Goal: Transaction & Acquisition: Purchase product/service

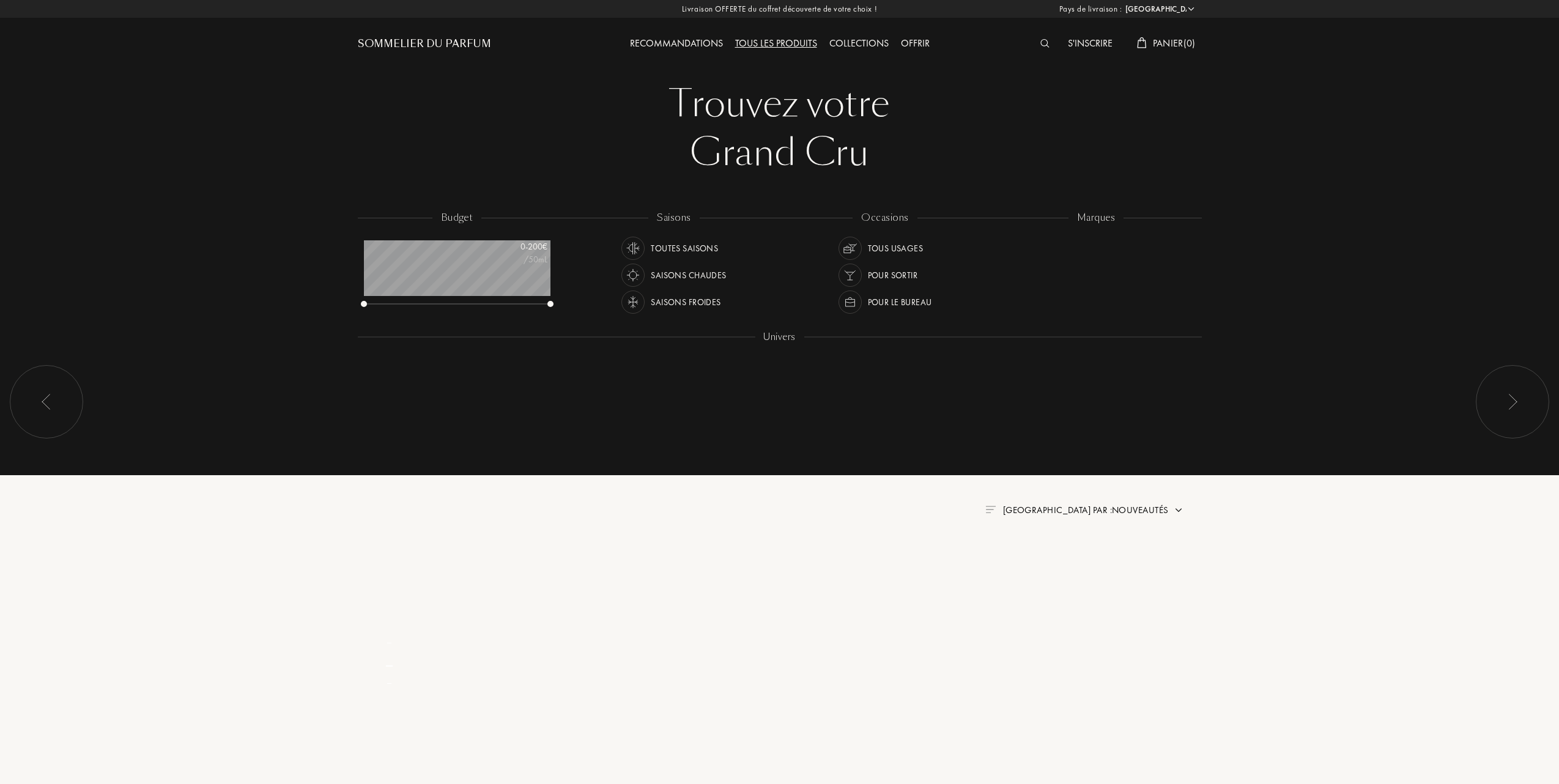
select select "FR"
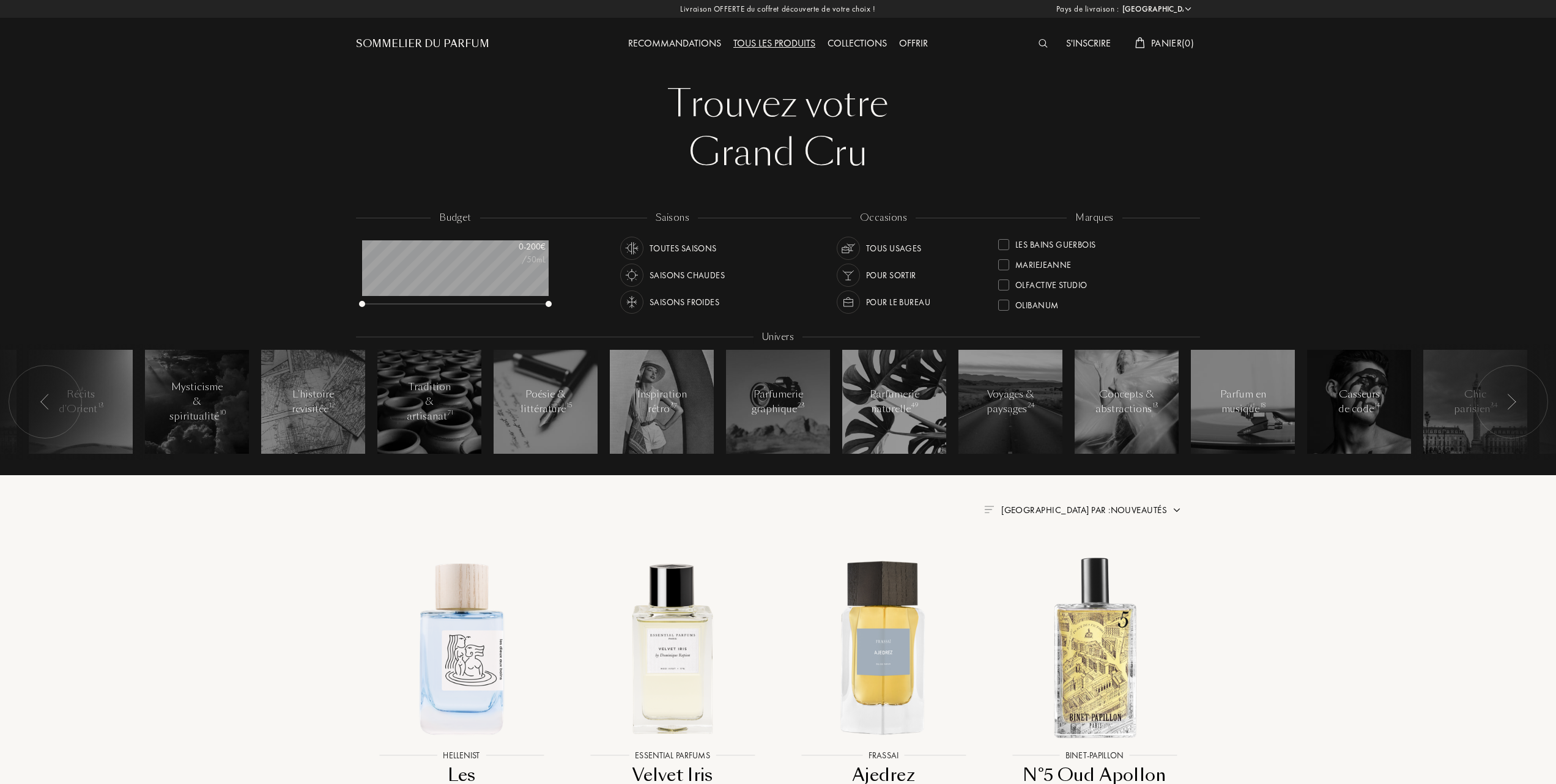
scroll to position [326, 0]
click at [1003, 279] on div at bounding box center [1004, 281] width 11 height 11
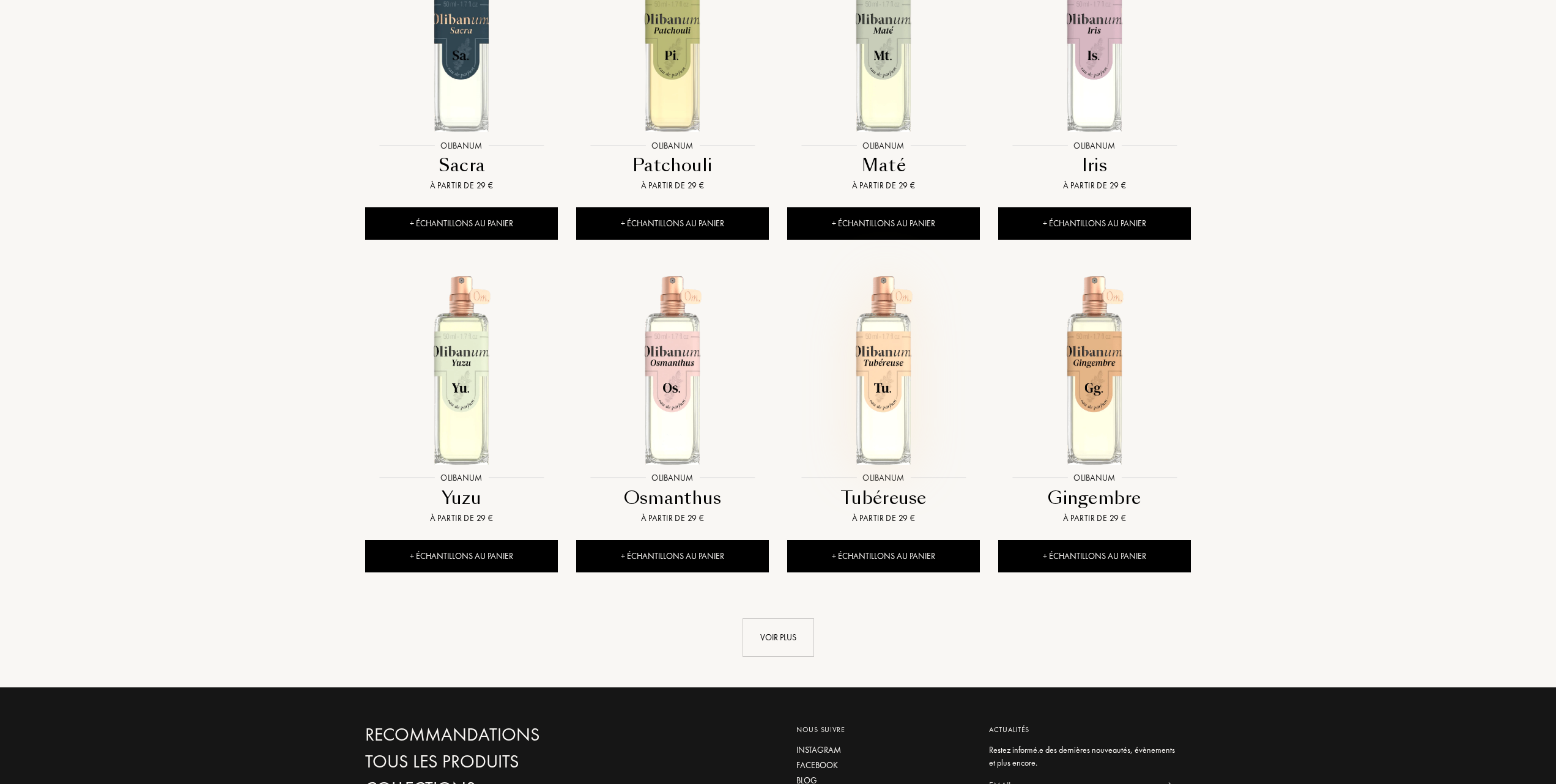
scroll to position [978, 0]
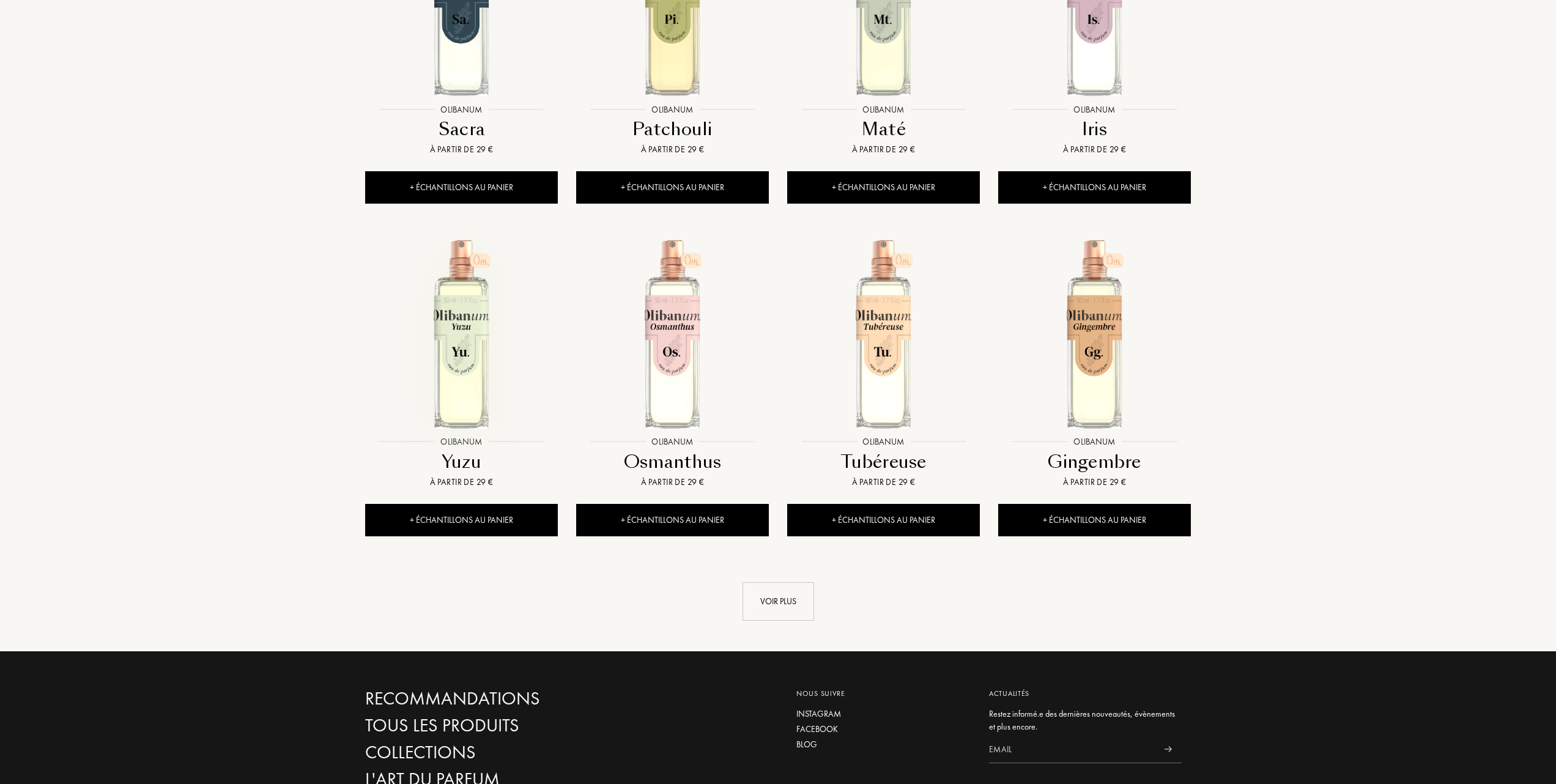
click at [449, 384] on img at bounding box center [461, 334] width 190 height 190
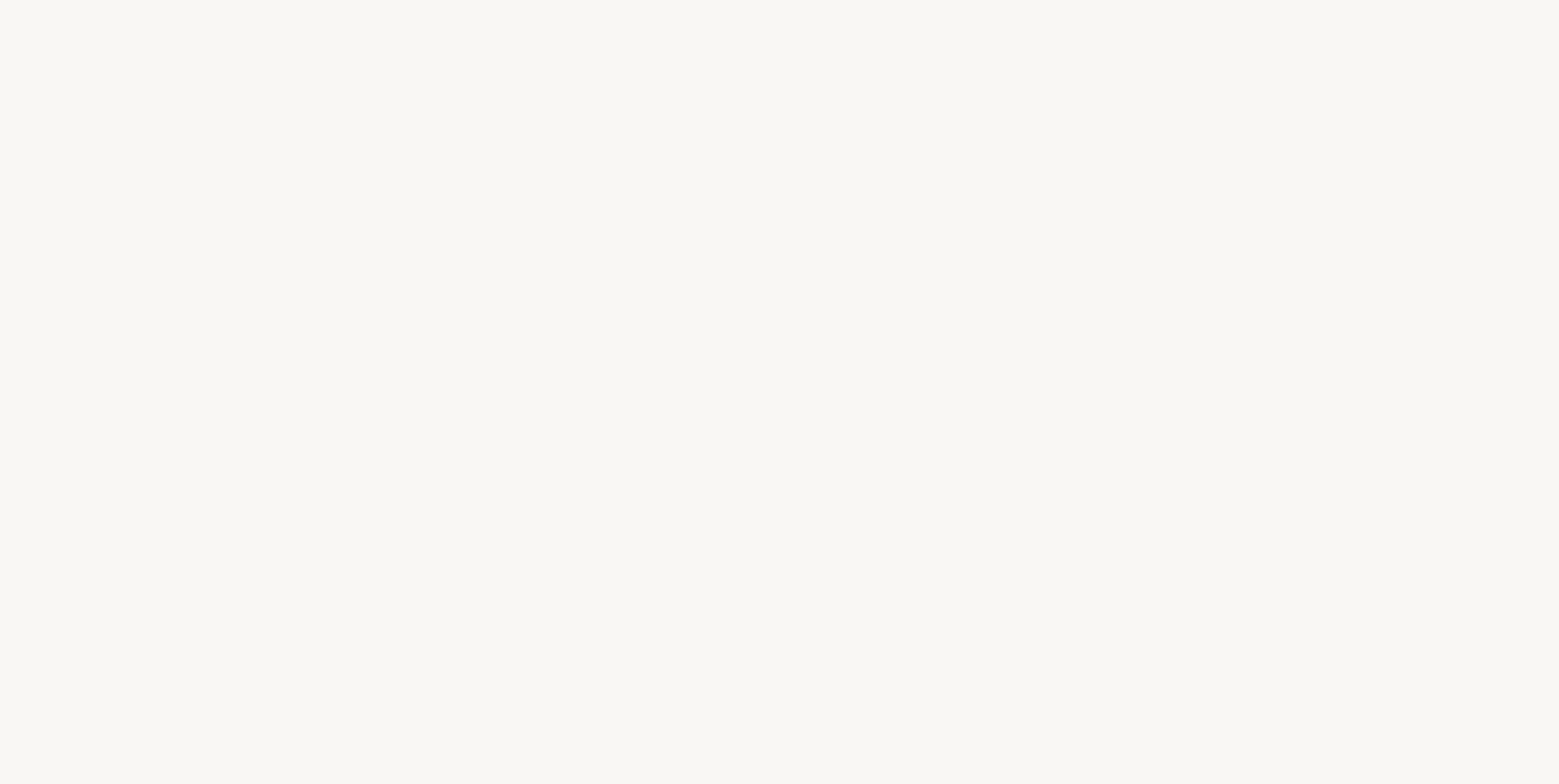
select select "FR"
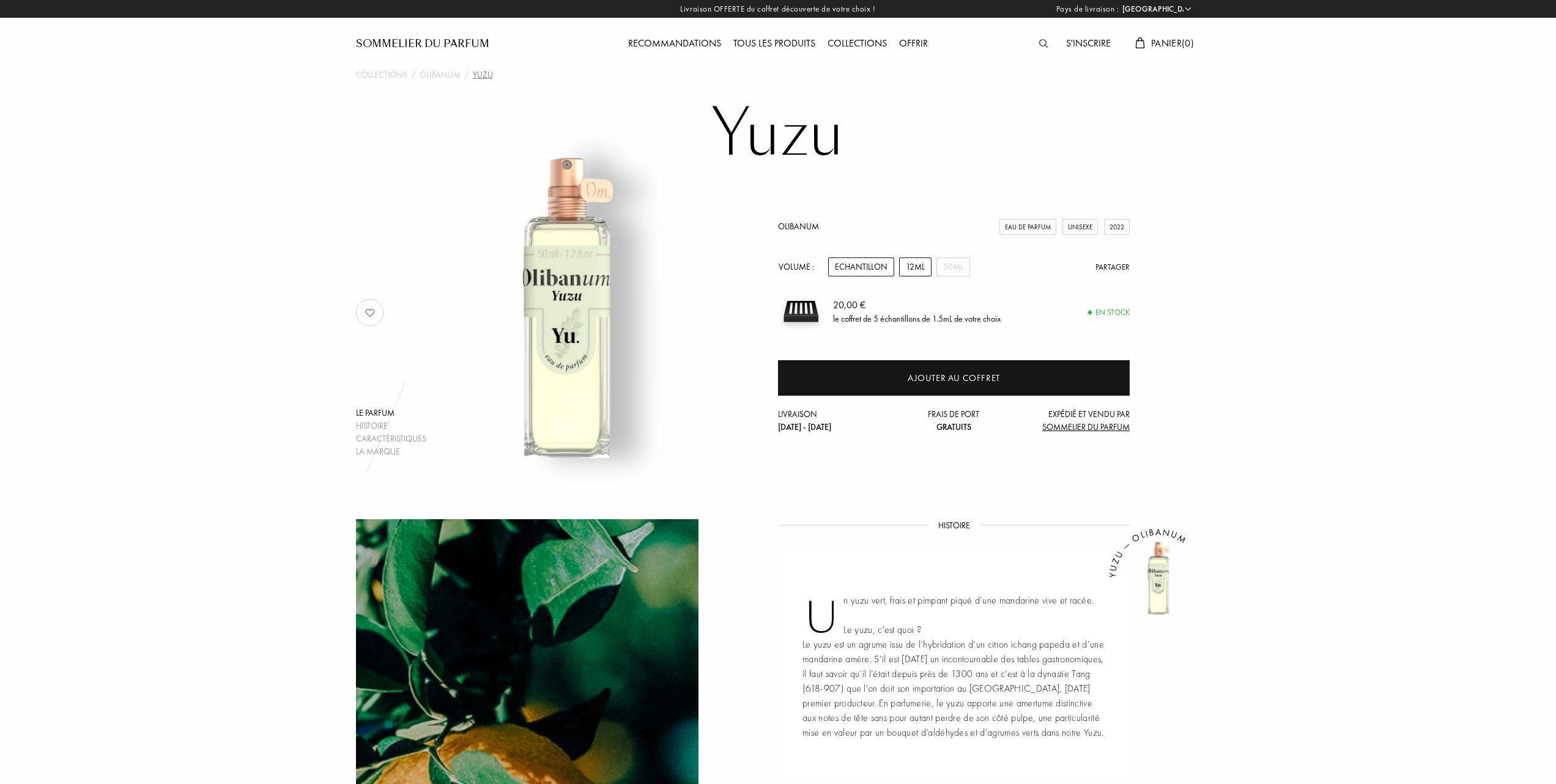
click at [914, 263] on div "12mL" at bounding box center [915, 266] width 32 height 19
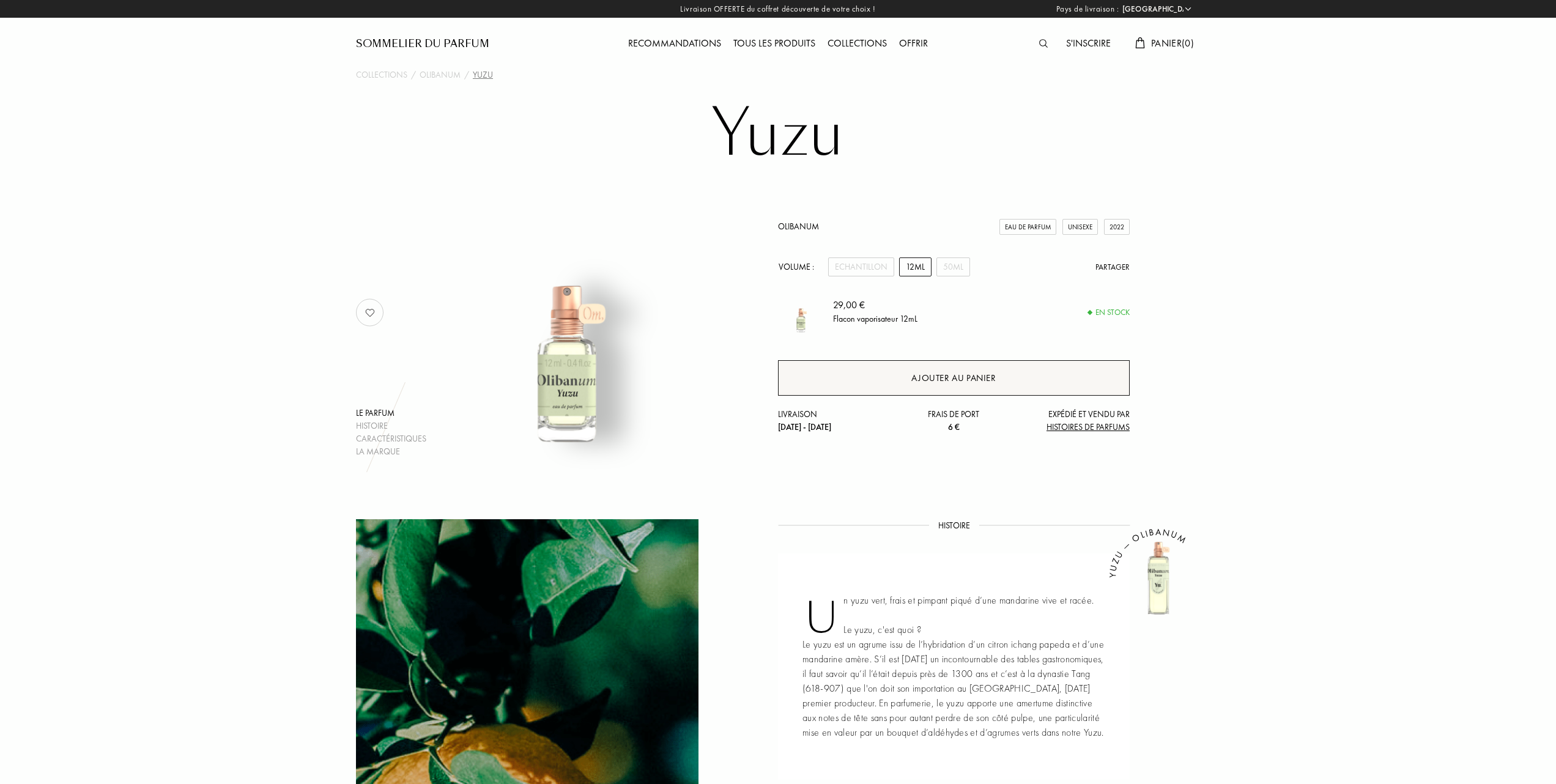
click at [952, 374] on div "Ajouter au panier" at bounding box center [954, 378] width 84 height 14
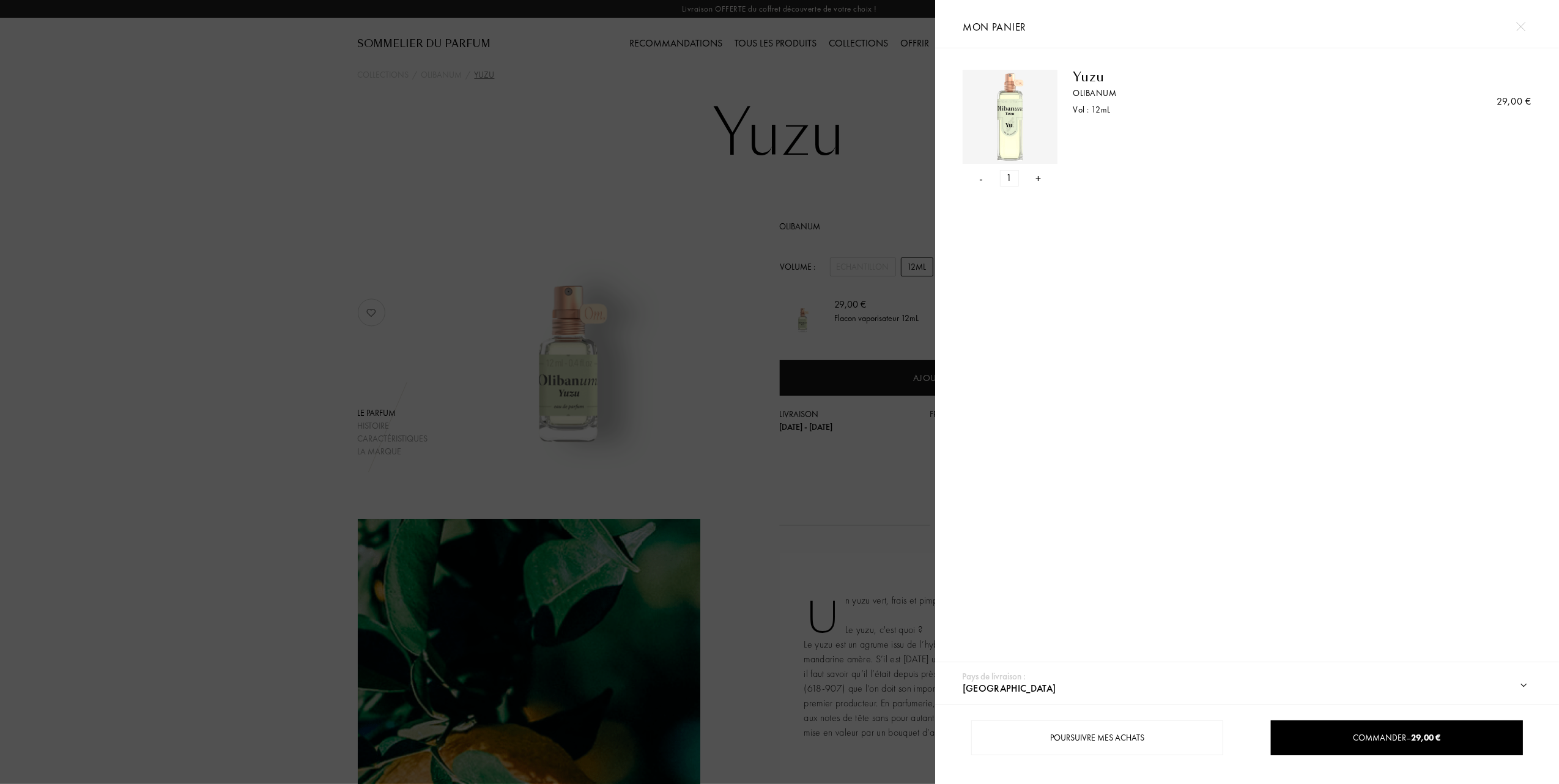
click at [424, 210] on div at bounding box center [468, 392] width 935 height 784
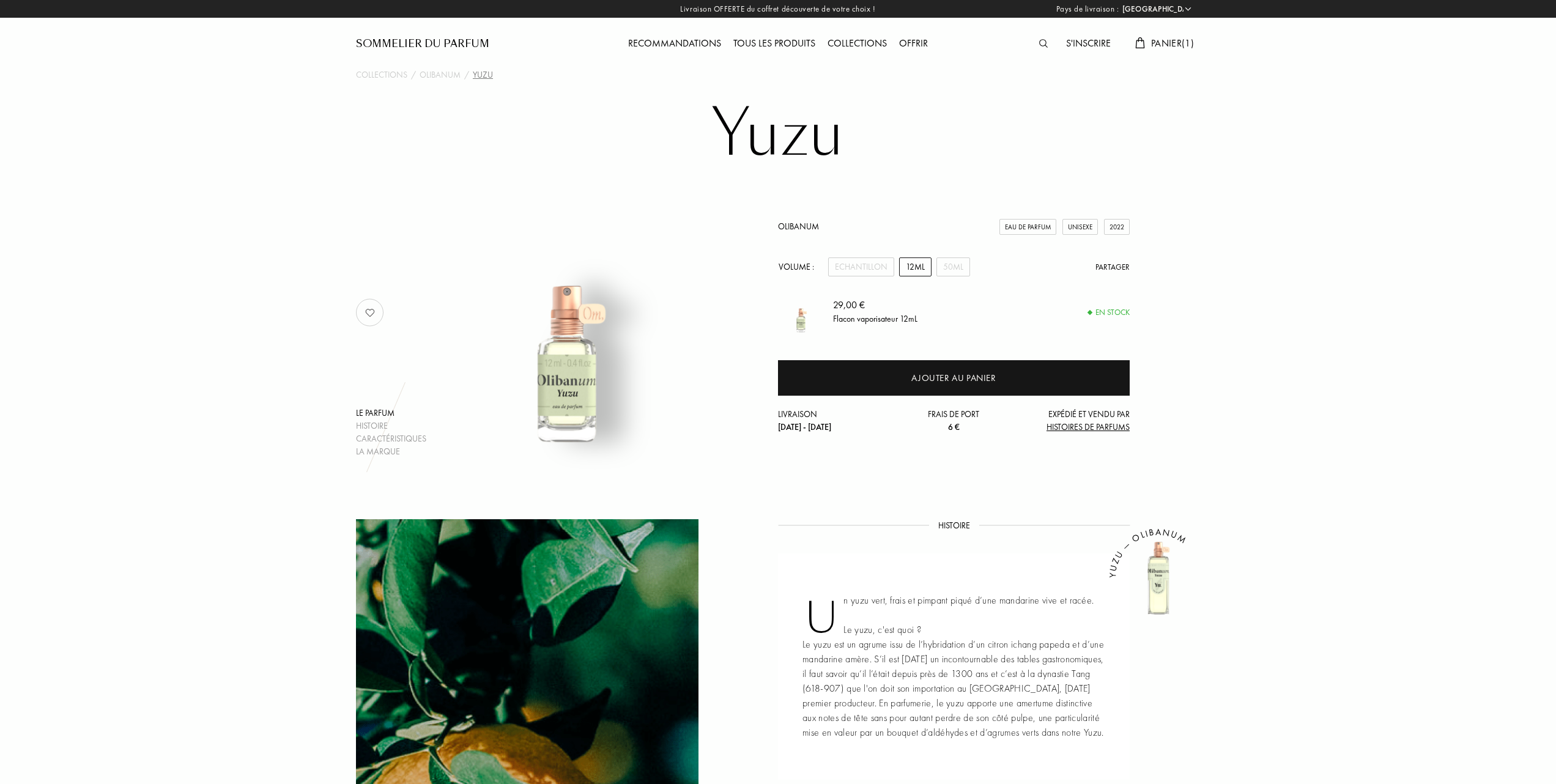
click at [753, 40] on div "Tous les produits" at bounding box center [774, 44] width 94 height 16
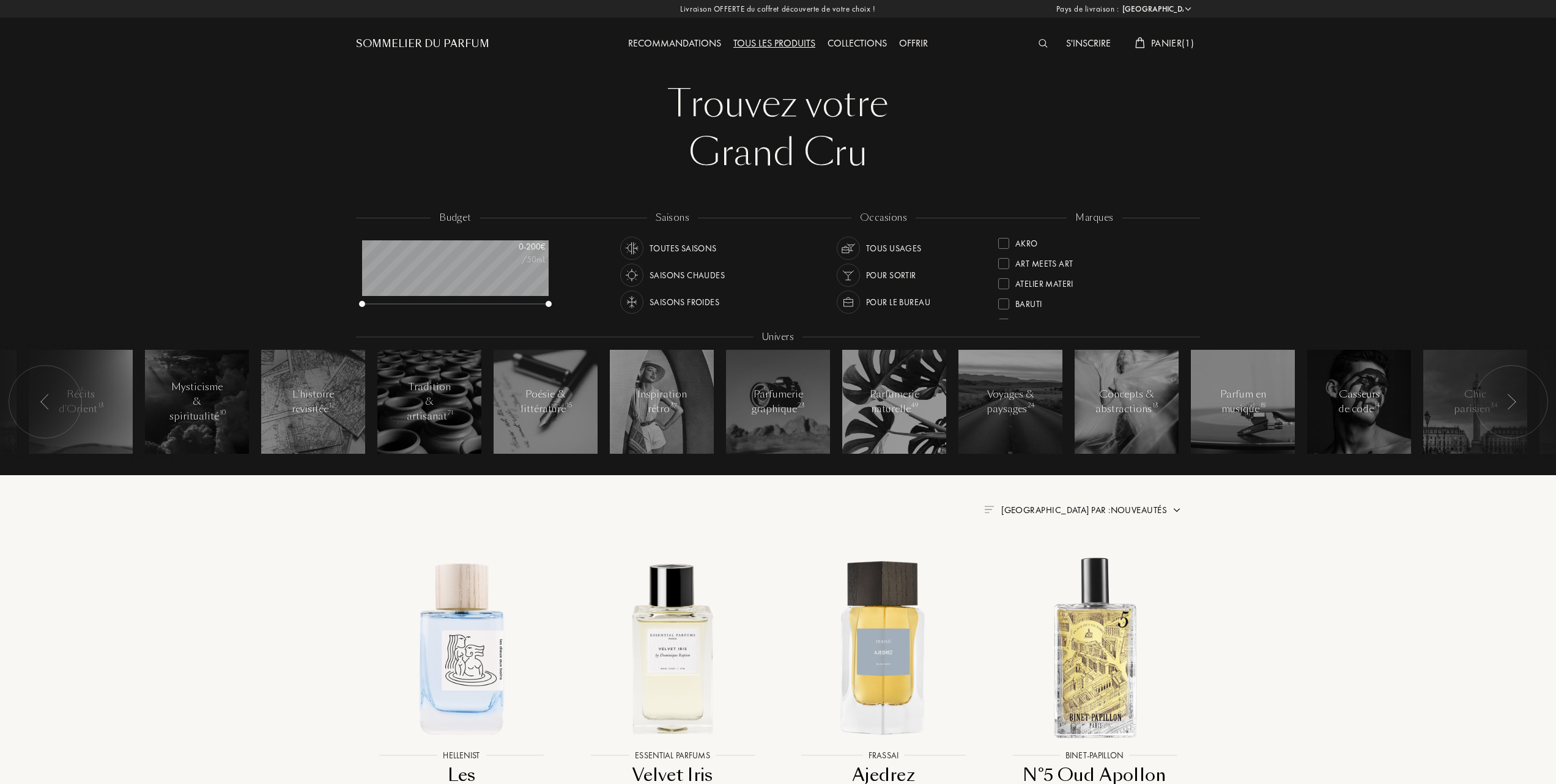
select select "FR"
click at [1007, 258] on div at bounding box center [1004, 262] width 11 height 11
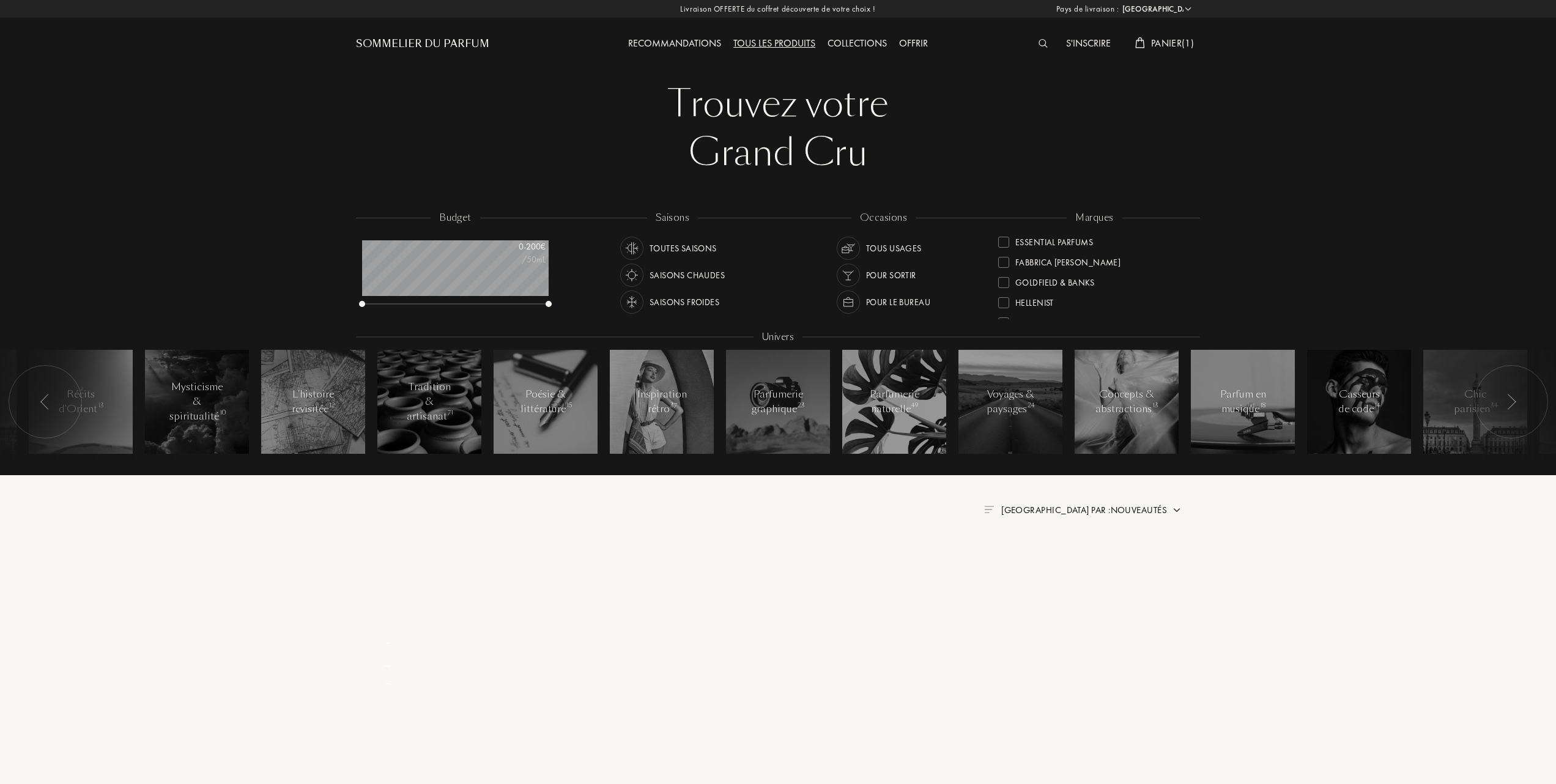
scroll to position [0, 0]
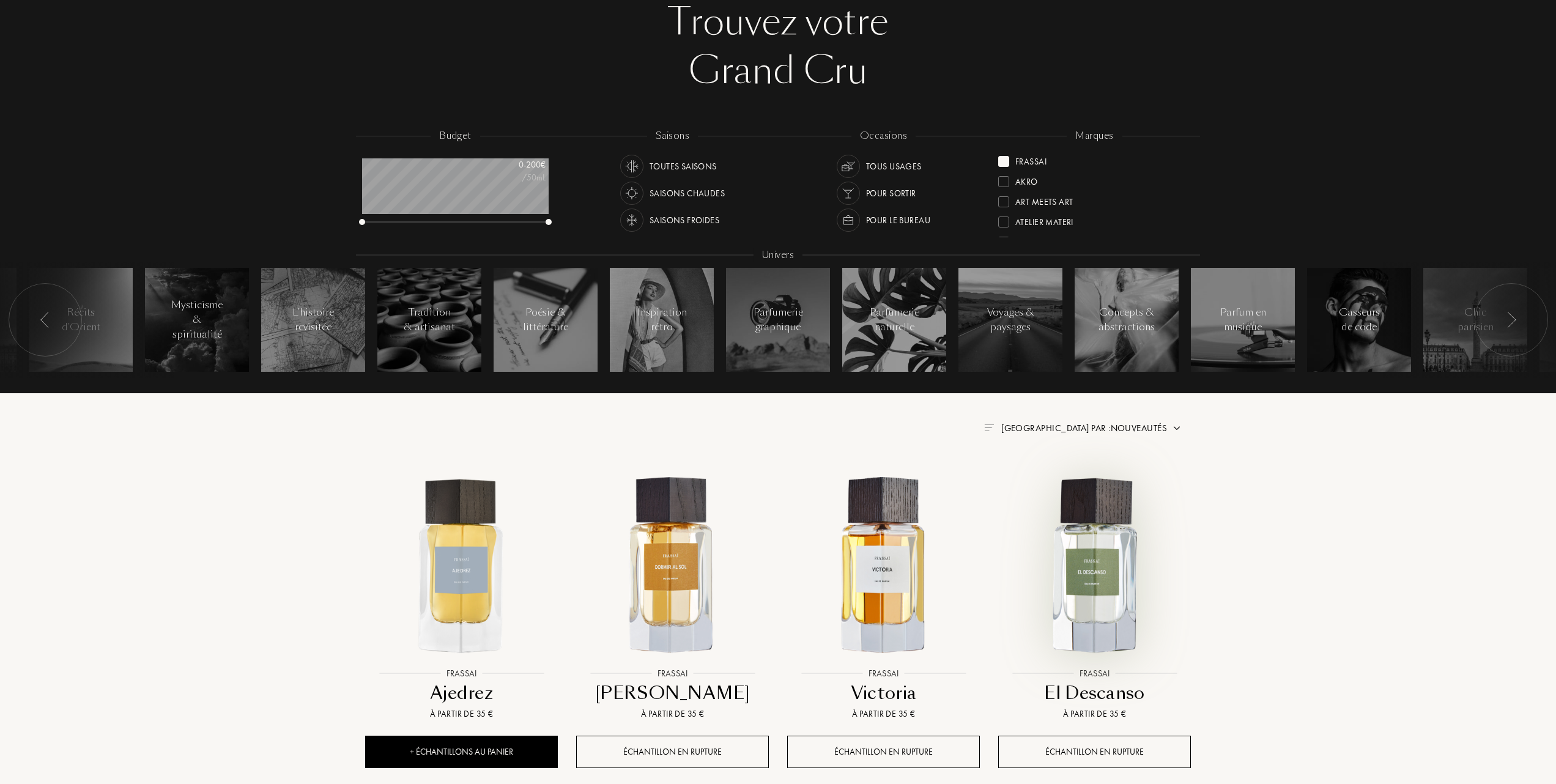
scroll to position [82, 0]
click at [1117, 430] on span "Trier par : Nouveautés" at bounding box center [1084, 428] width 166 height 12
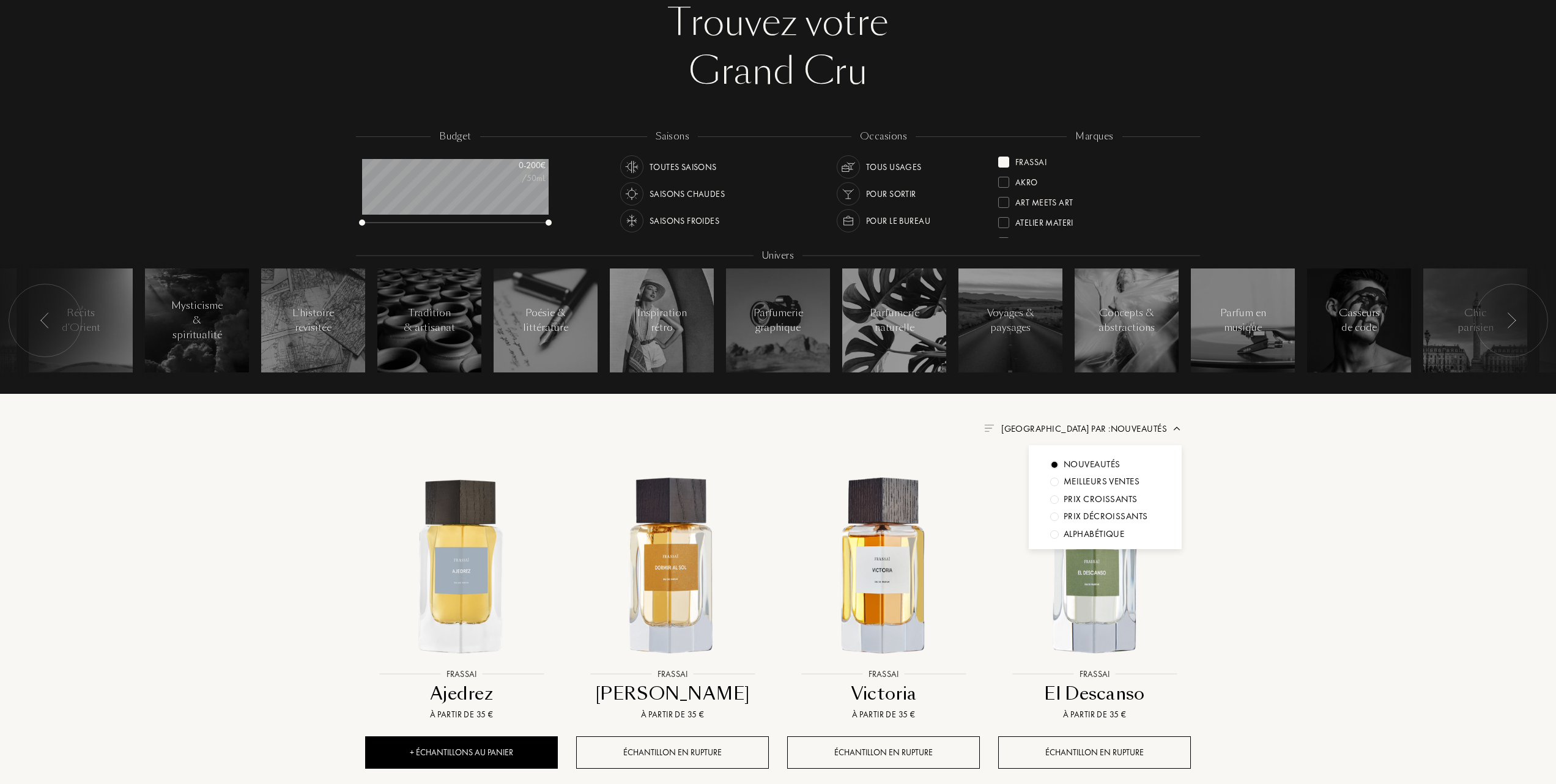
click at [1053, 482] on div at bounding box center [1054, 482] width 9 height 9
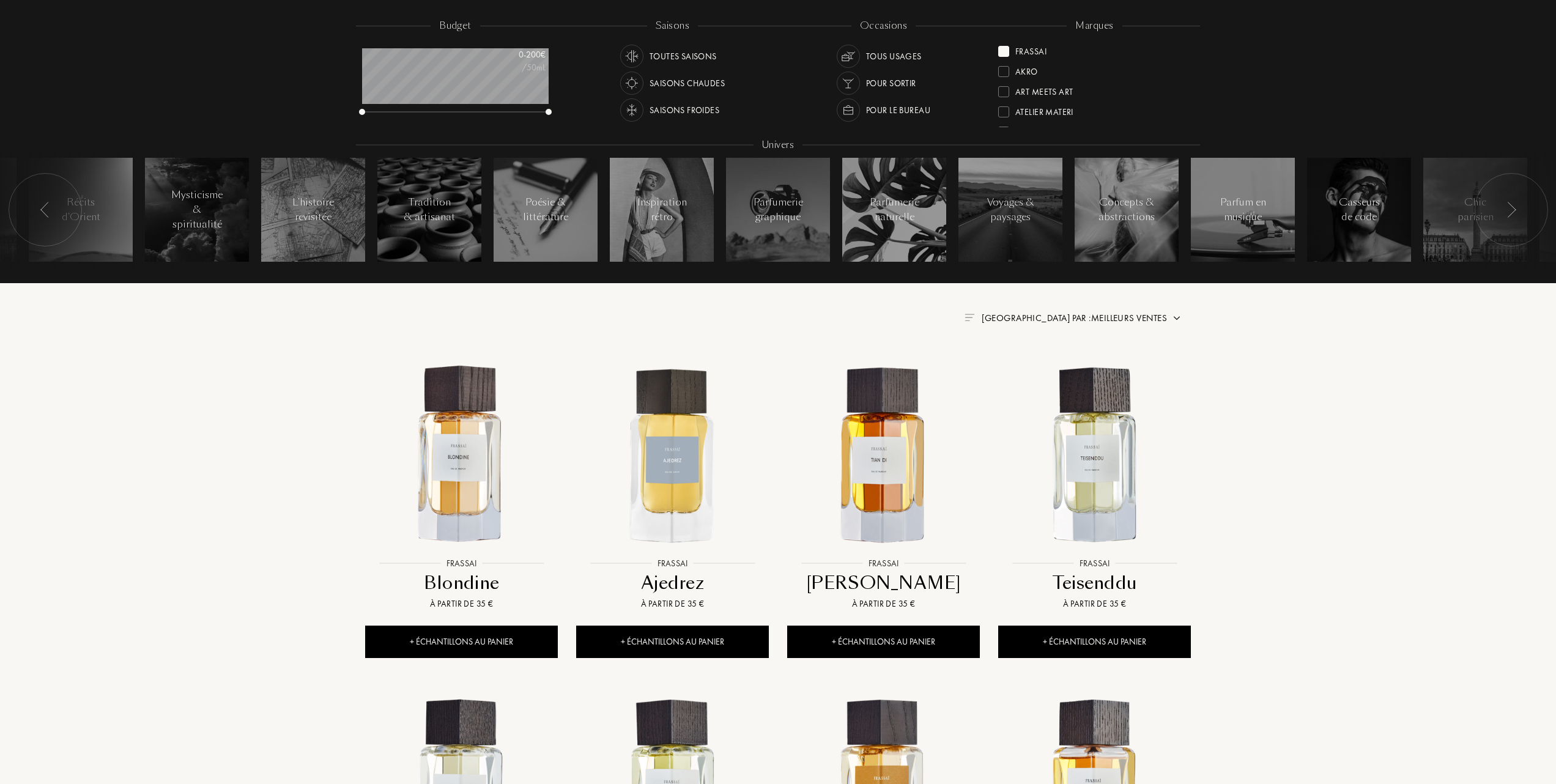
scroll to position [245, 0]
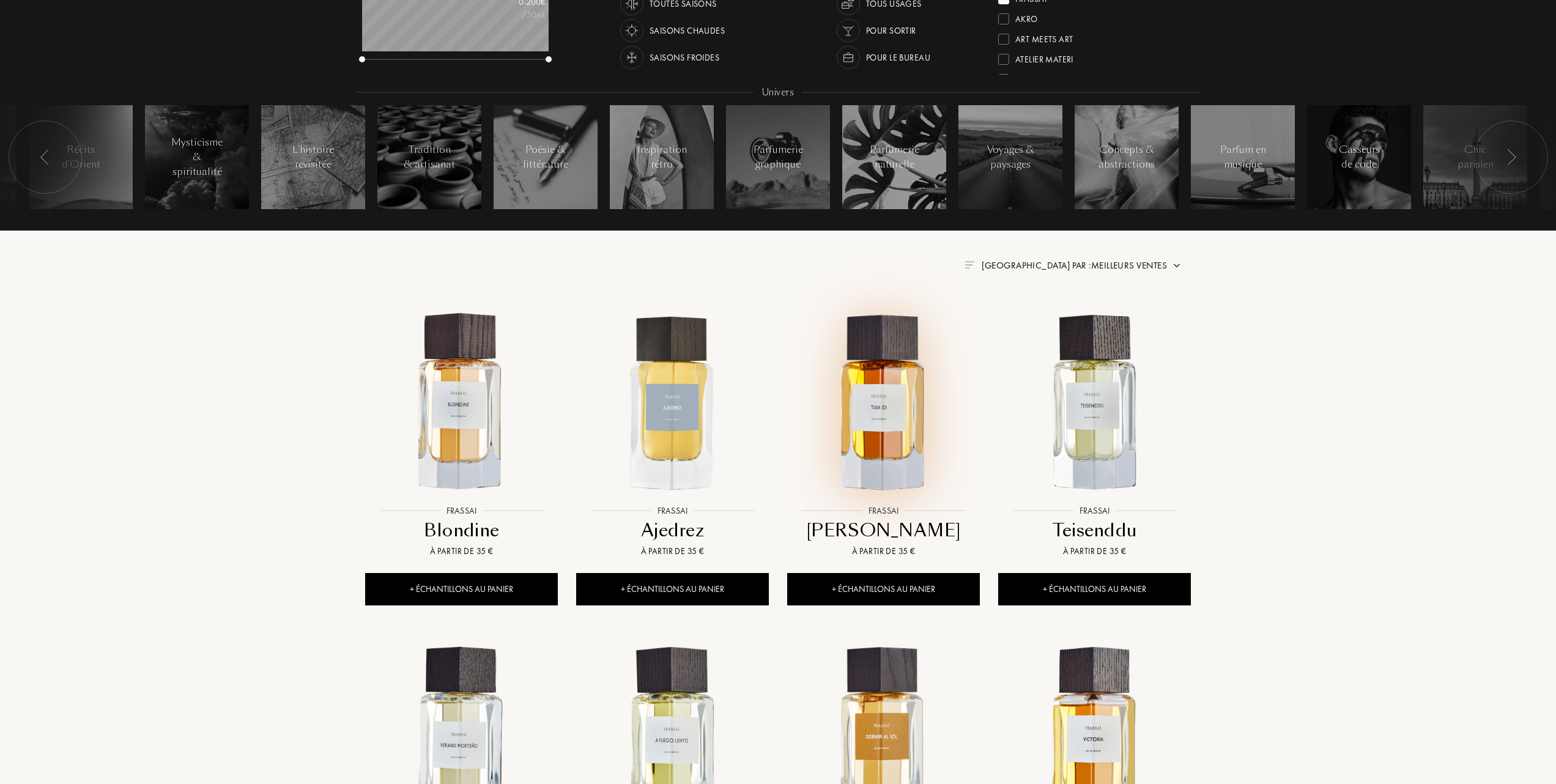
click at [878, 438] on img at bounding box center [884, 403] width 190 height 190
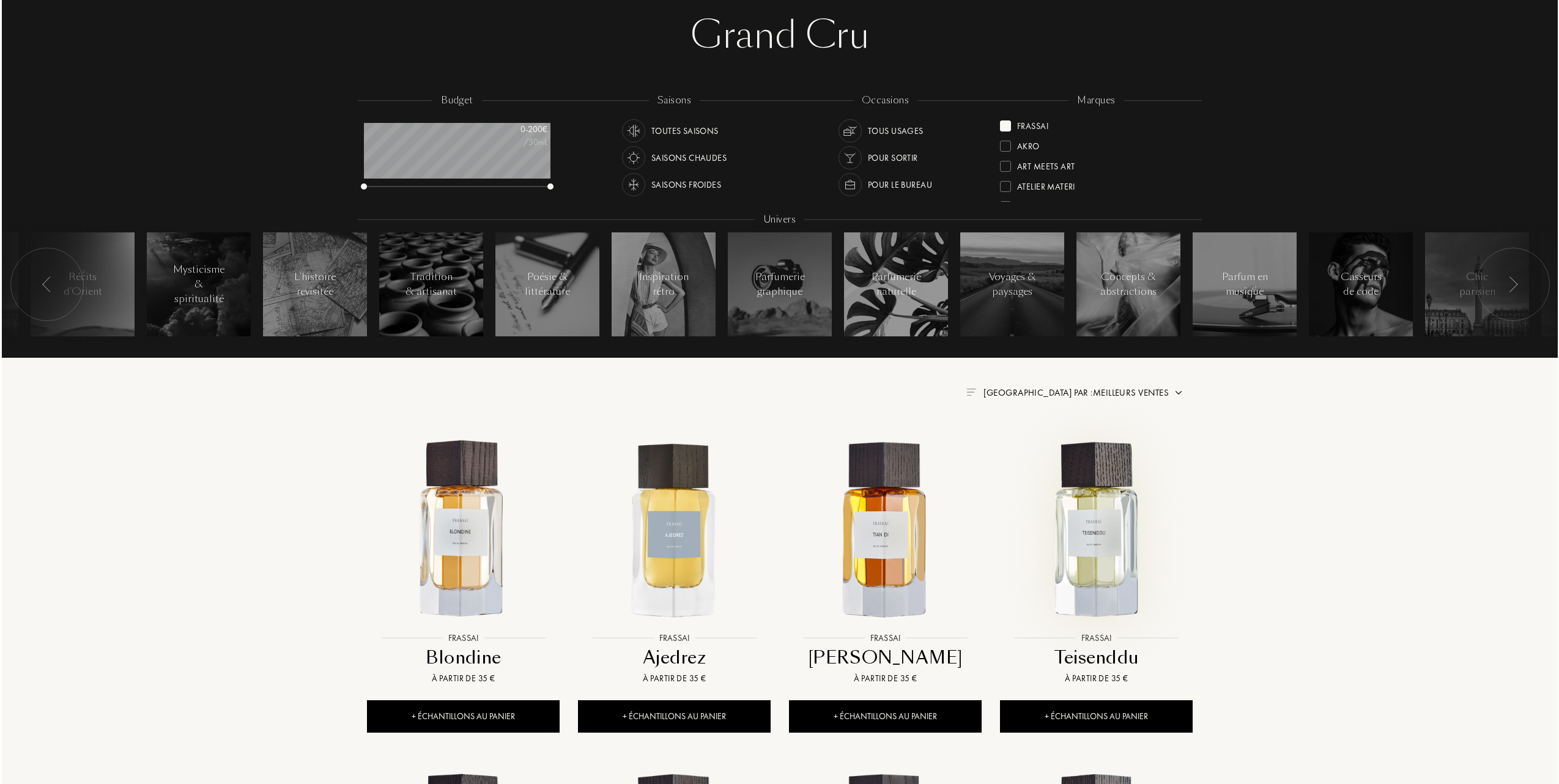
scroll to position [0, 0]
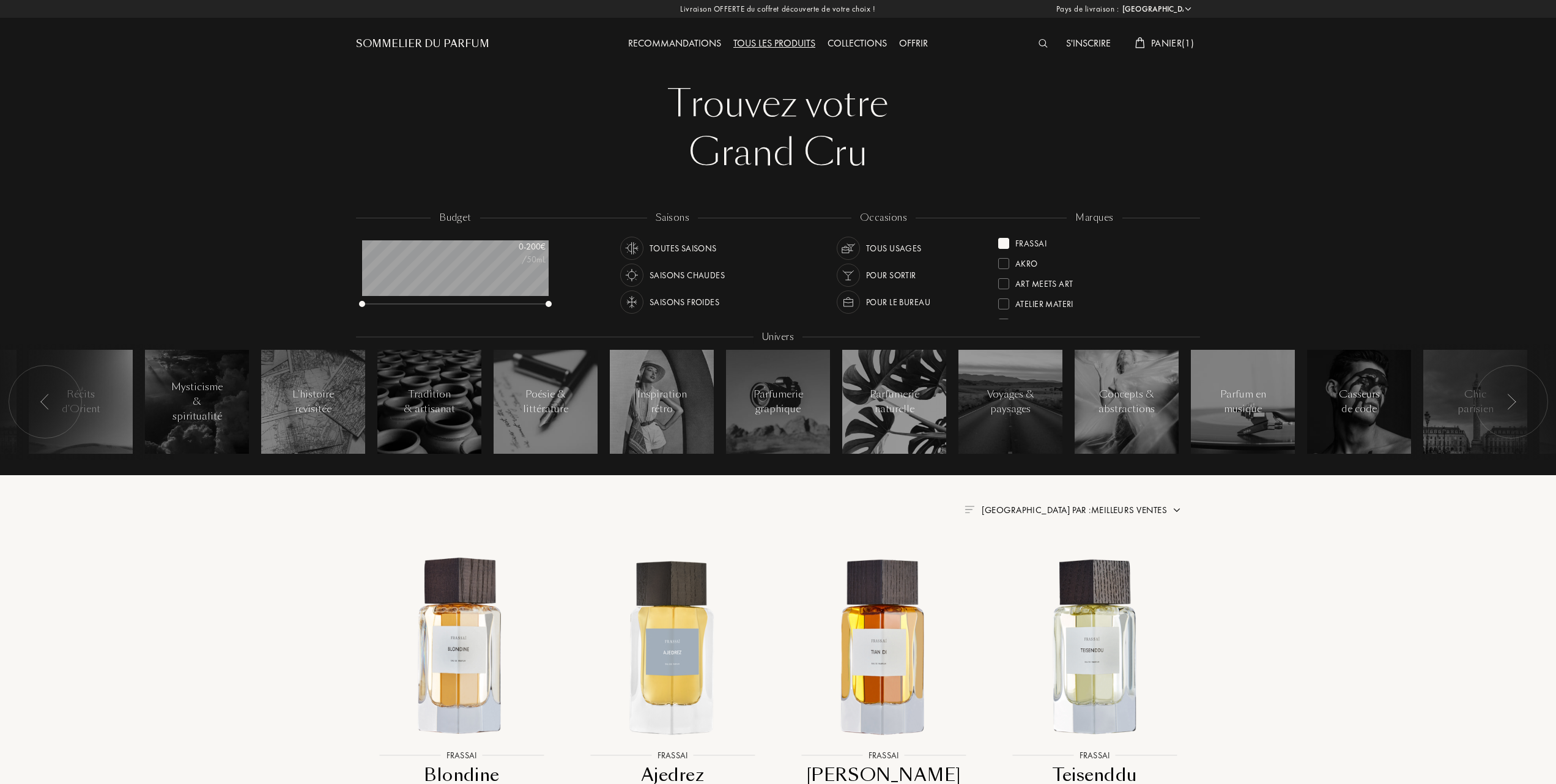
click at [1157, 45] on span "Panier ( 1 )" at bounding box center [1172, 43] width 43 height 13
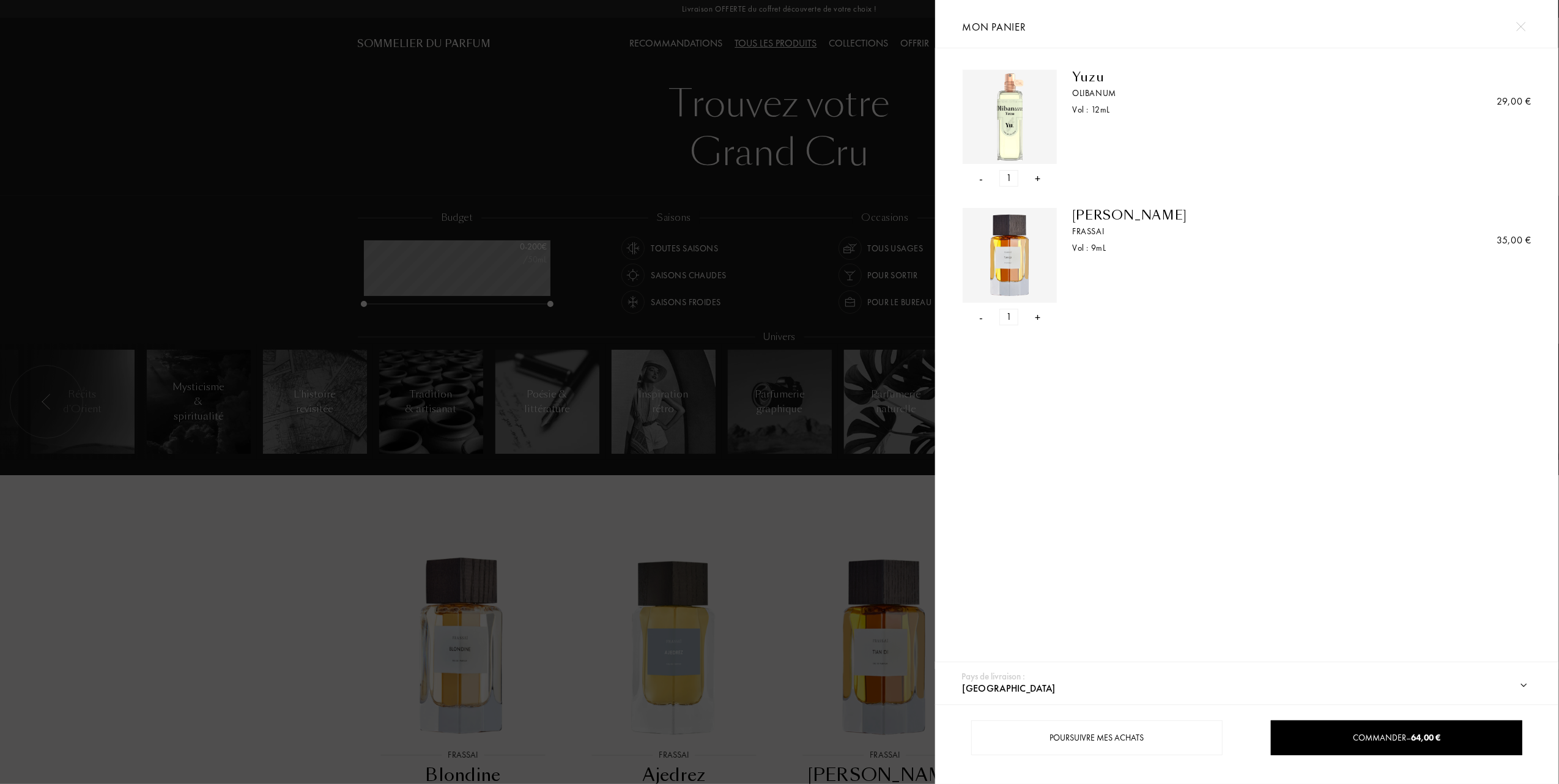
click at [982, 179] on div "-" at bounding box center [981, 178] width 4 height 17
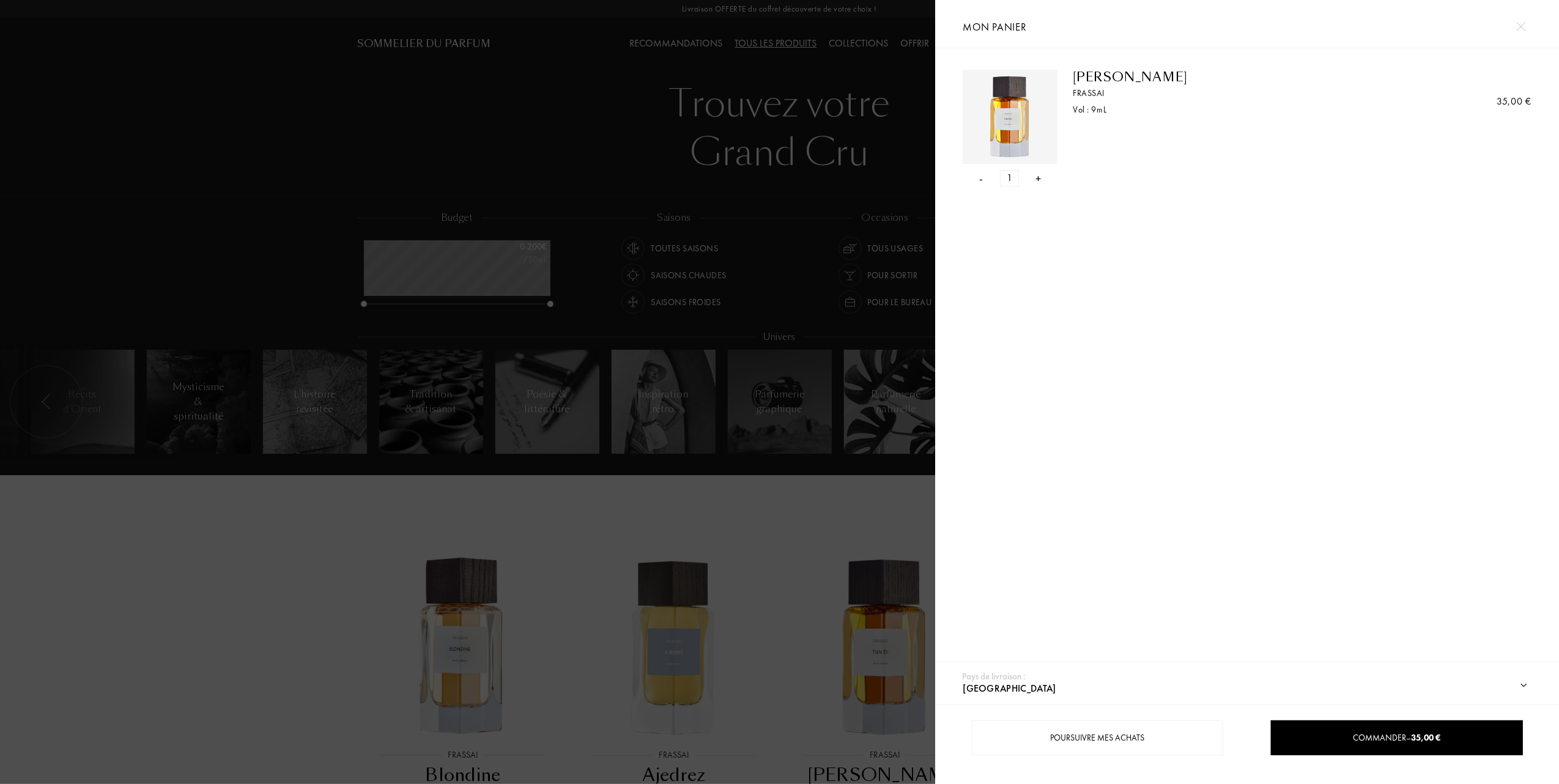
click at [983, 179] on div "- 1 +" at bounding box center [1010, 178] width 95 height 17
click at [980, 176] on div "-" at bounding box center [981, 178] width 4 height 17
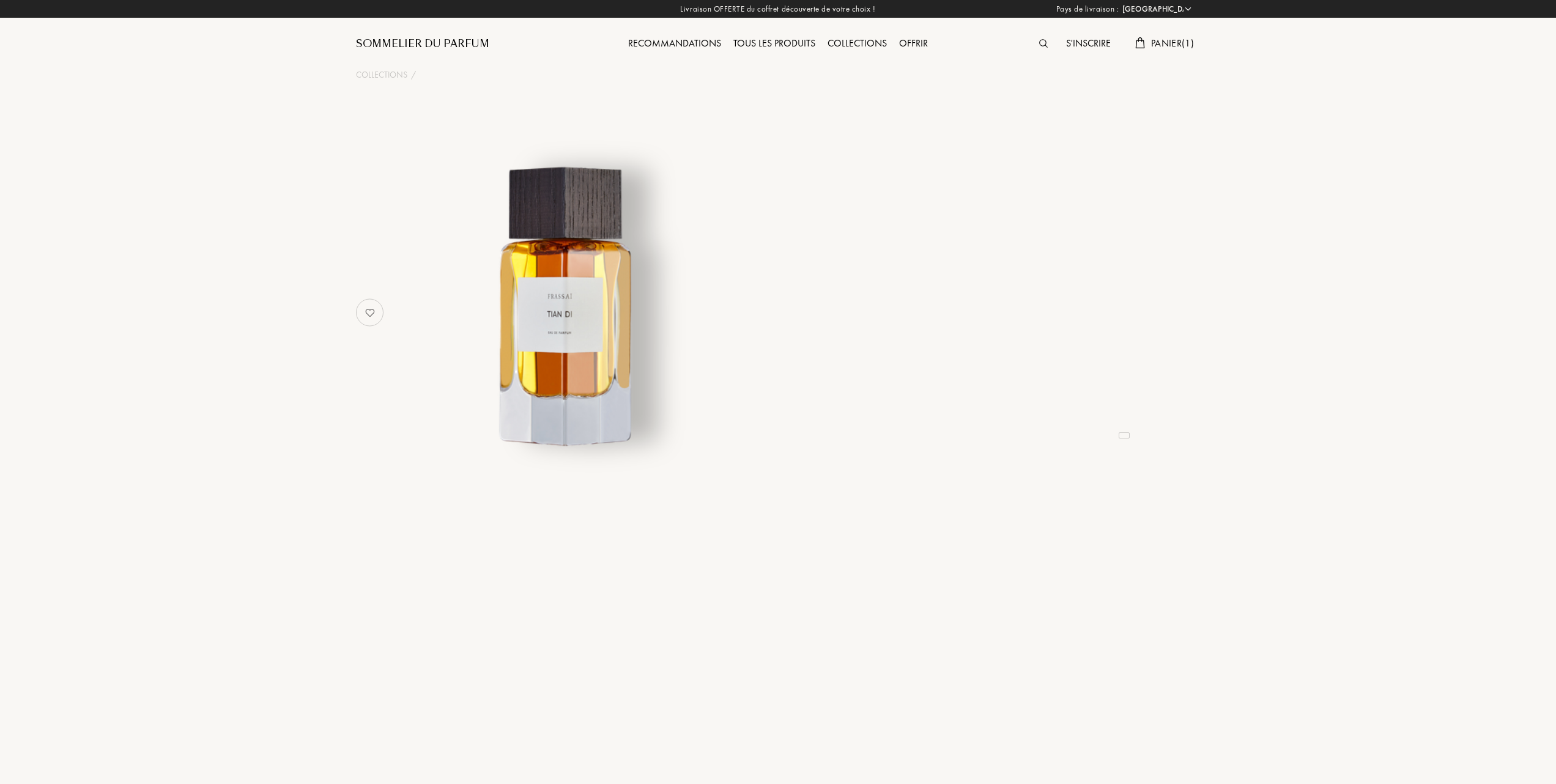
select select "FR"
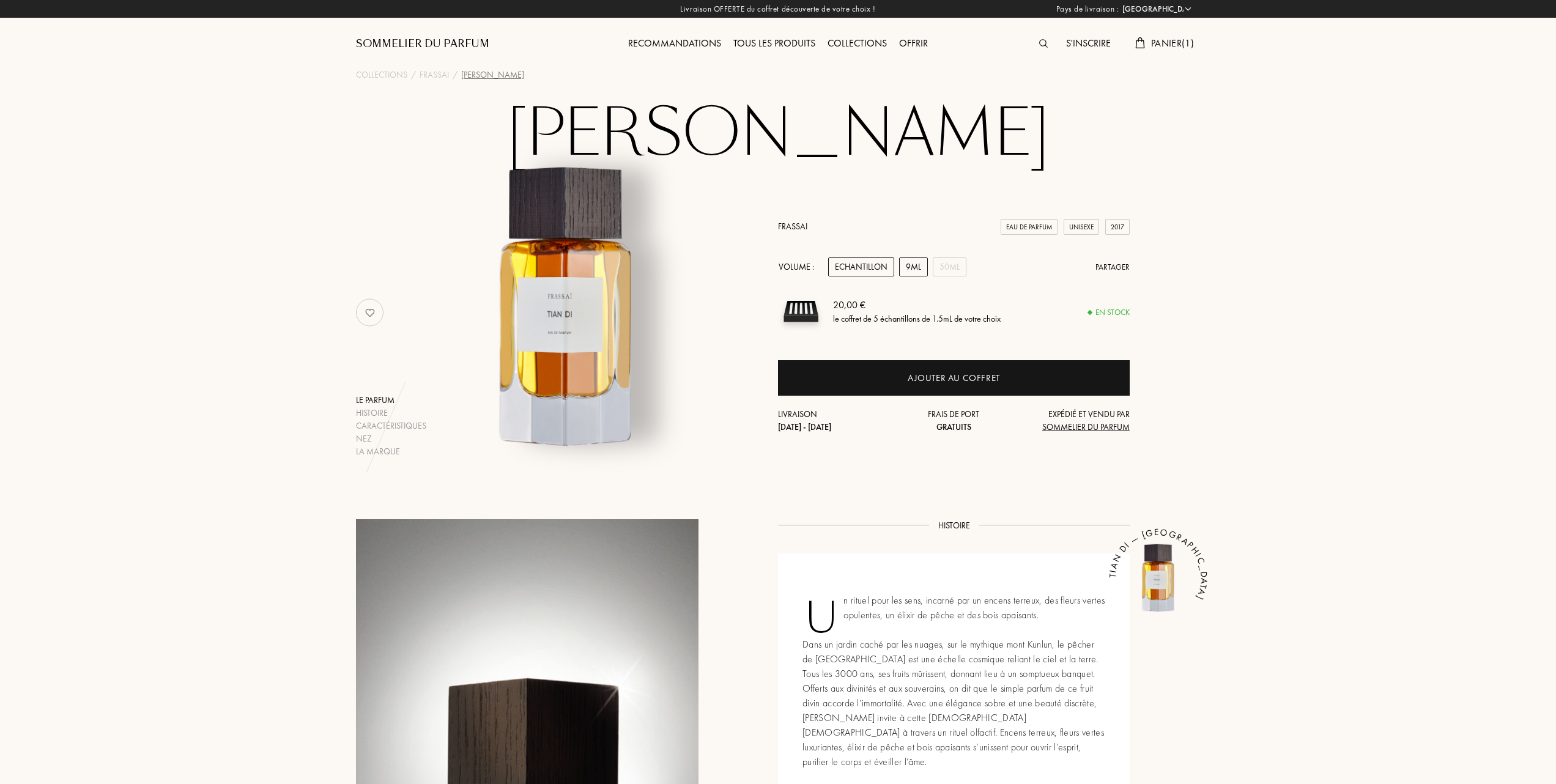
click at [913, 265] on div "9mL" at bounding box center [913, 266] width 28 height 19
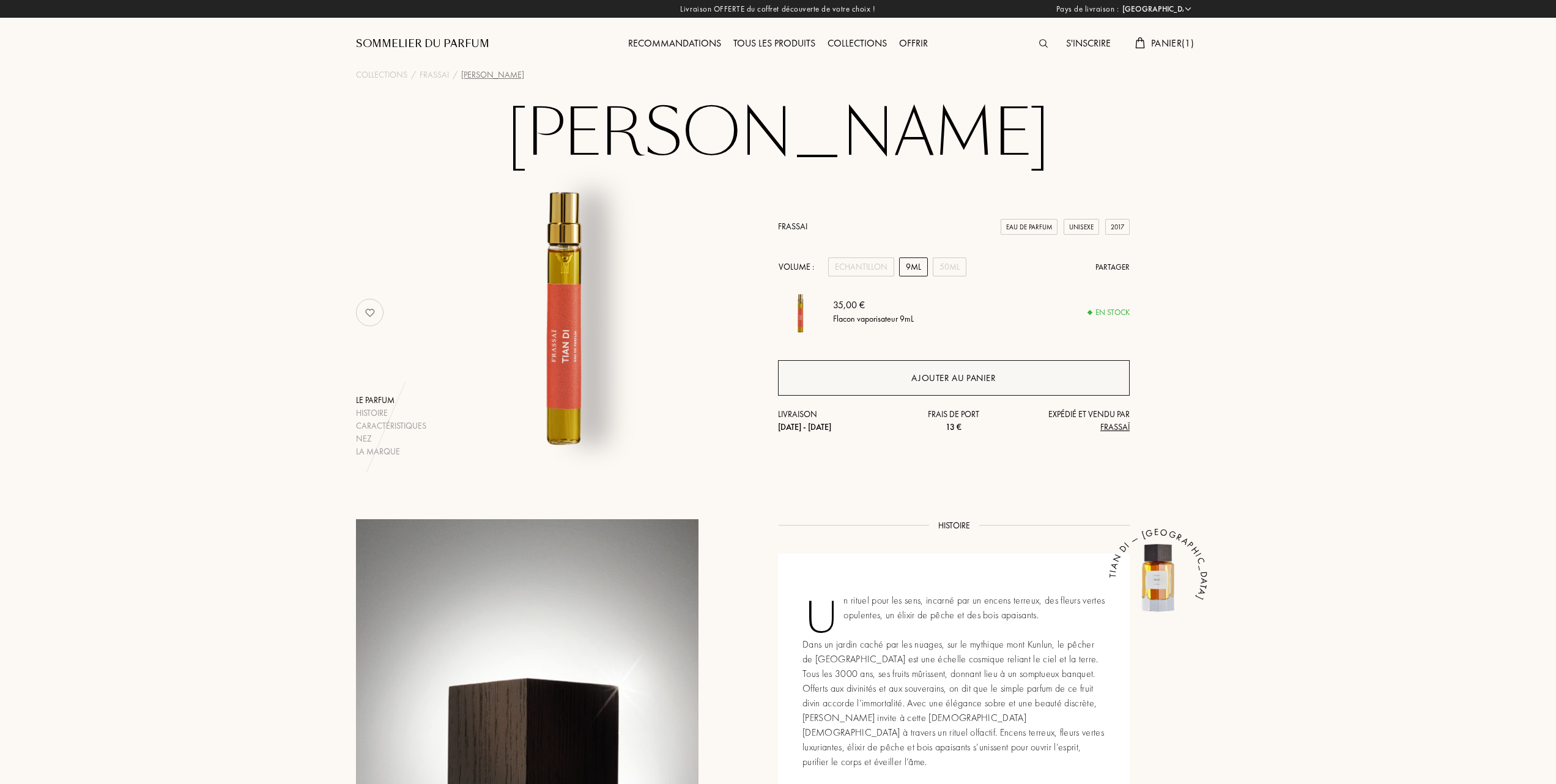
click at [926, 373] on div "Ajouter au panier" at bounding box center [954, 378] width 84 height 14
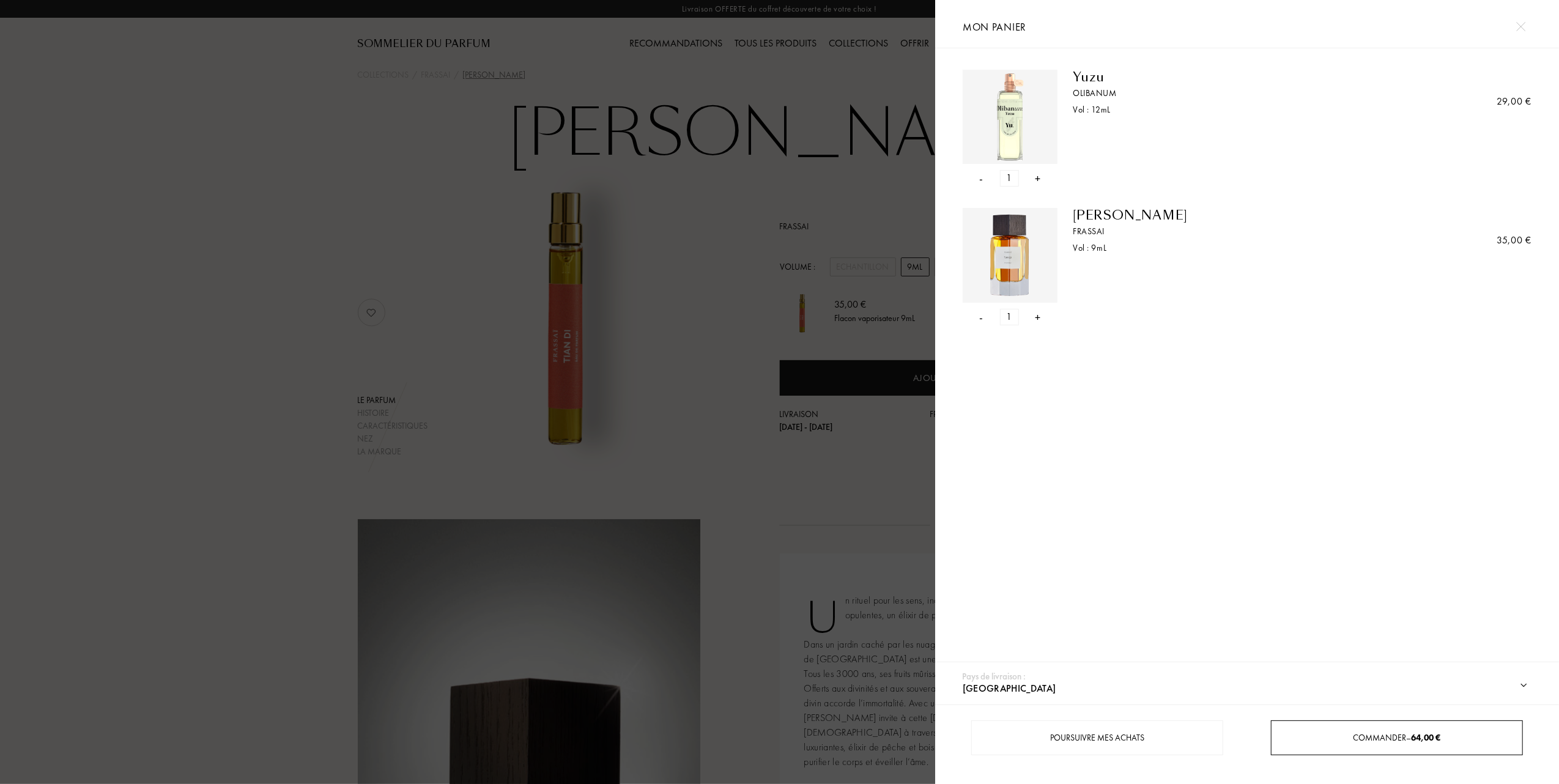
click at [1342, 729] on div "Commander – 64,00 €" at bounding box center [1396, 738] width 251 height 35
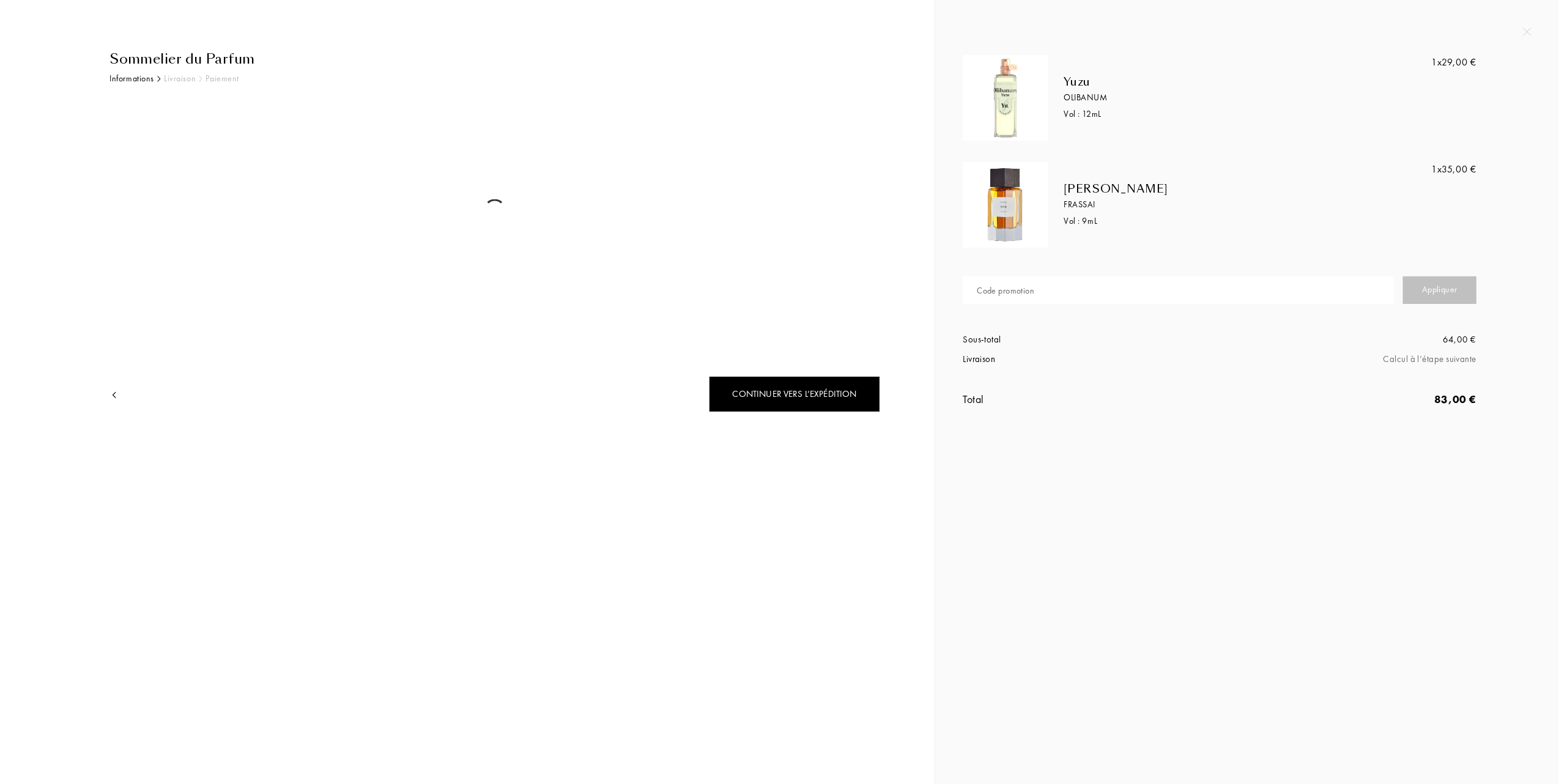
select select "FR"
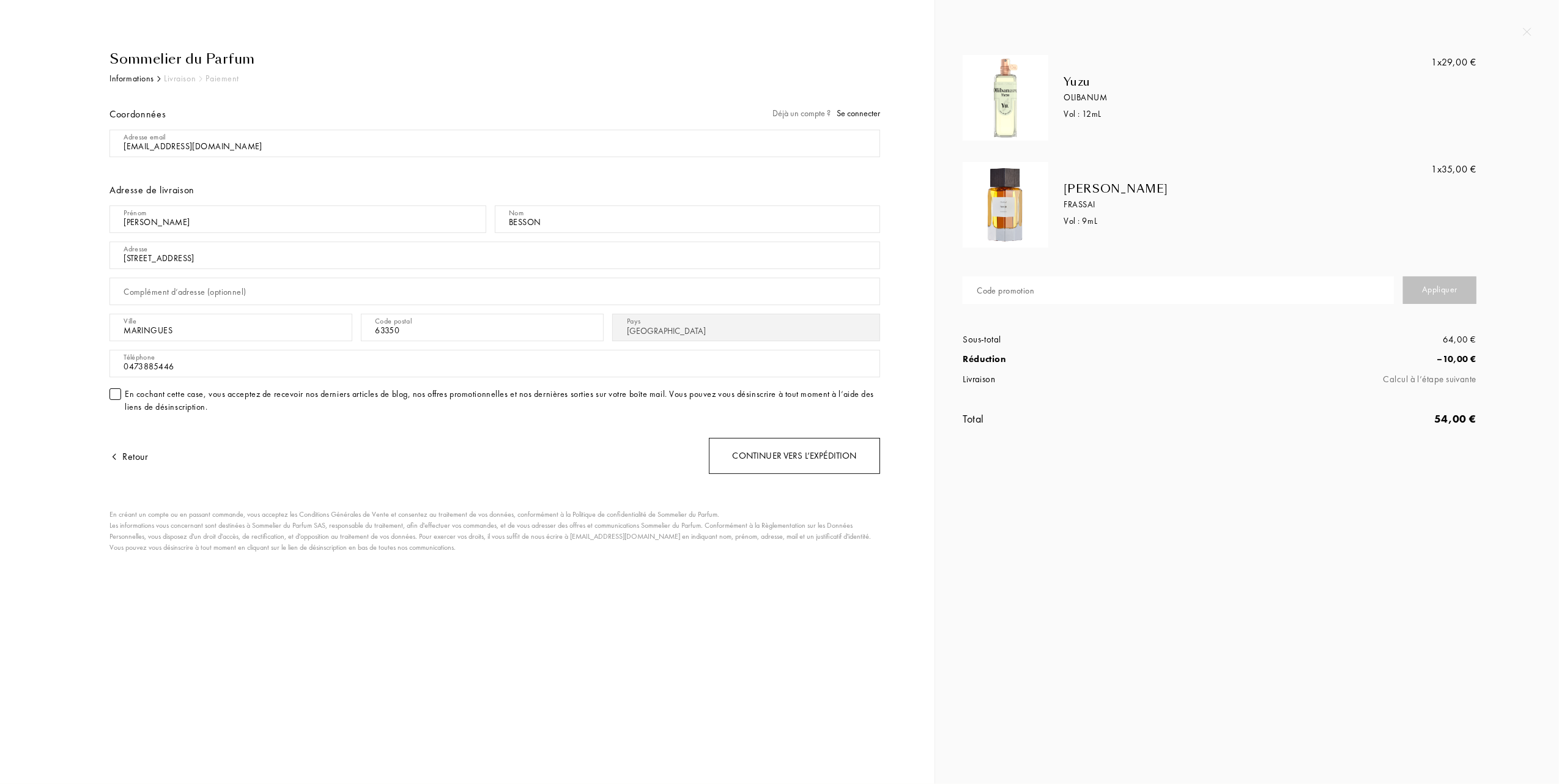
click at [820, 459] on div "Continuer vers l’expédition" at bounding box center [794, 456] width 171 height 36
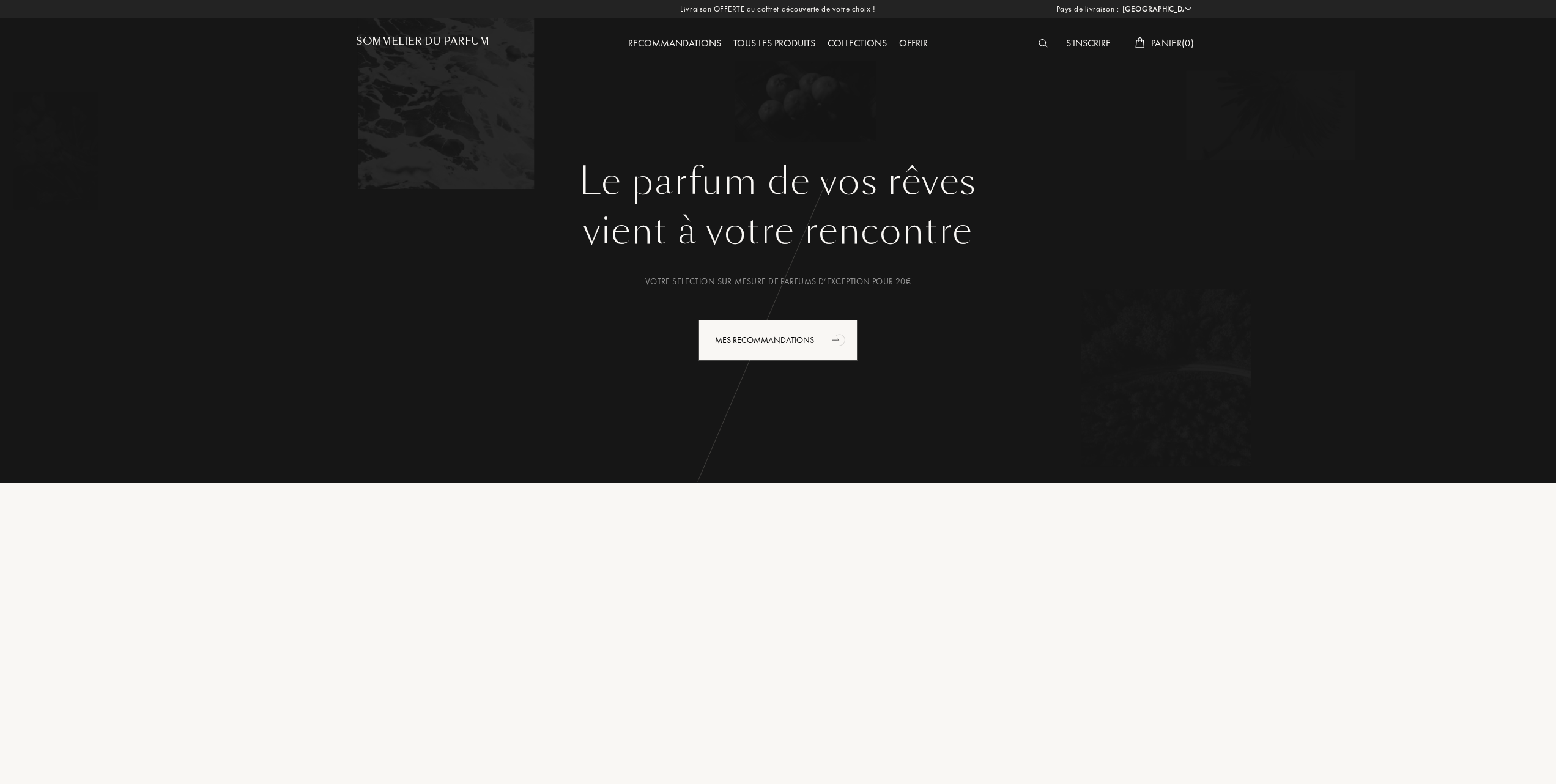
select select "FR"
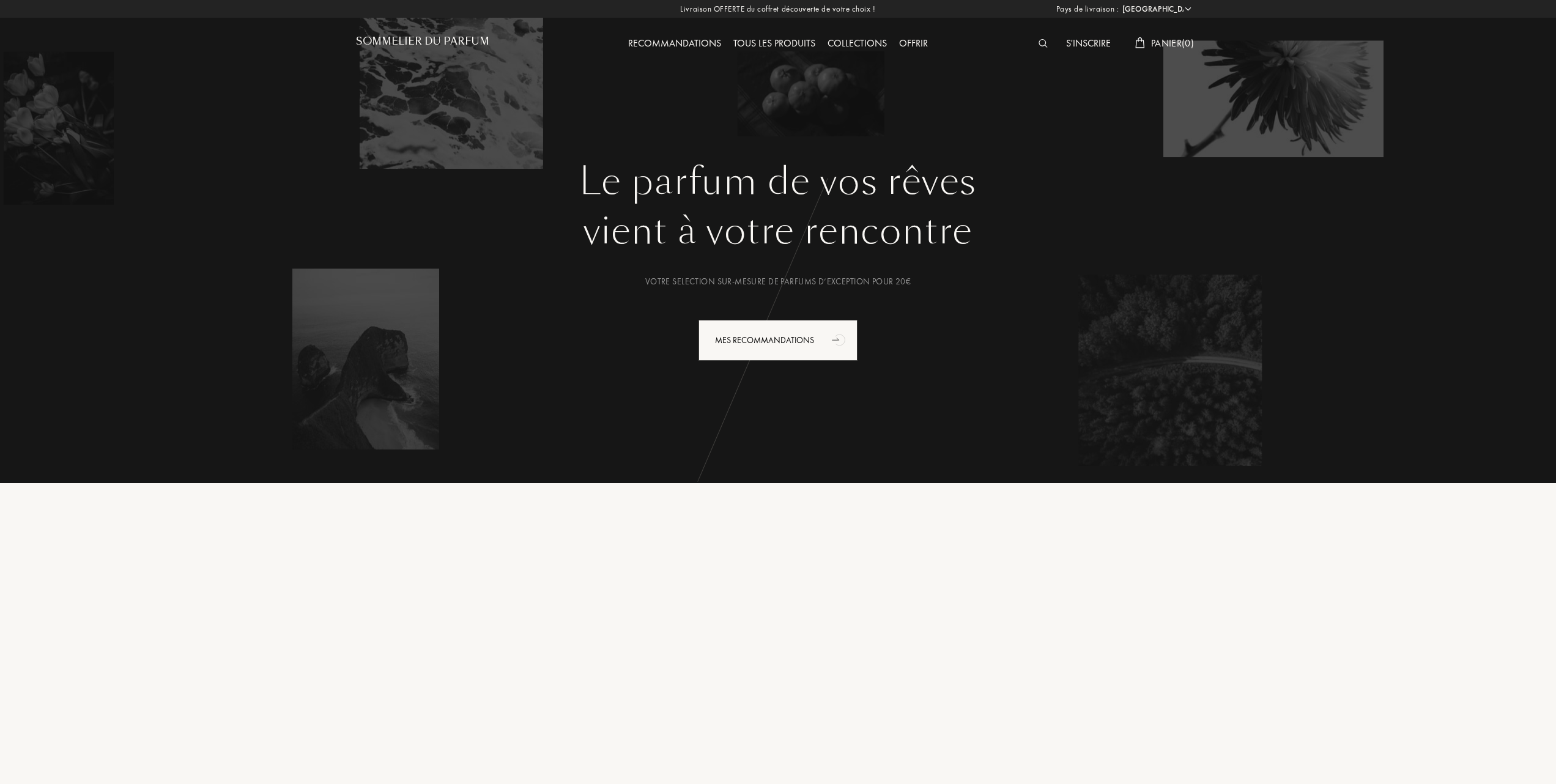
click at [764, 43] on div "Tous les produits" at bounding box center [774, 44] width 94 height 16
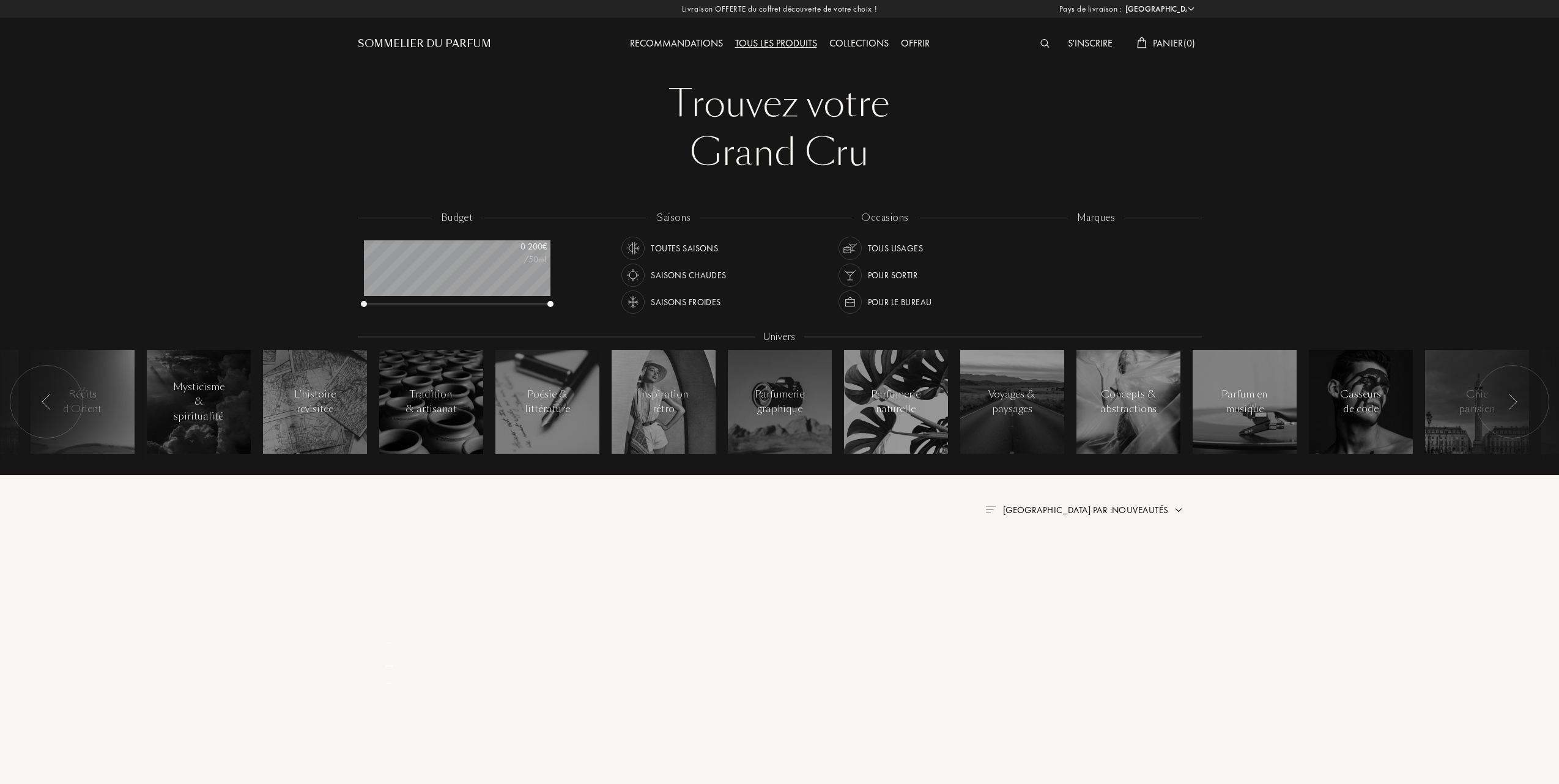
select select "FR"
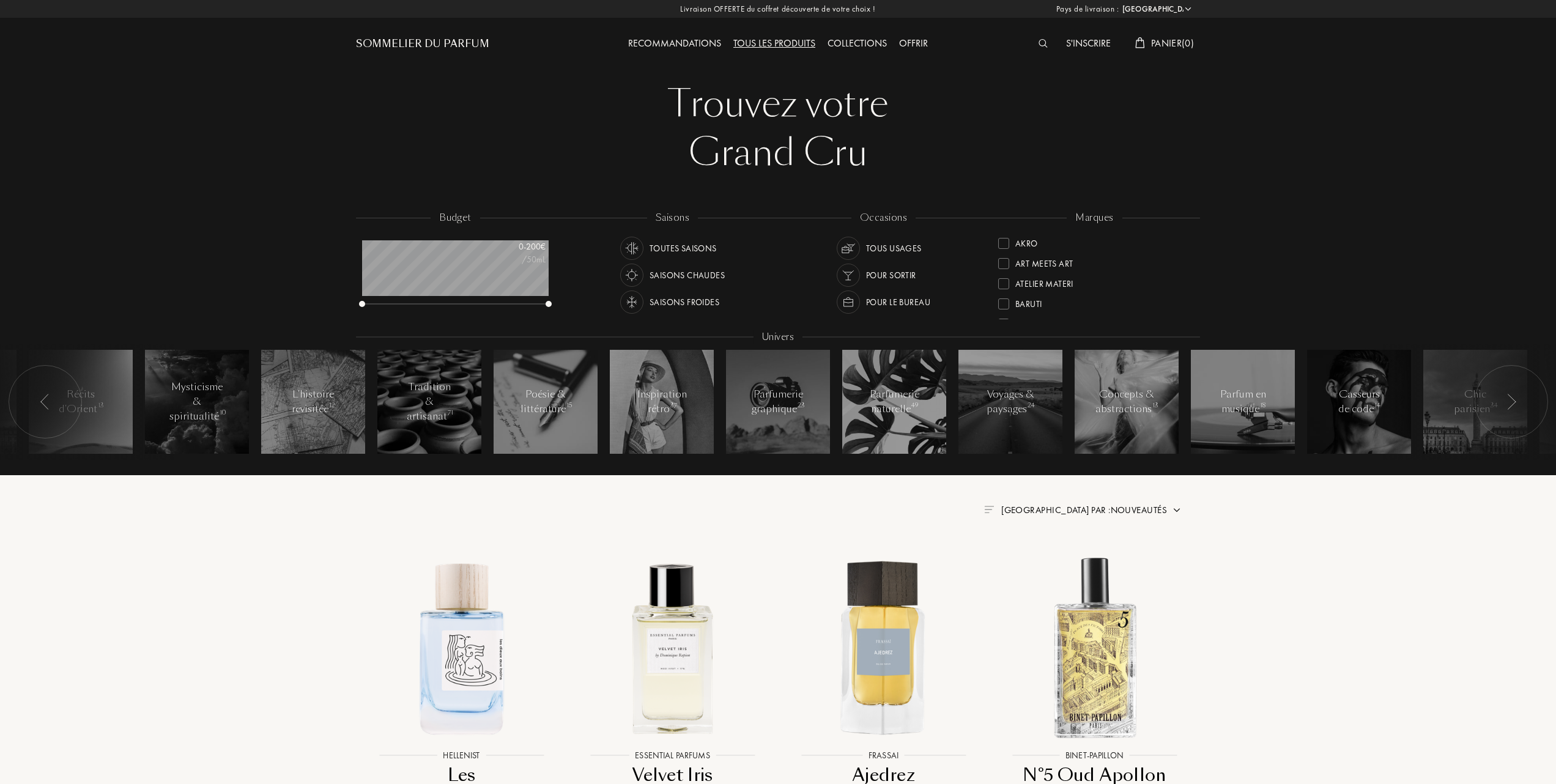
click at [862, 41] on div "Collections" at bounding box center [857, 44] width 72 height 16
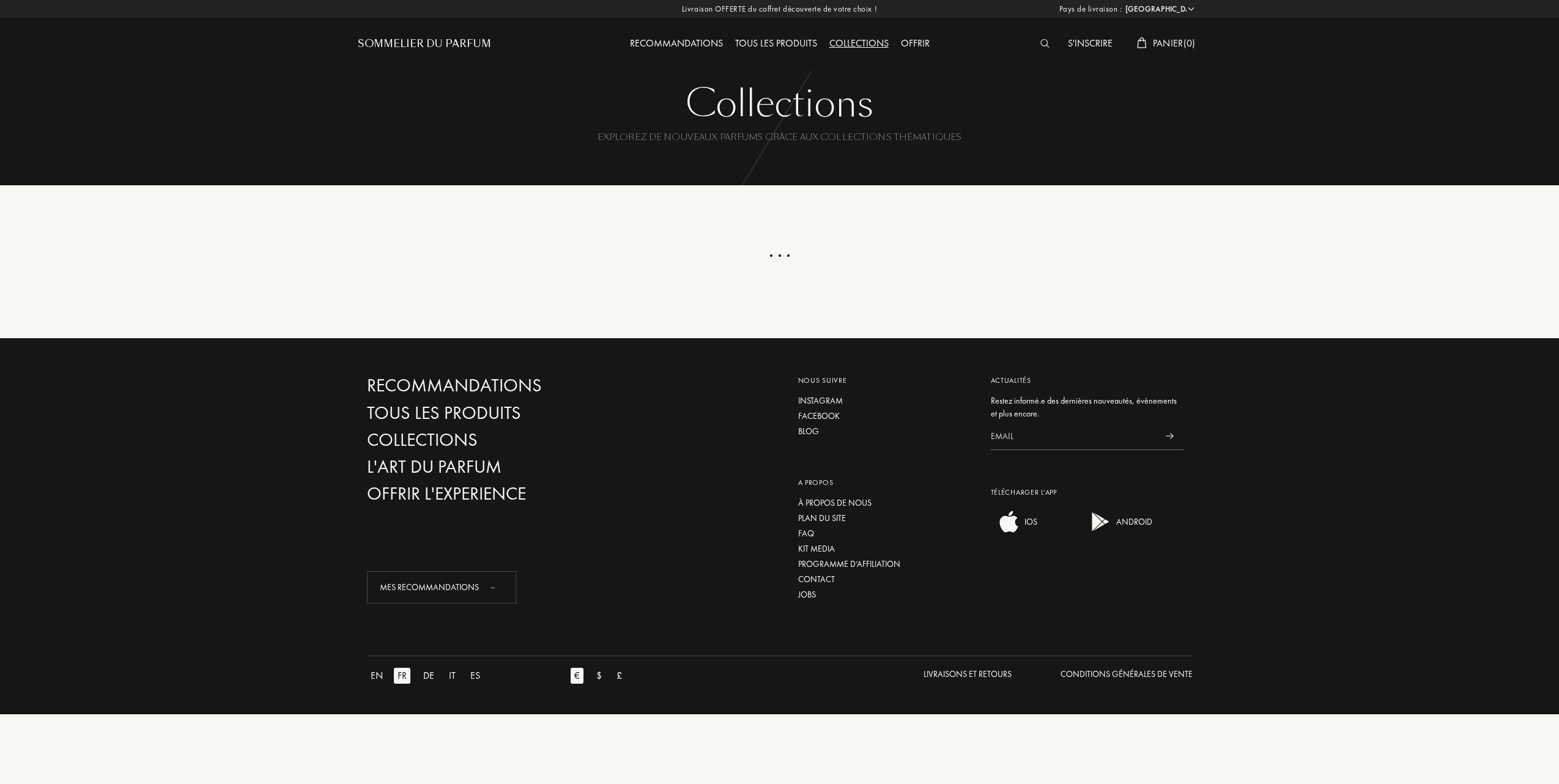
select select "FR"
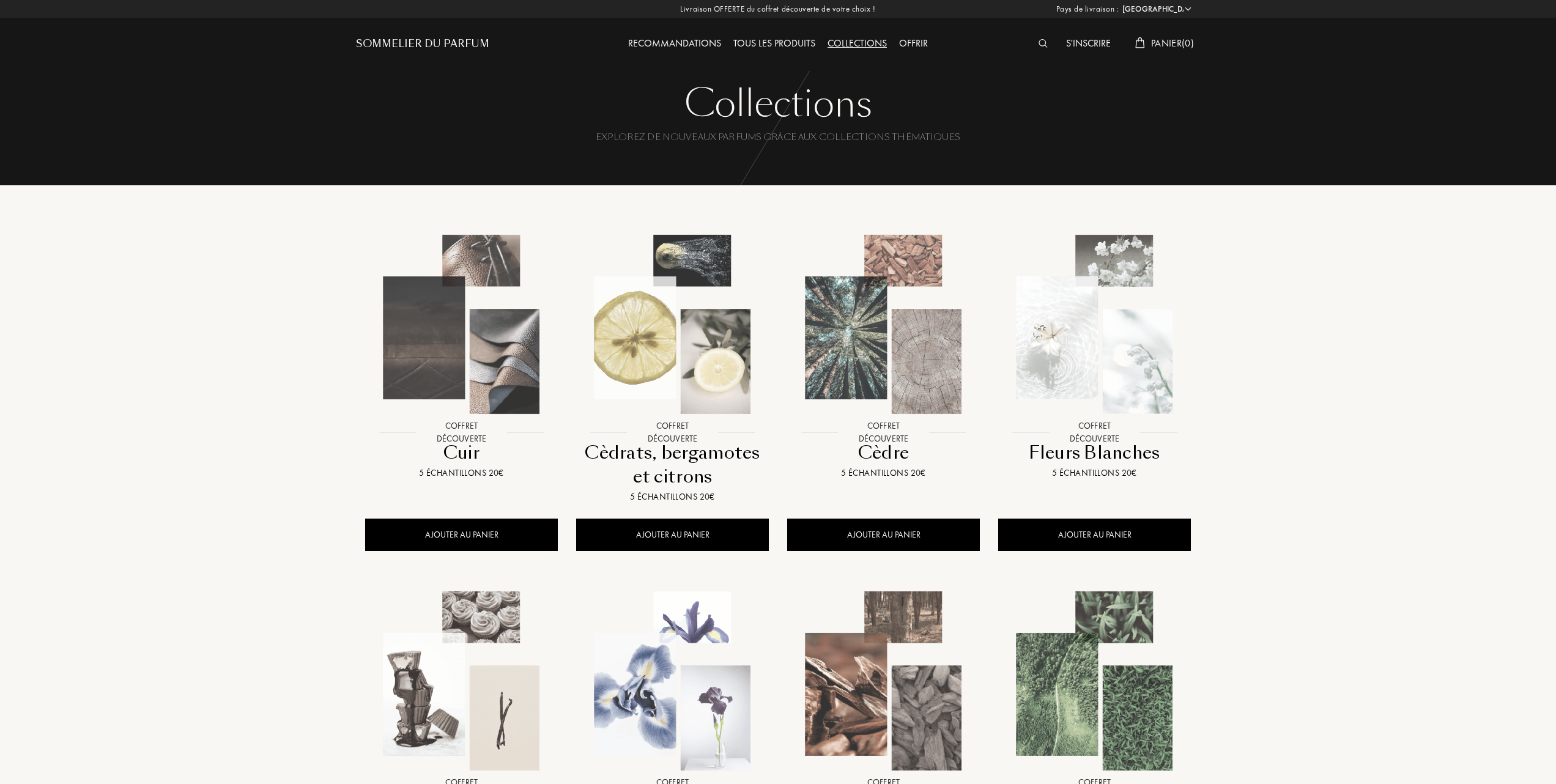
click at [684, 380] on img at bounding box center [673, 325] width 190 height 190
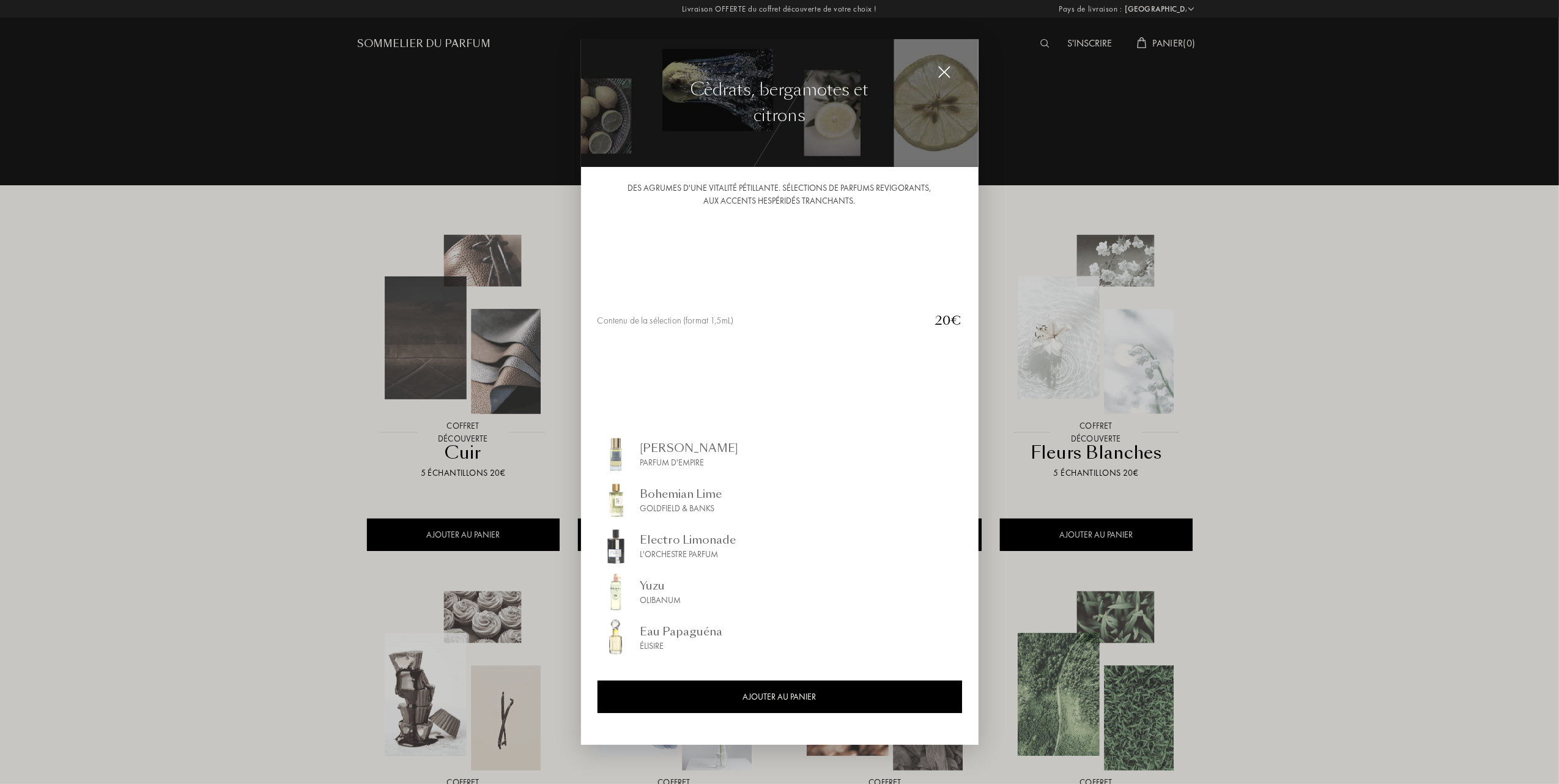
click at [140, 448] on div at bounding box center [779, 392] width 1559 height 784
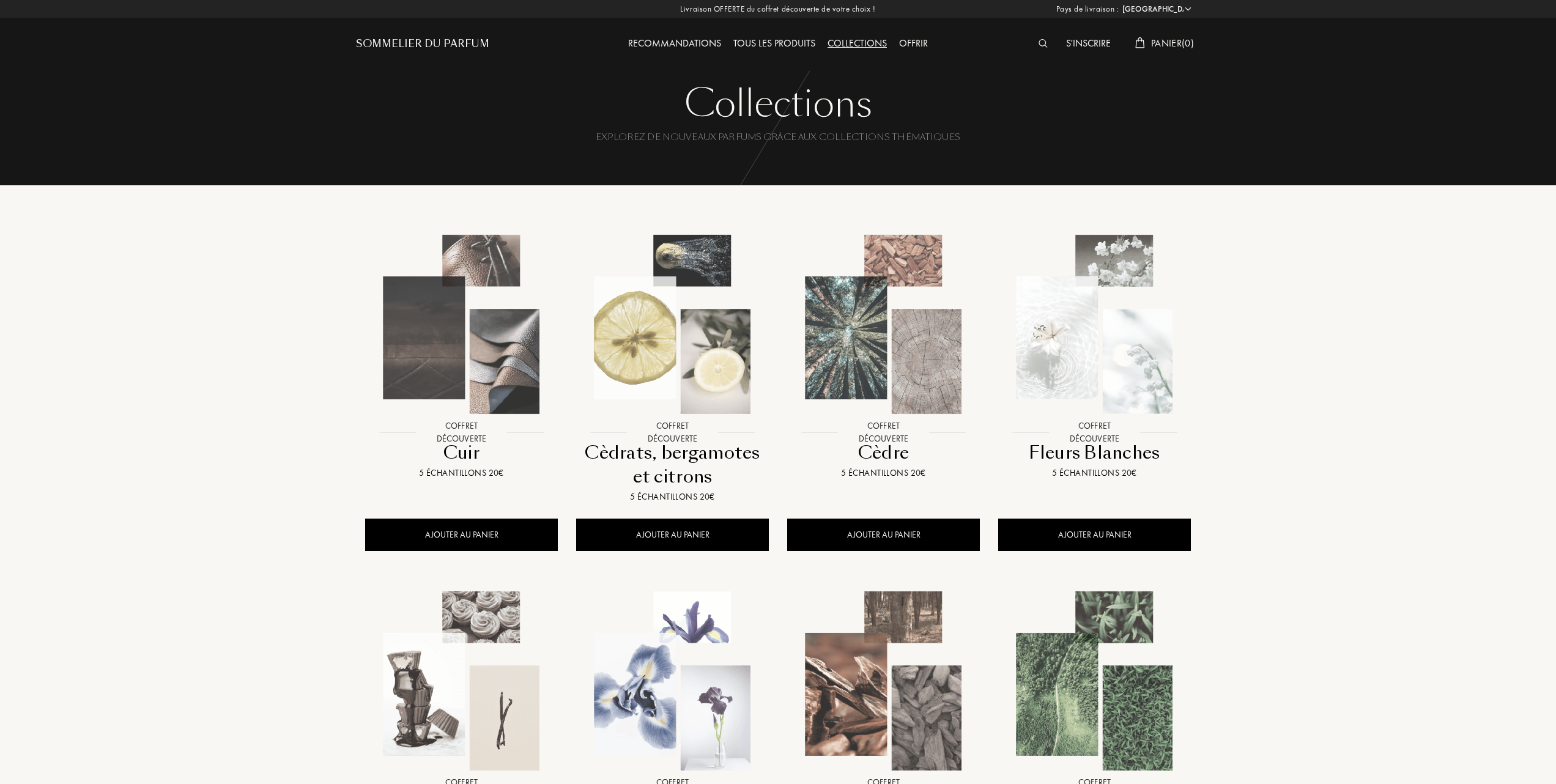
click at [688, 387] on img at bounding box center [673, 325] width 190 height 190
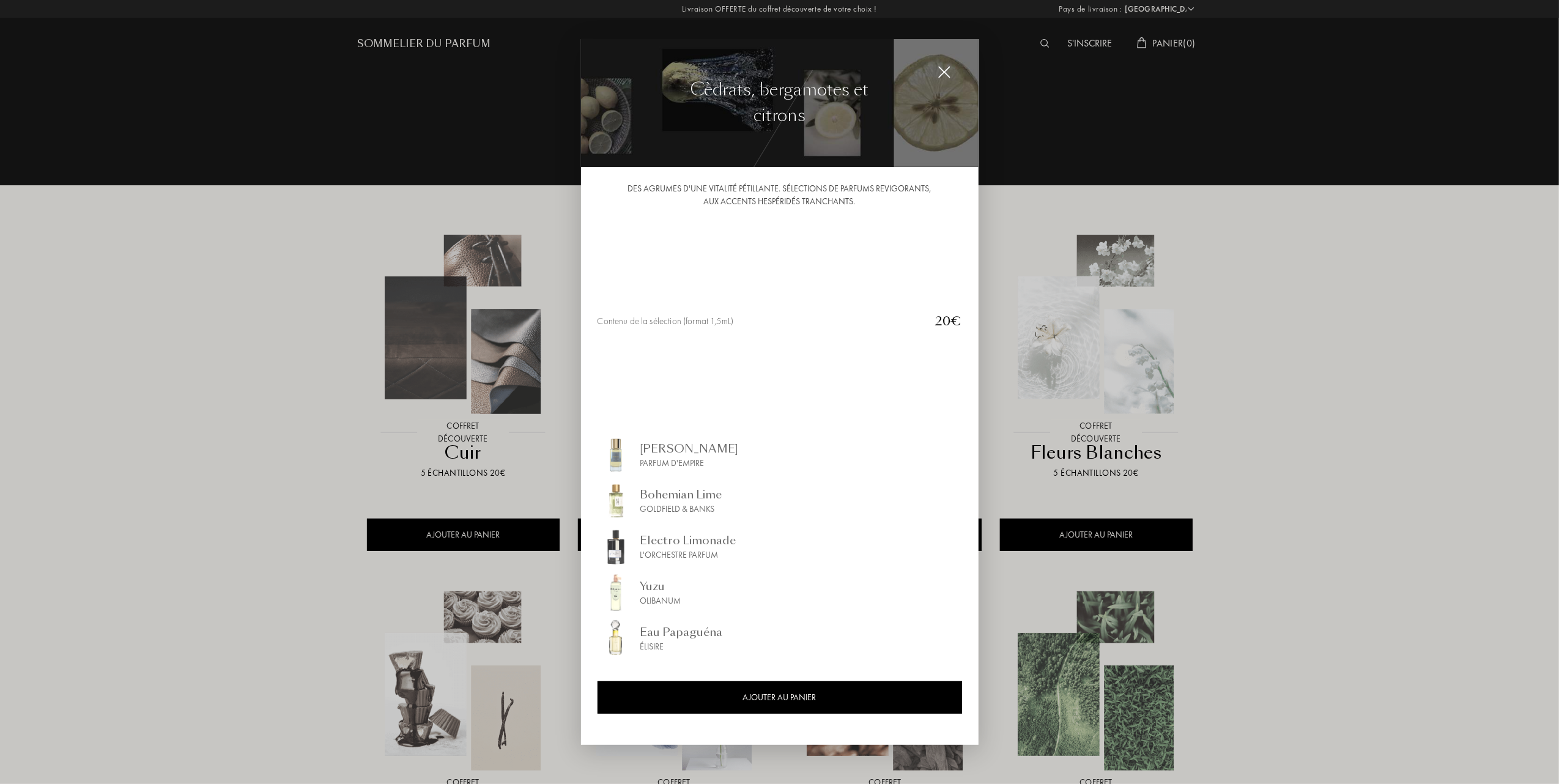
click at [208, 450] on div at bounding box center [779, 392] width 1559 height 784
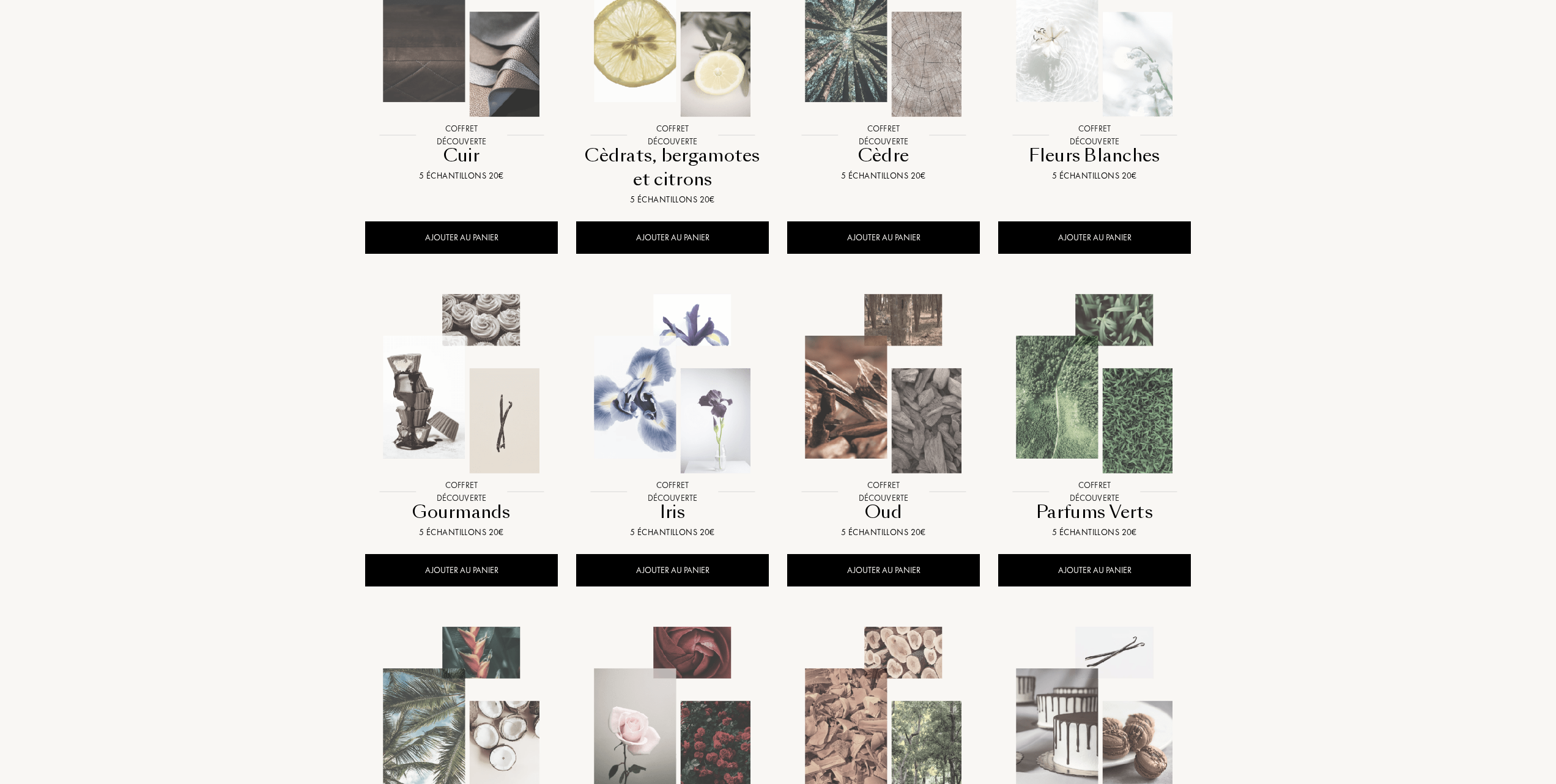
scroll to position [326, 0]
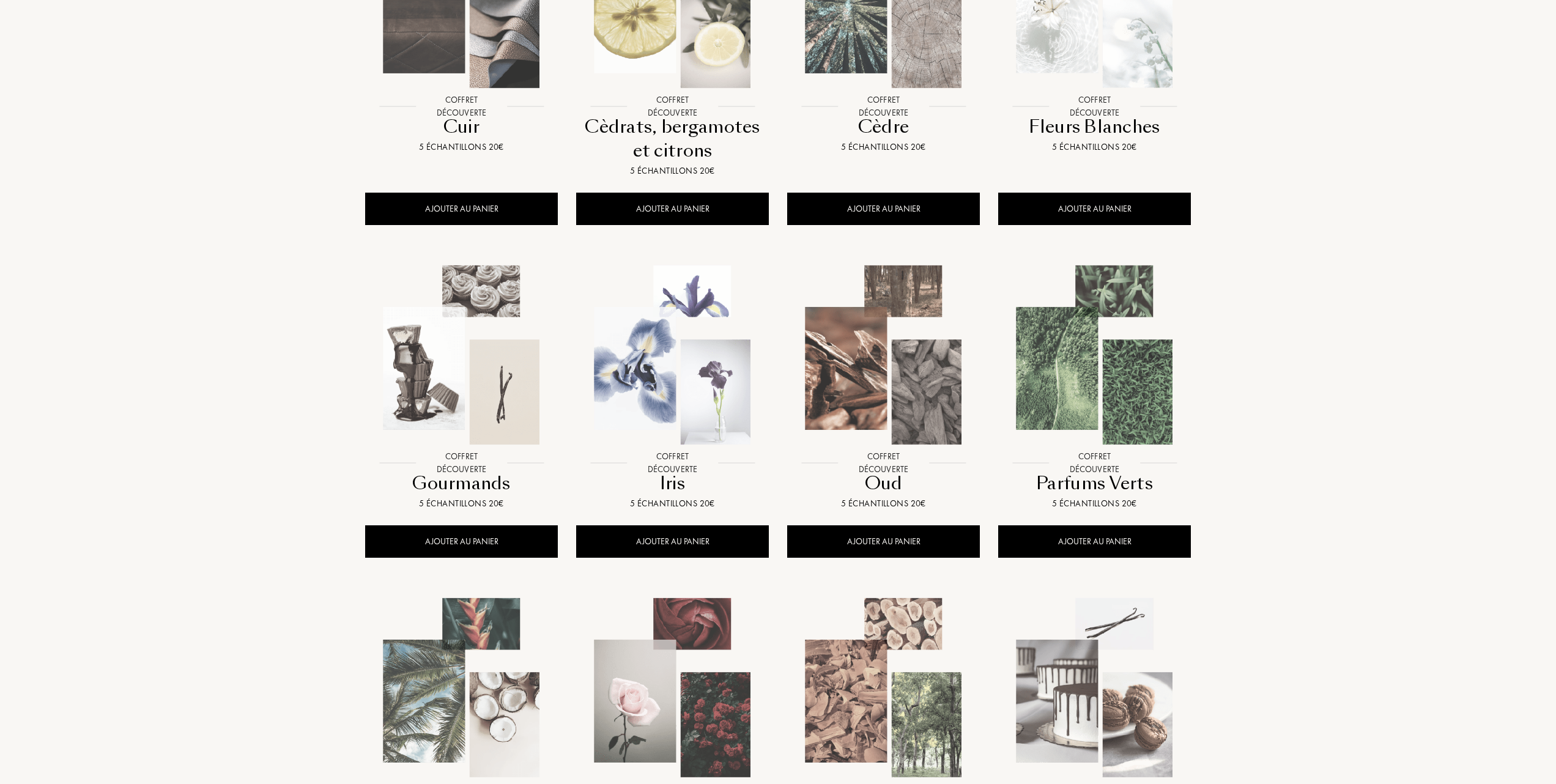
click at [1111, 375] on img at bounding box center [1095, 355] width 190 height 190
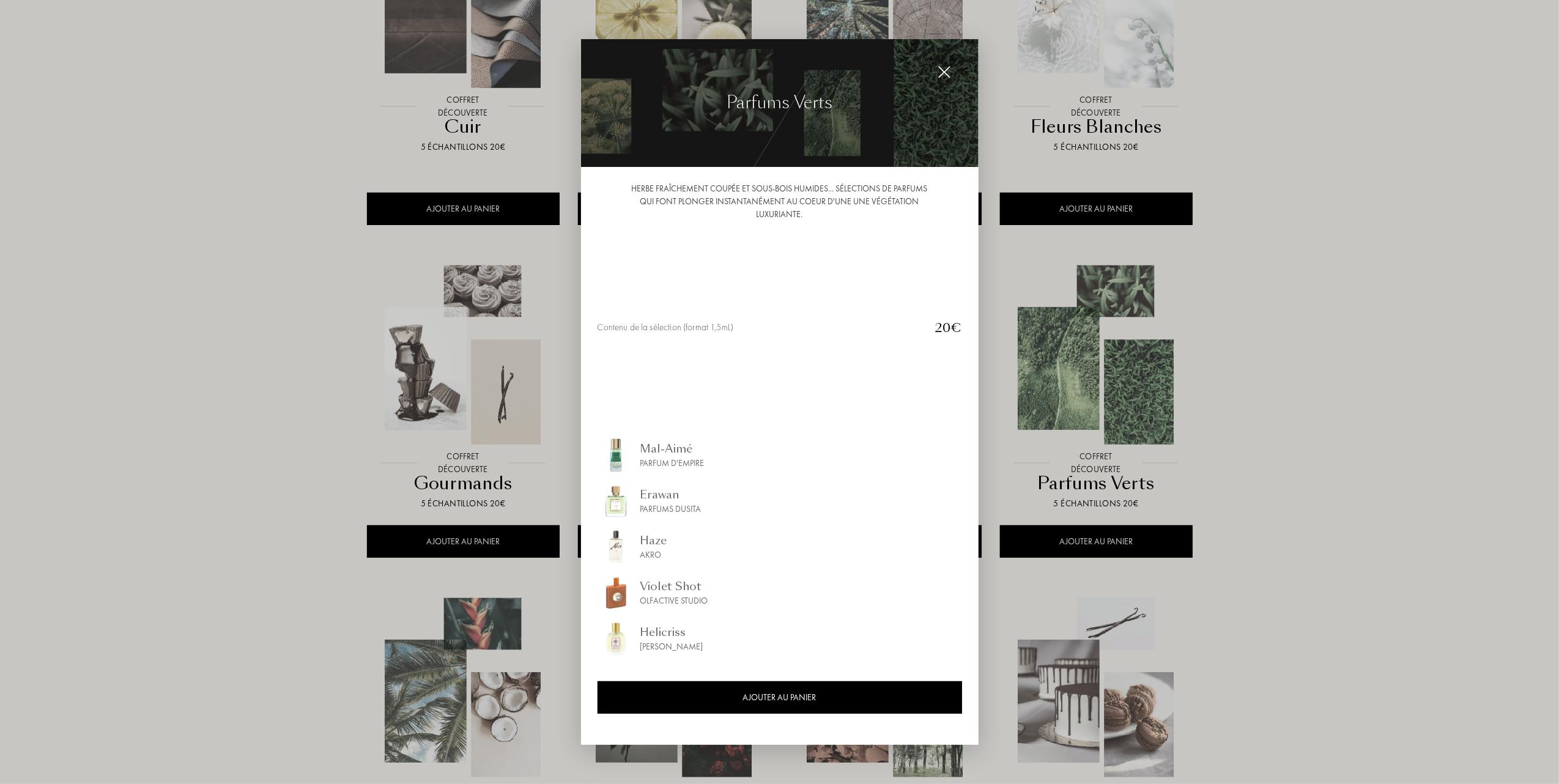
click at [942, 70] on img at bounding box center [944, 72] width 14 height 14
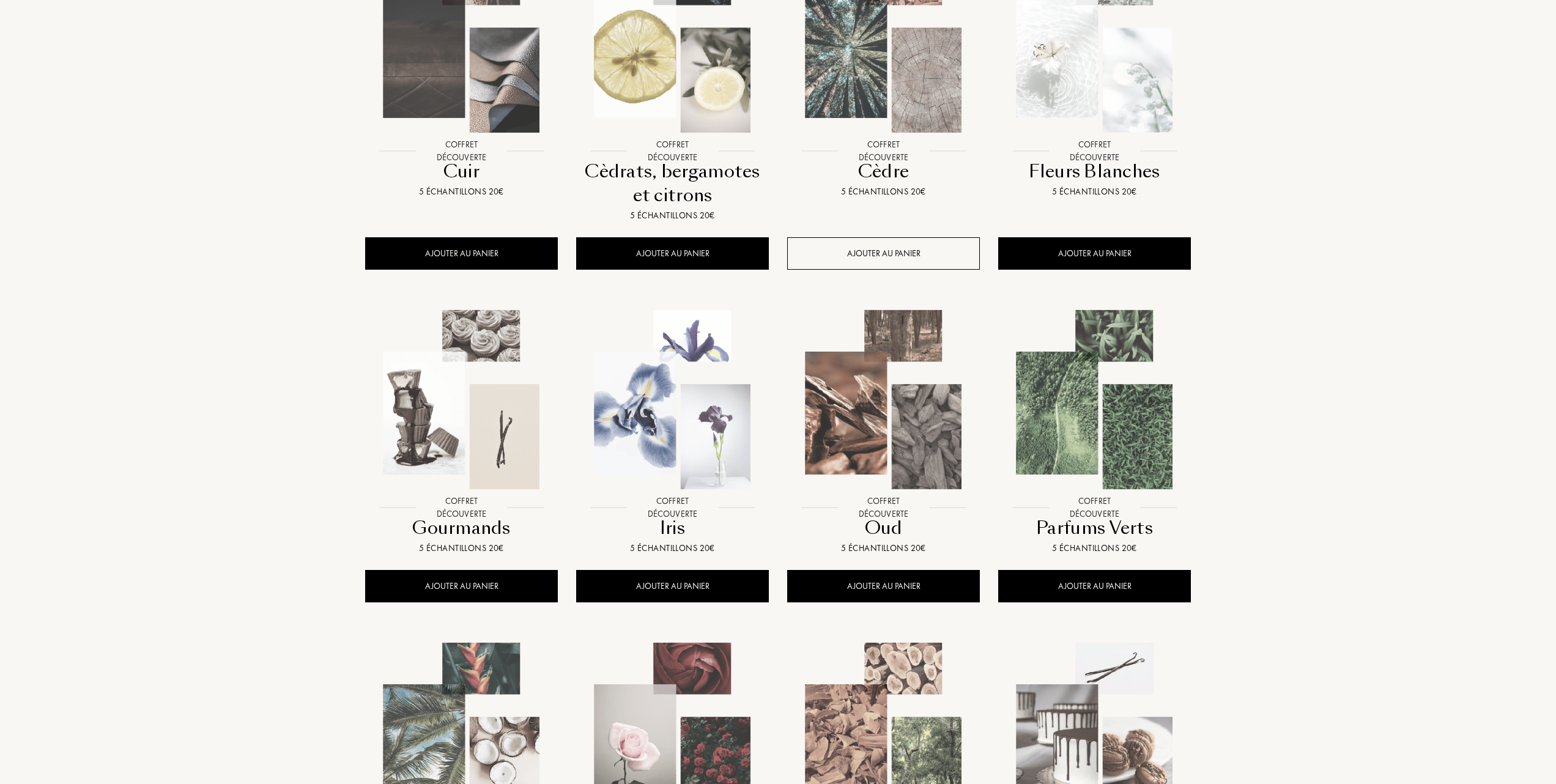
scroll to position [245, 0]
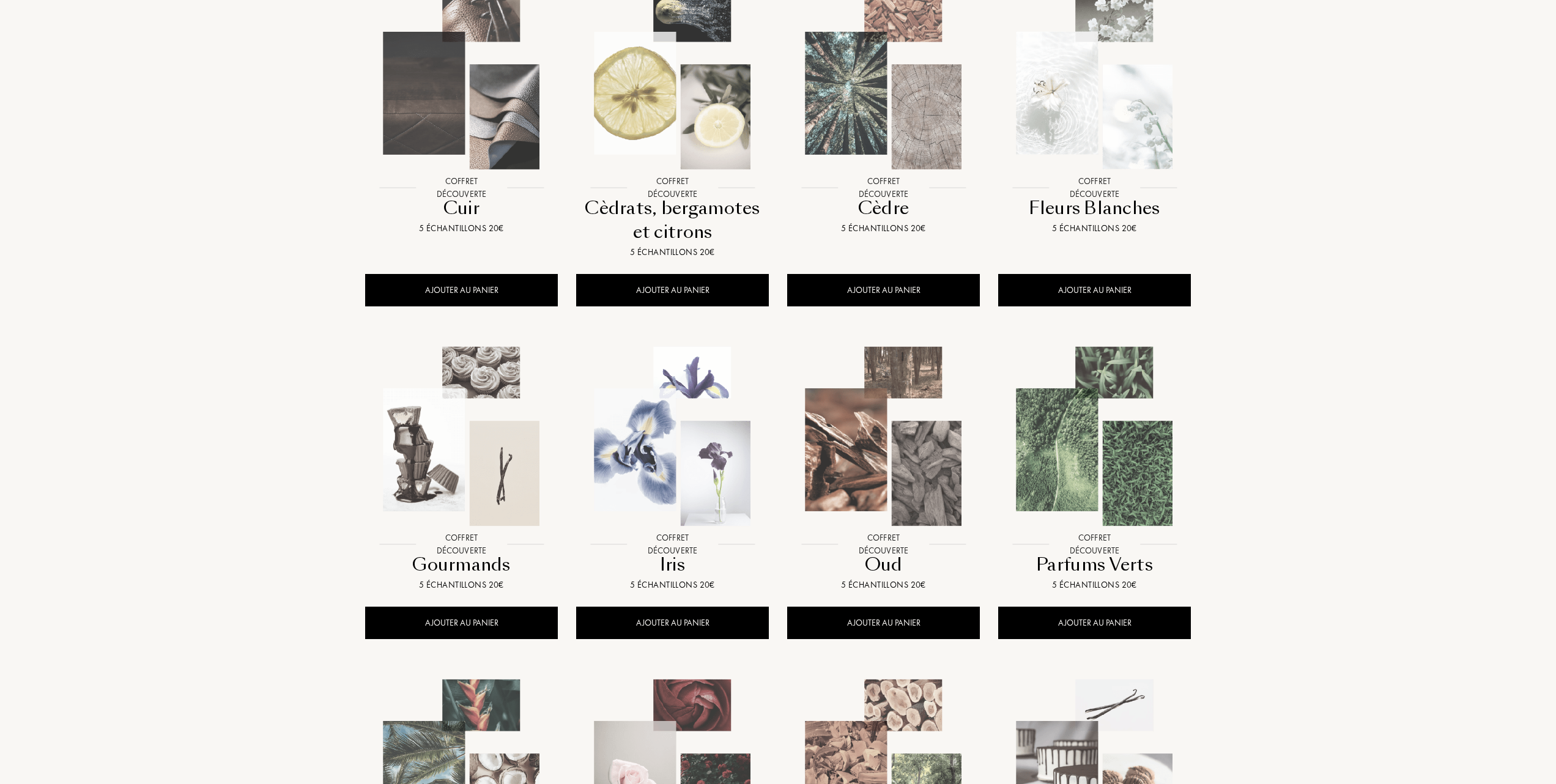
click at [1097, 450] on img at bounding box center [1095, 437] width 190 height 190
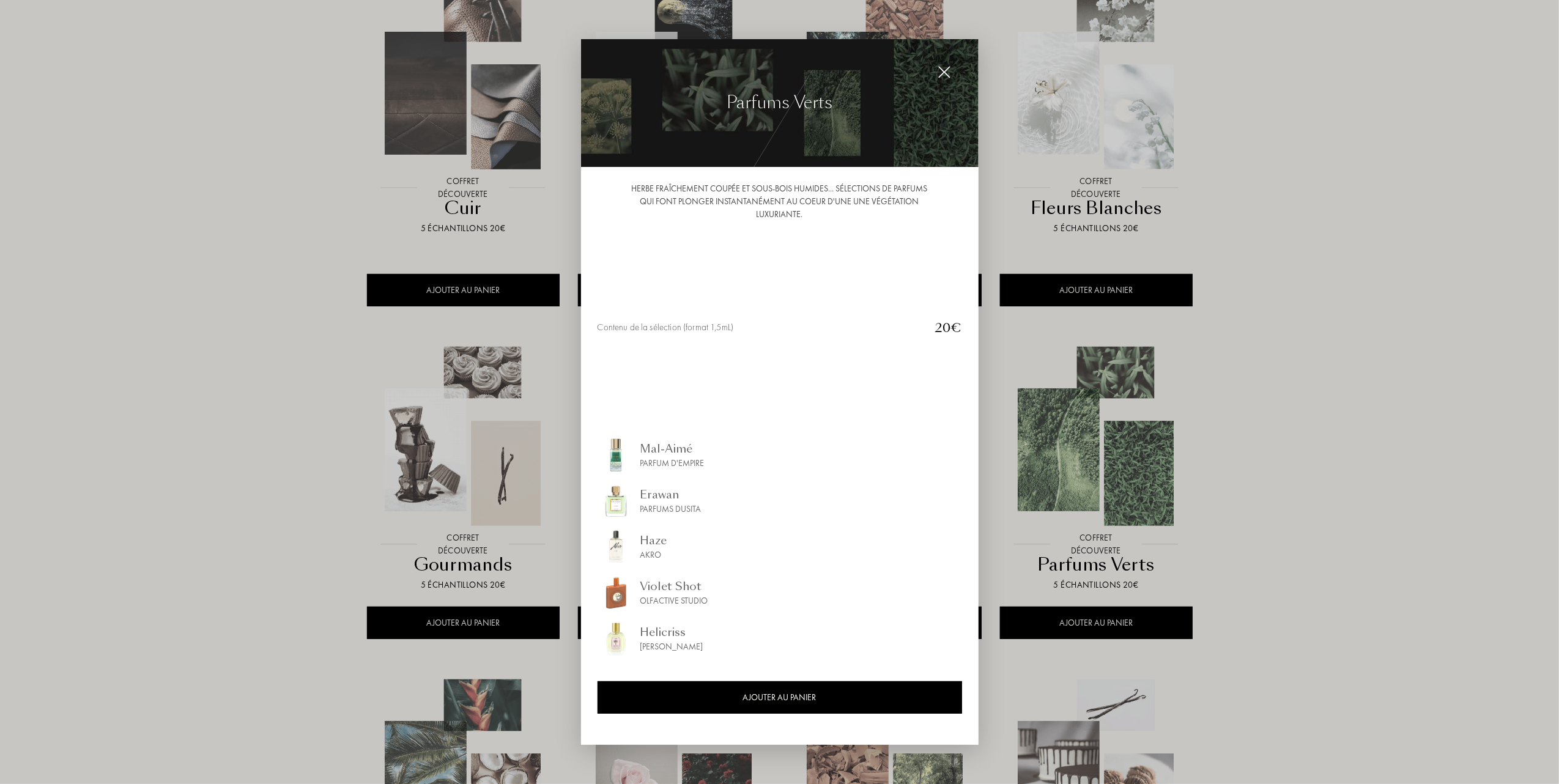
click at [946, 67] on img at bounding box center [944, 72] width 14 height 14
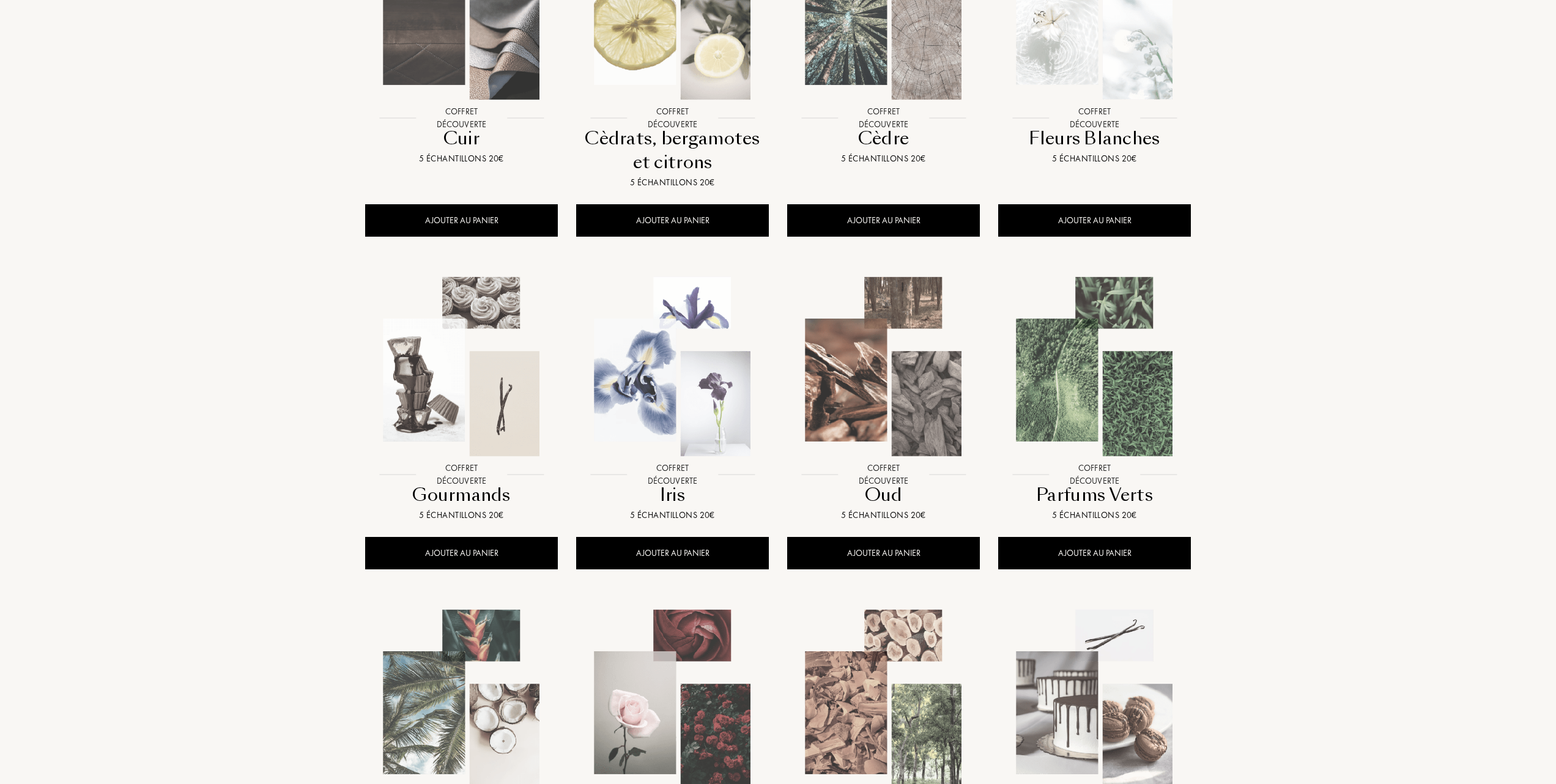
scroll to position [163, 0]
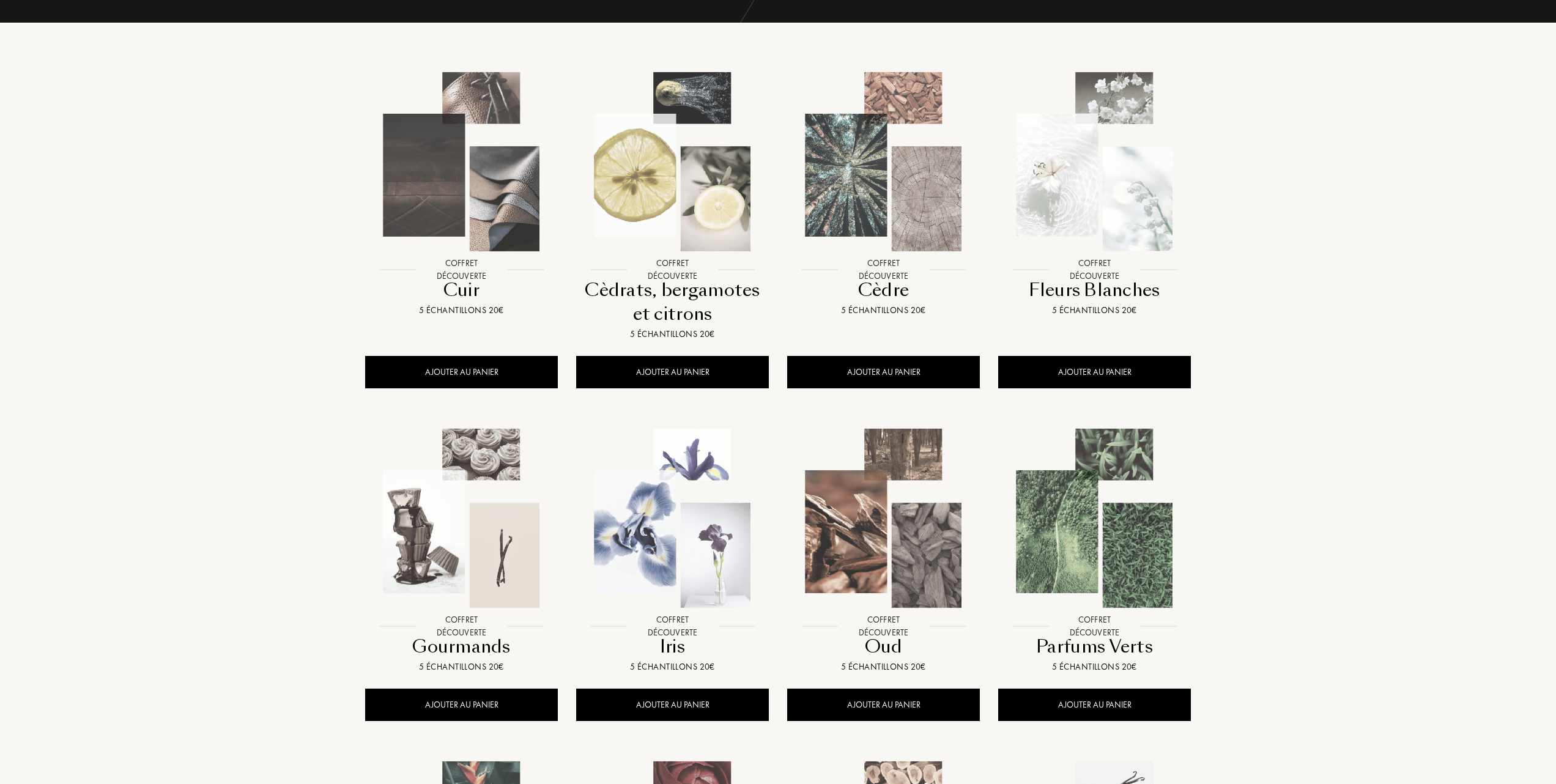
click at [663, 163] on img at bounding box center [673, 162] width 190 height 190
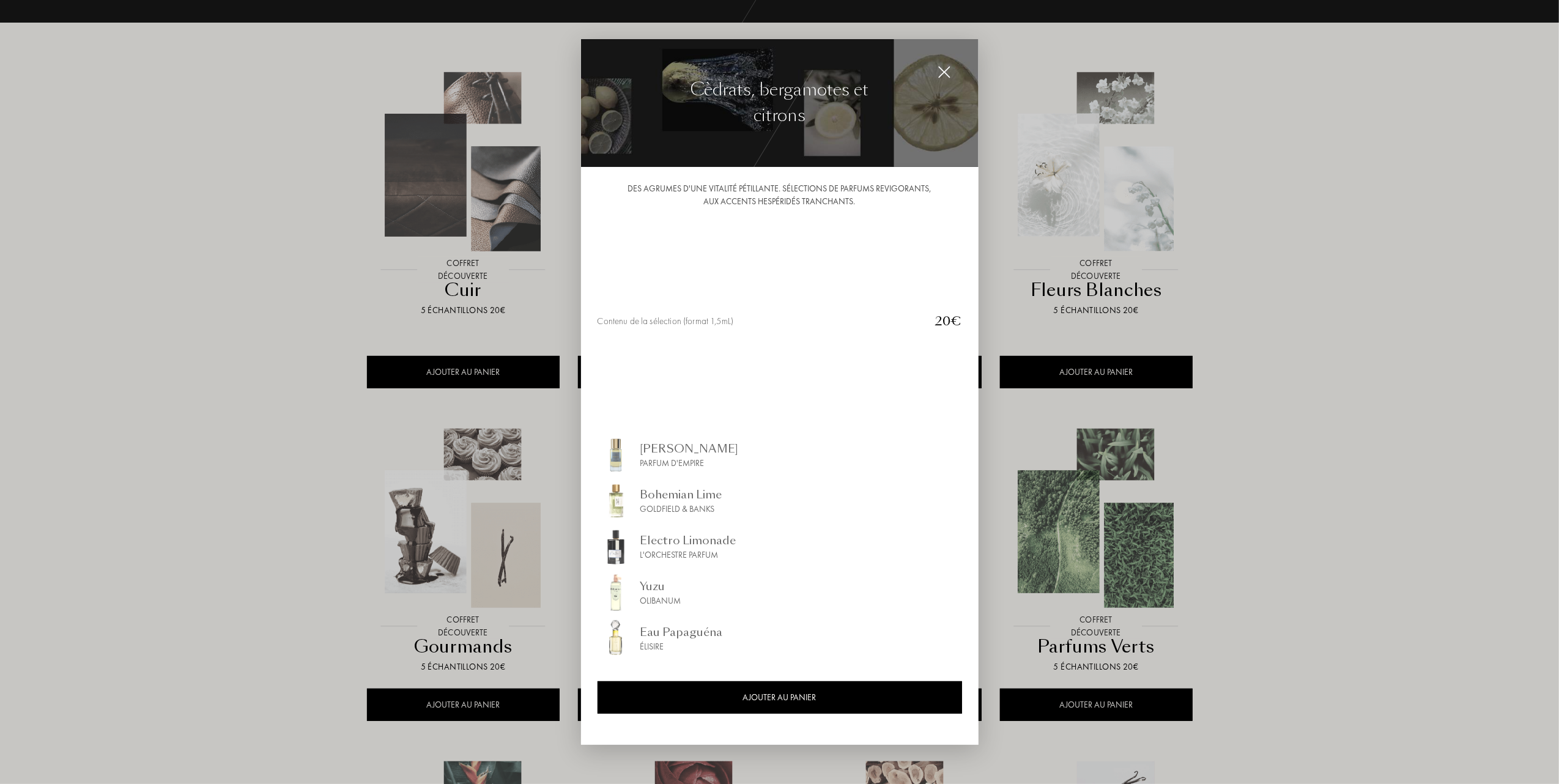
click at [945, 67] on img at bounding box center [944, 72] width 14 height 14
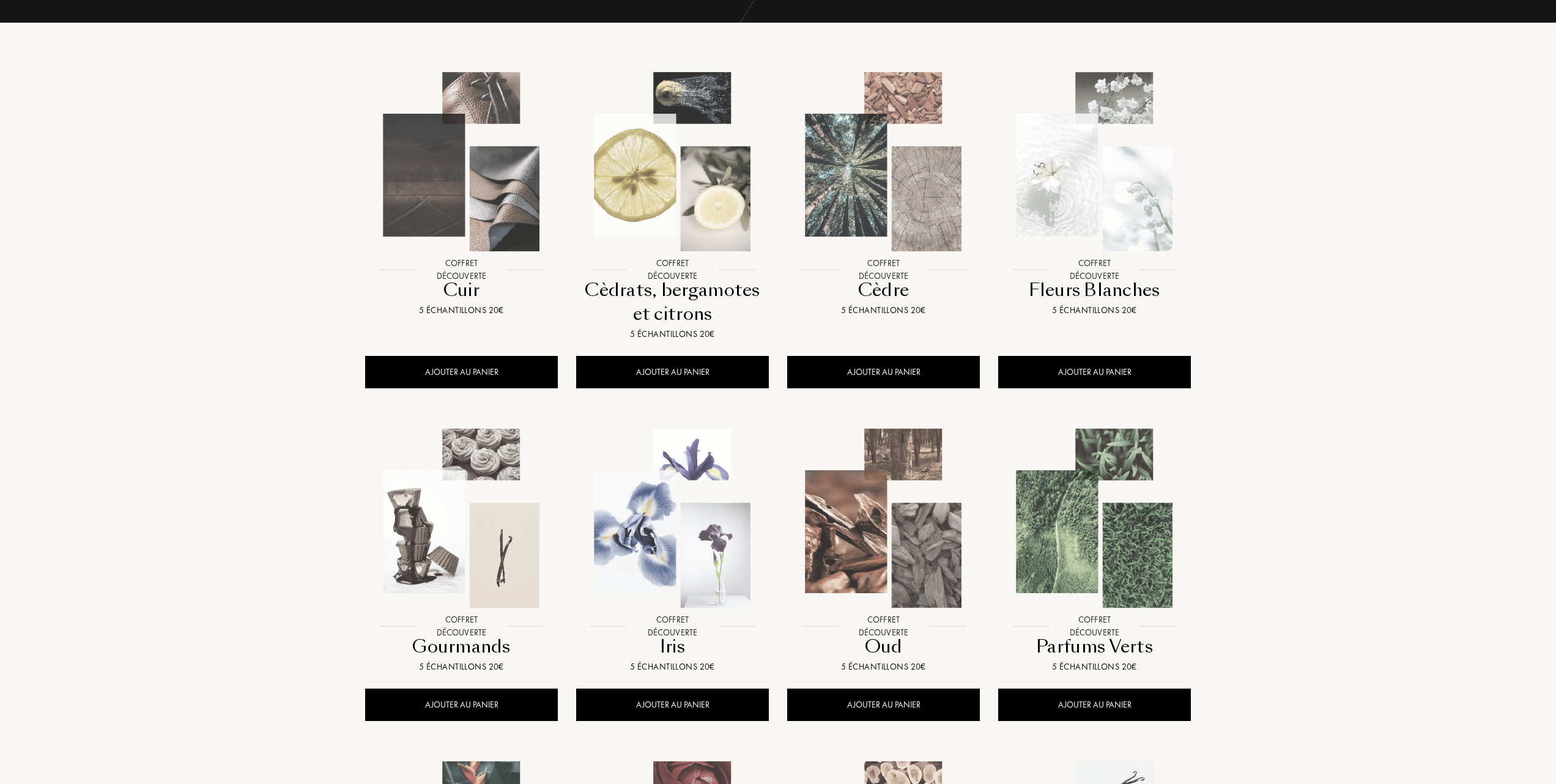
click at [1122, 551] on img at bounding box center [1095, 518] width 190 height 190
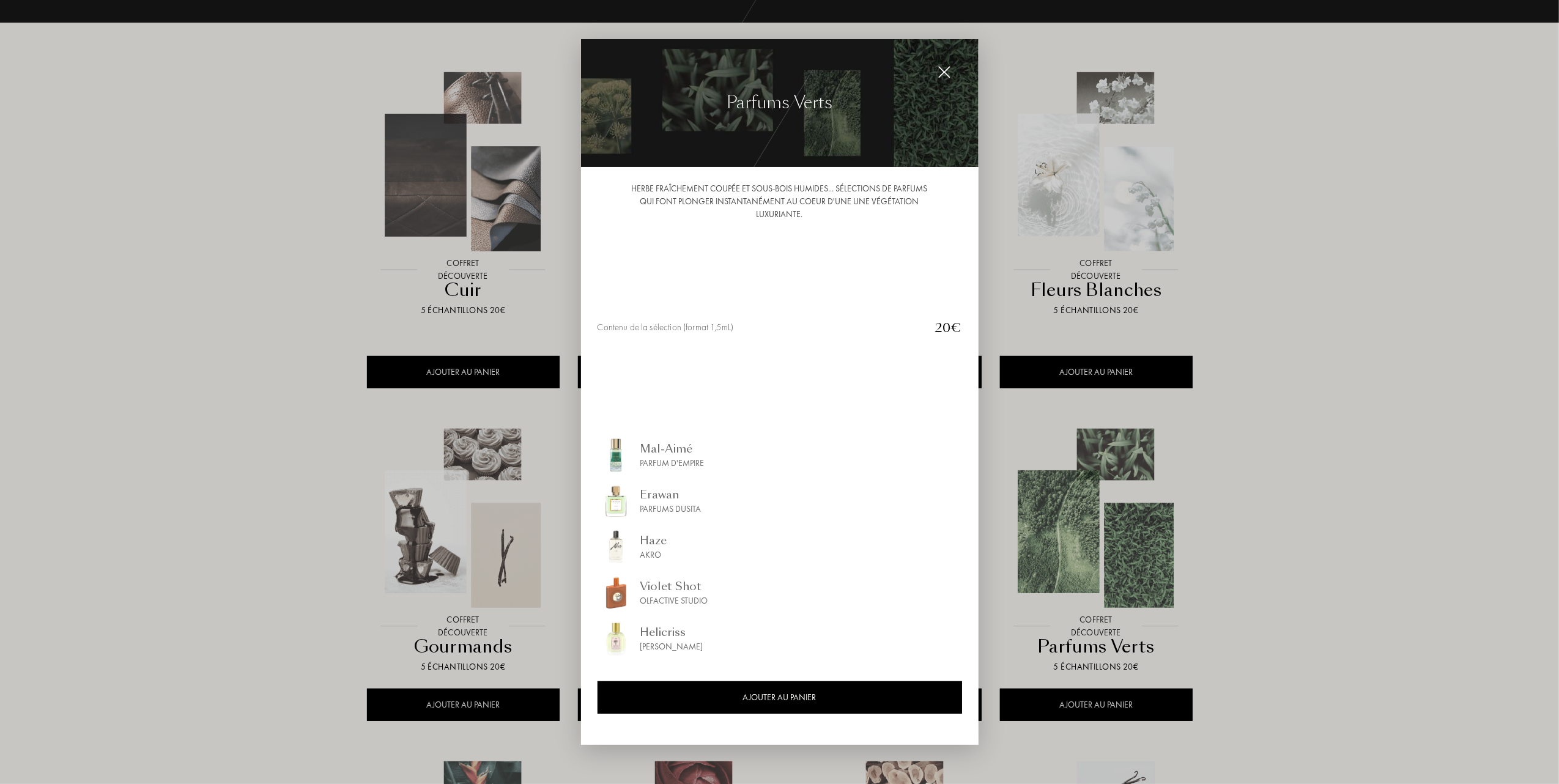
click at [56, 362] on div at bounding box center [779, 392] width 1559 height 784
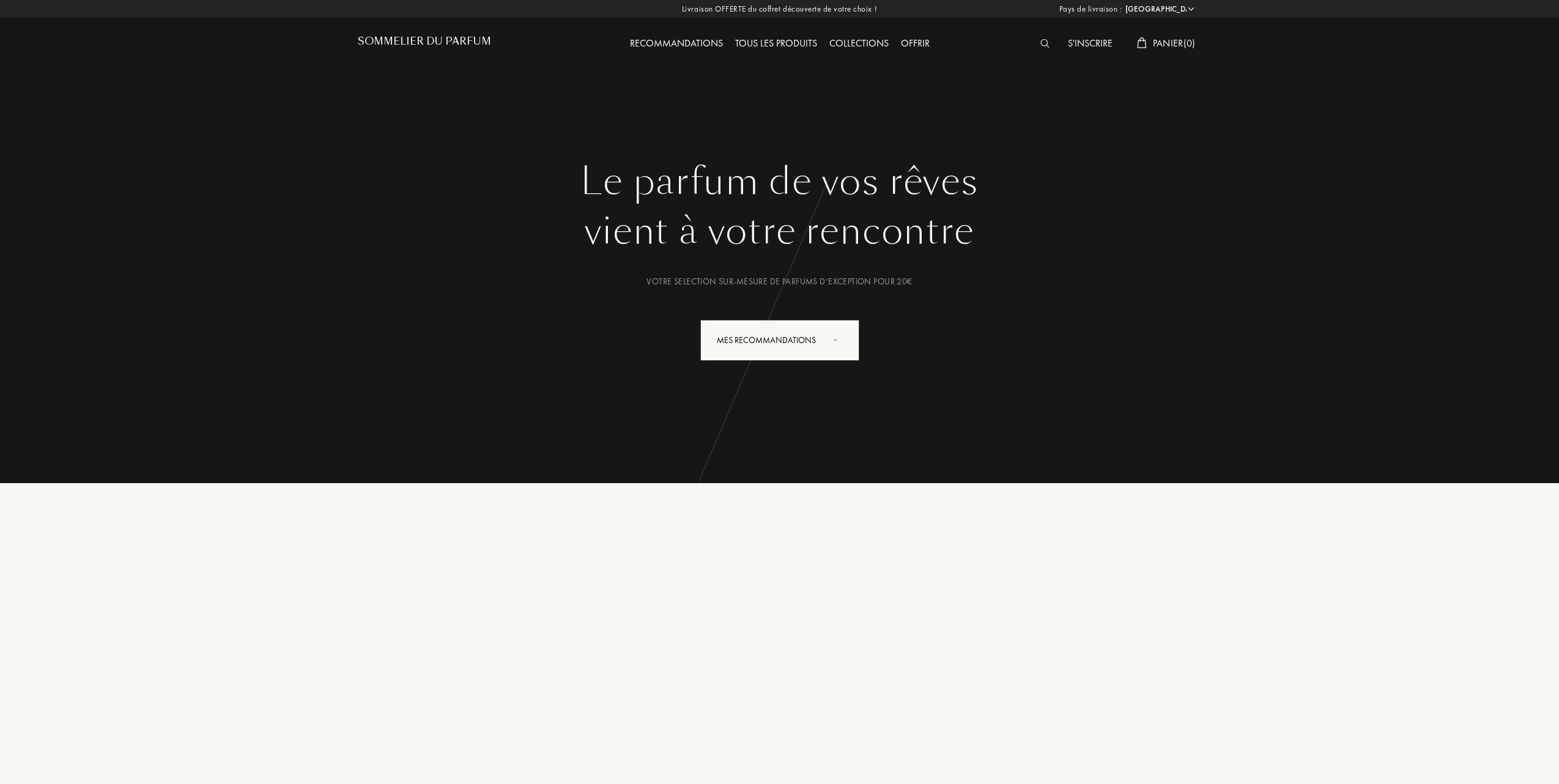
select select "FR"
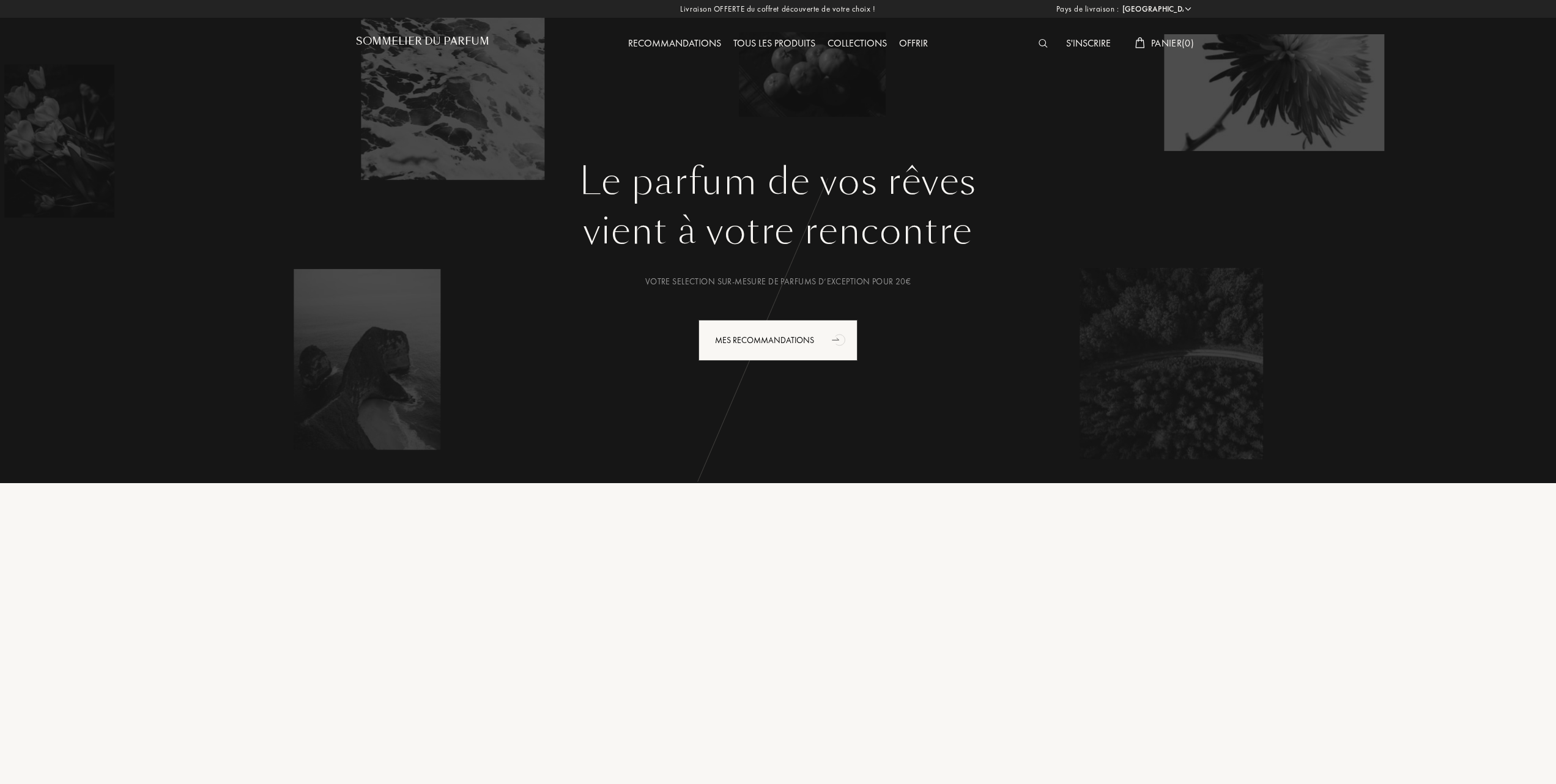
click at [786, 39] on div "Tous les produits" at bounding box center [774, 44] width 94 height 16
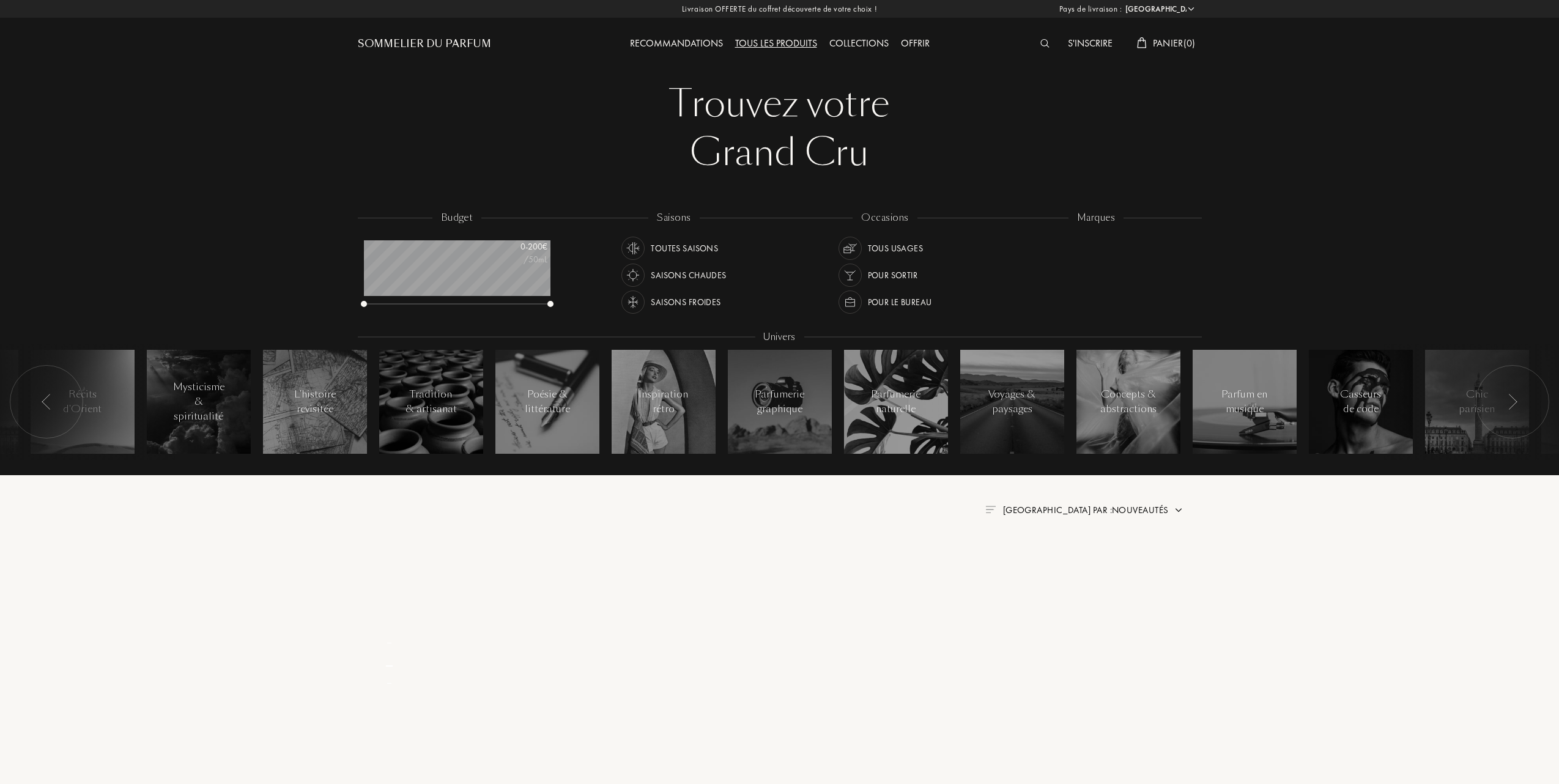
select select "FR"
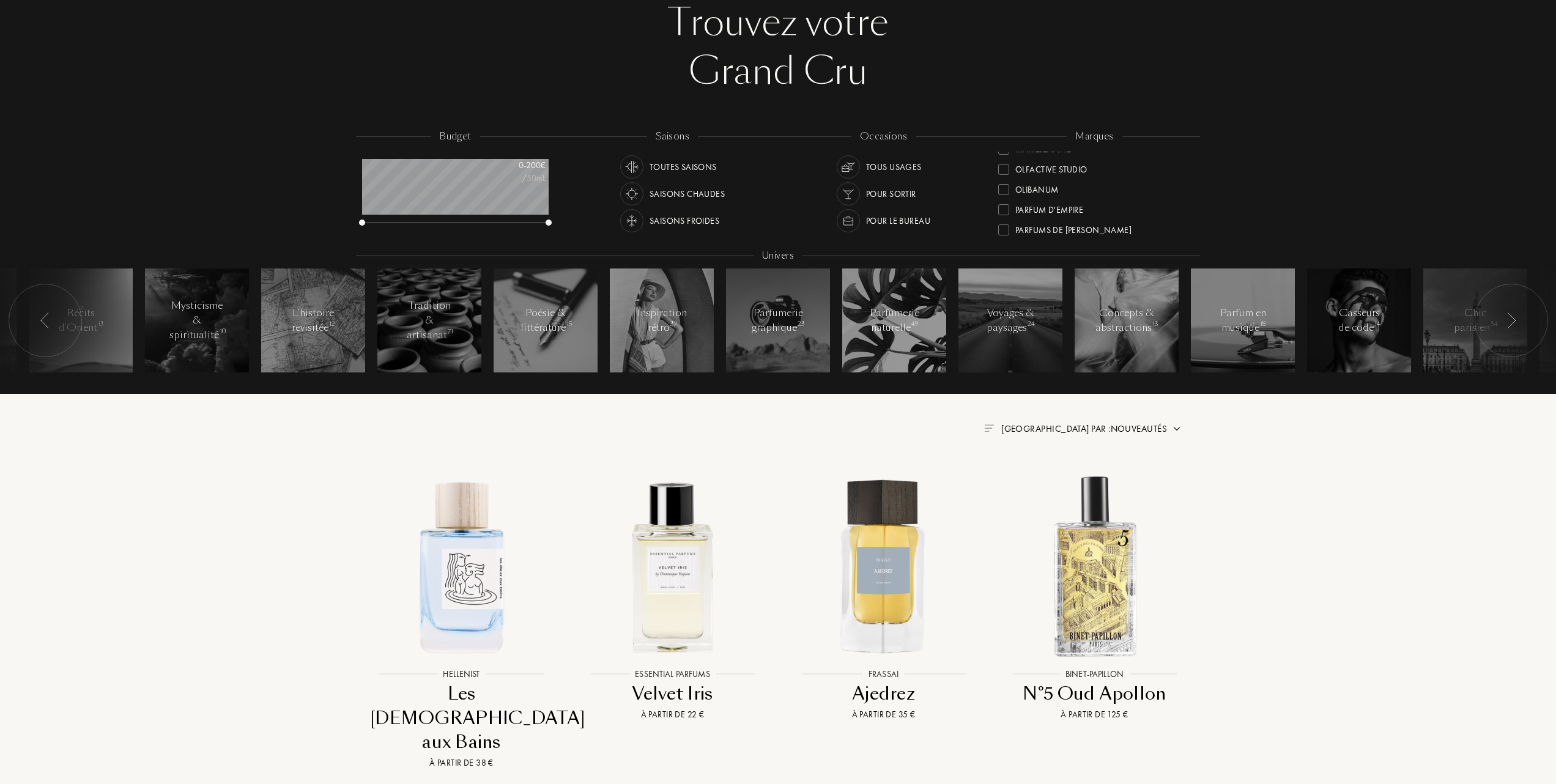
scroll to position [362, 0]
click at [1004, 159] on div at bounding box center [1004, 163] width 11 height 11
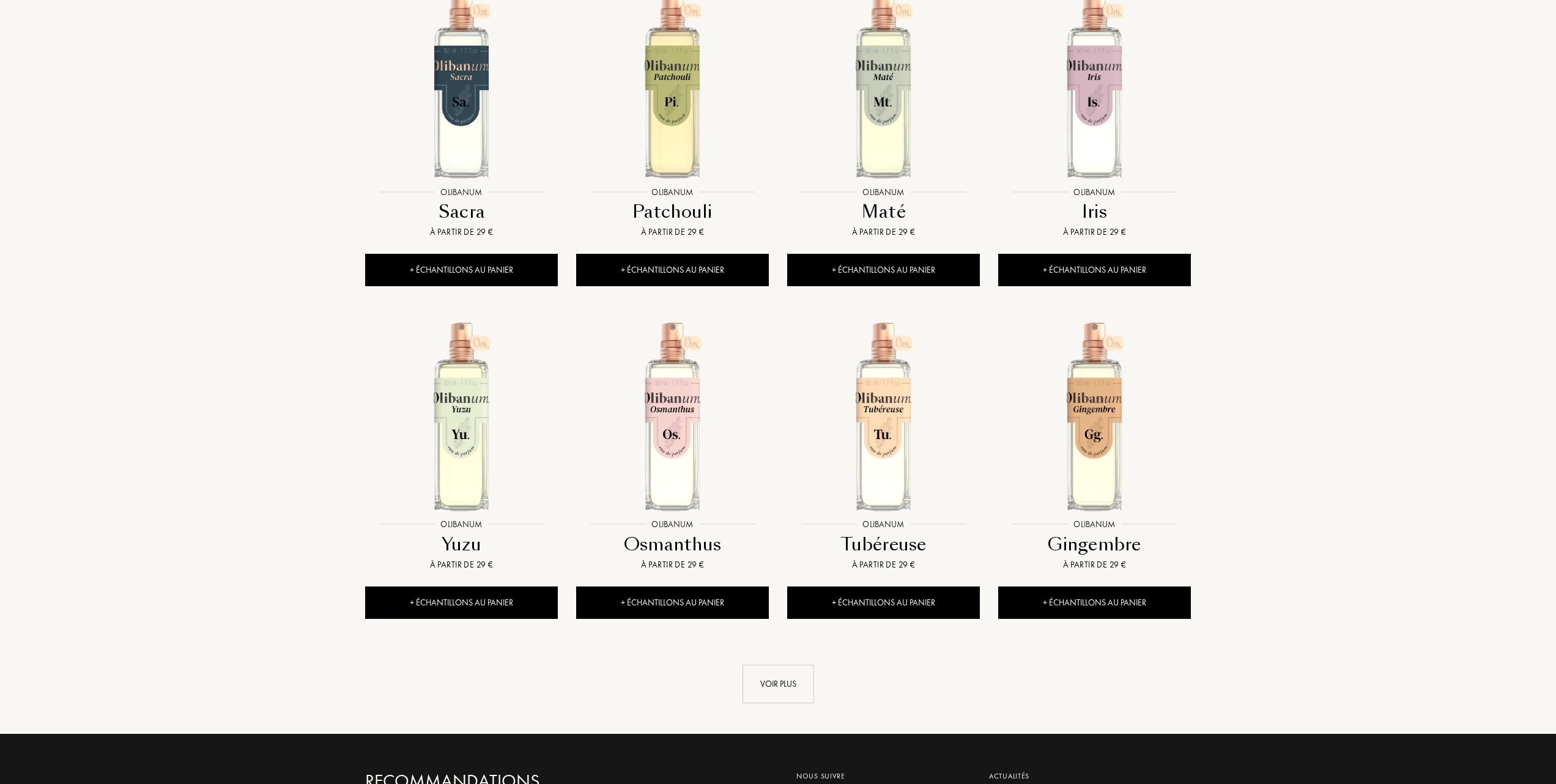
scroll to position [897, 0]
click at [769, 686] on div "Voir plus" at bounding box center [779, 683] width 72 height 38
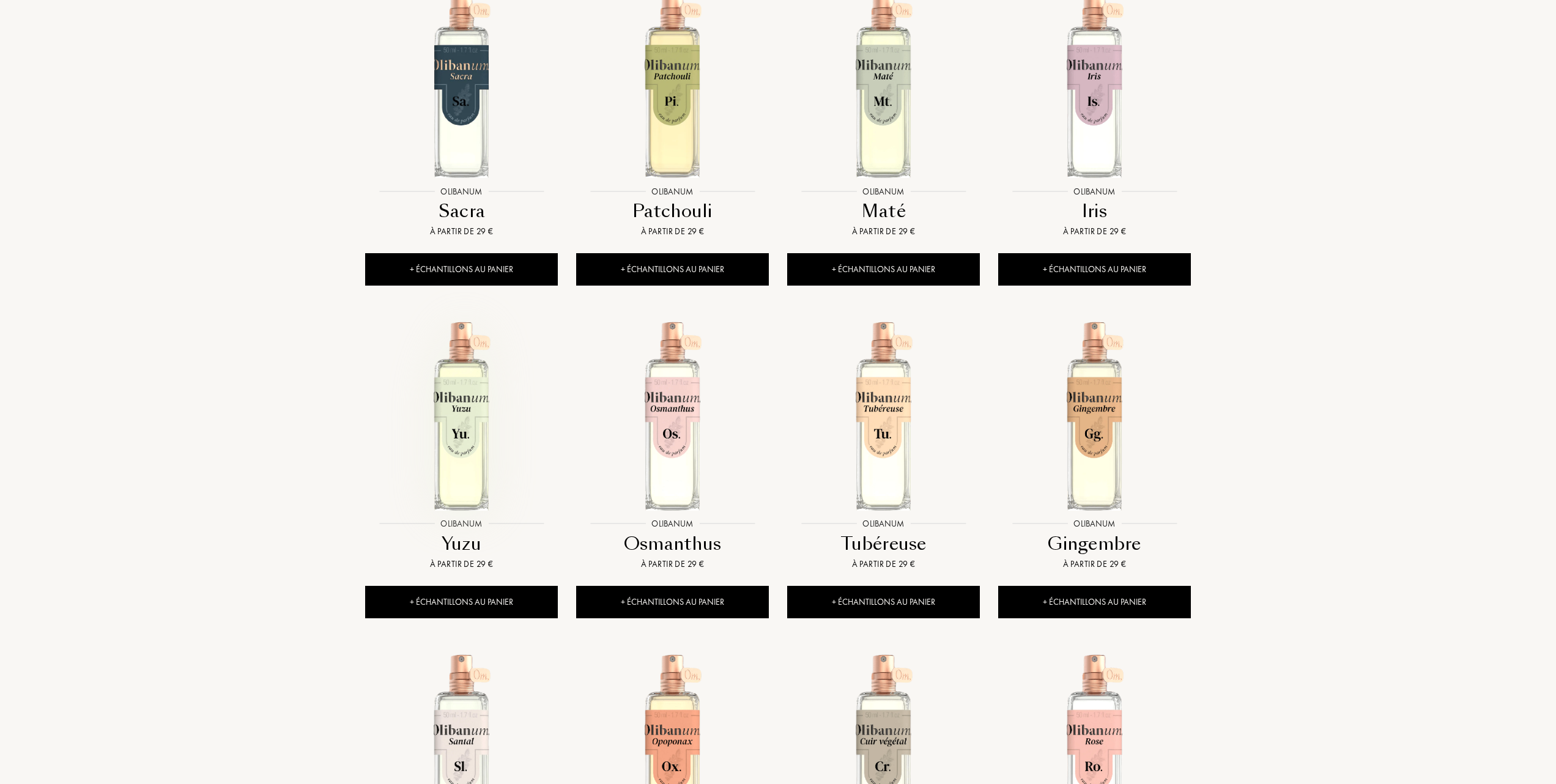
click at [455, 429] on img at bounding box center [461, 415] width 190 height 190
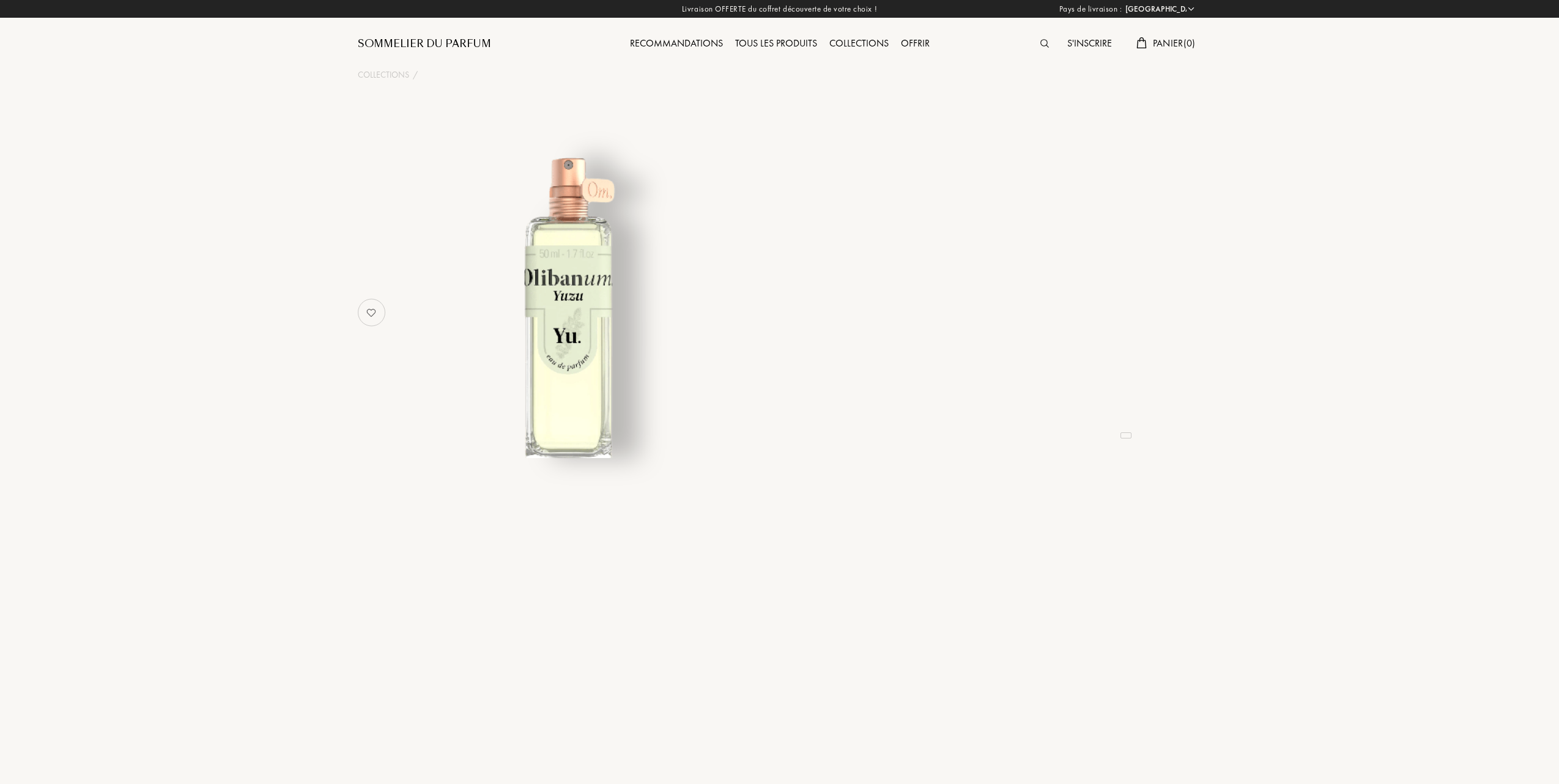
select select "FR"
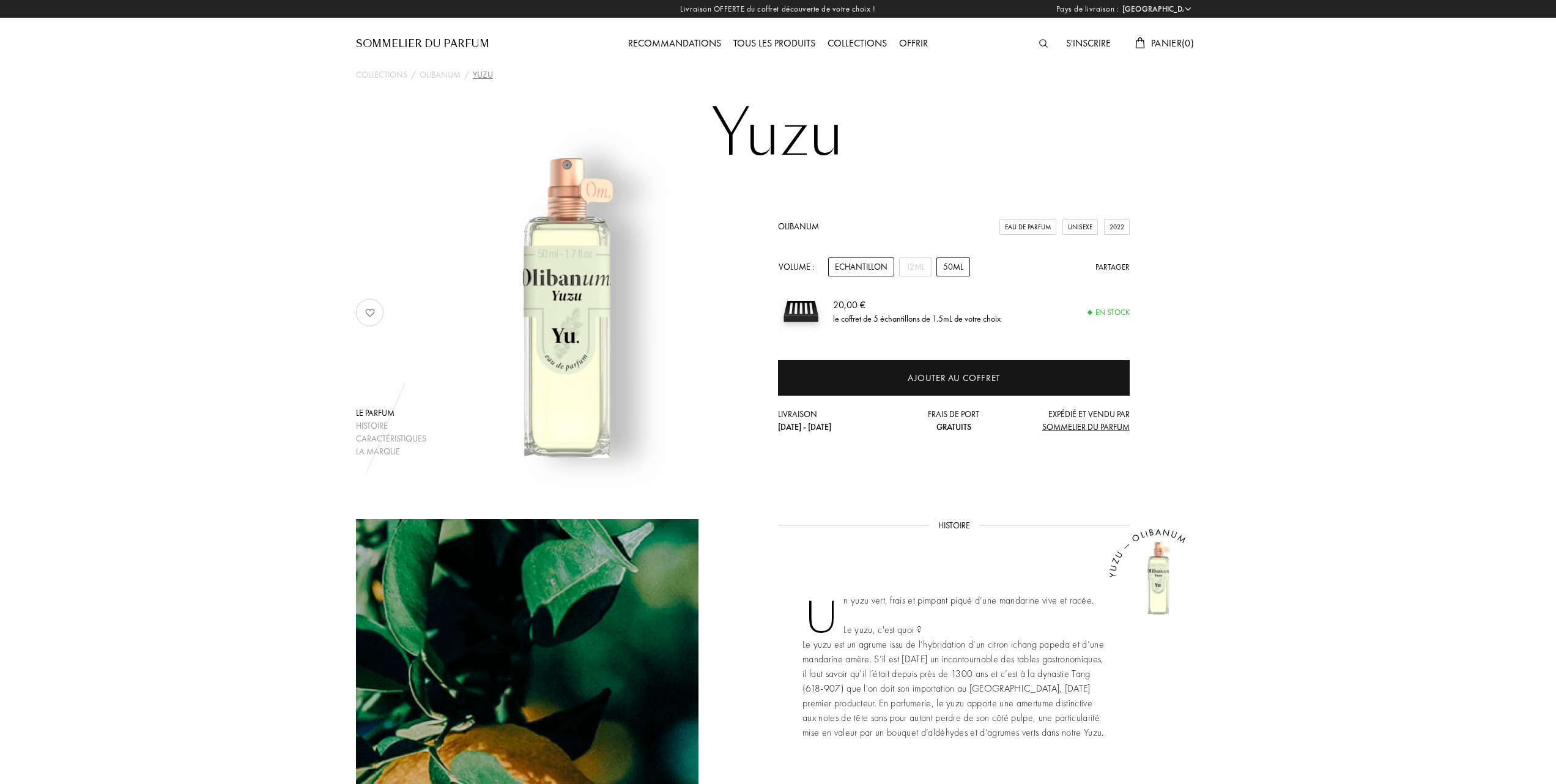
click at [953, 267] on div "50mL" at bounding box center [953, 266] width 33 height 19
click at [916, 264] on div "12mL" at bounding box center [915, 266] width 32 height 19
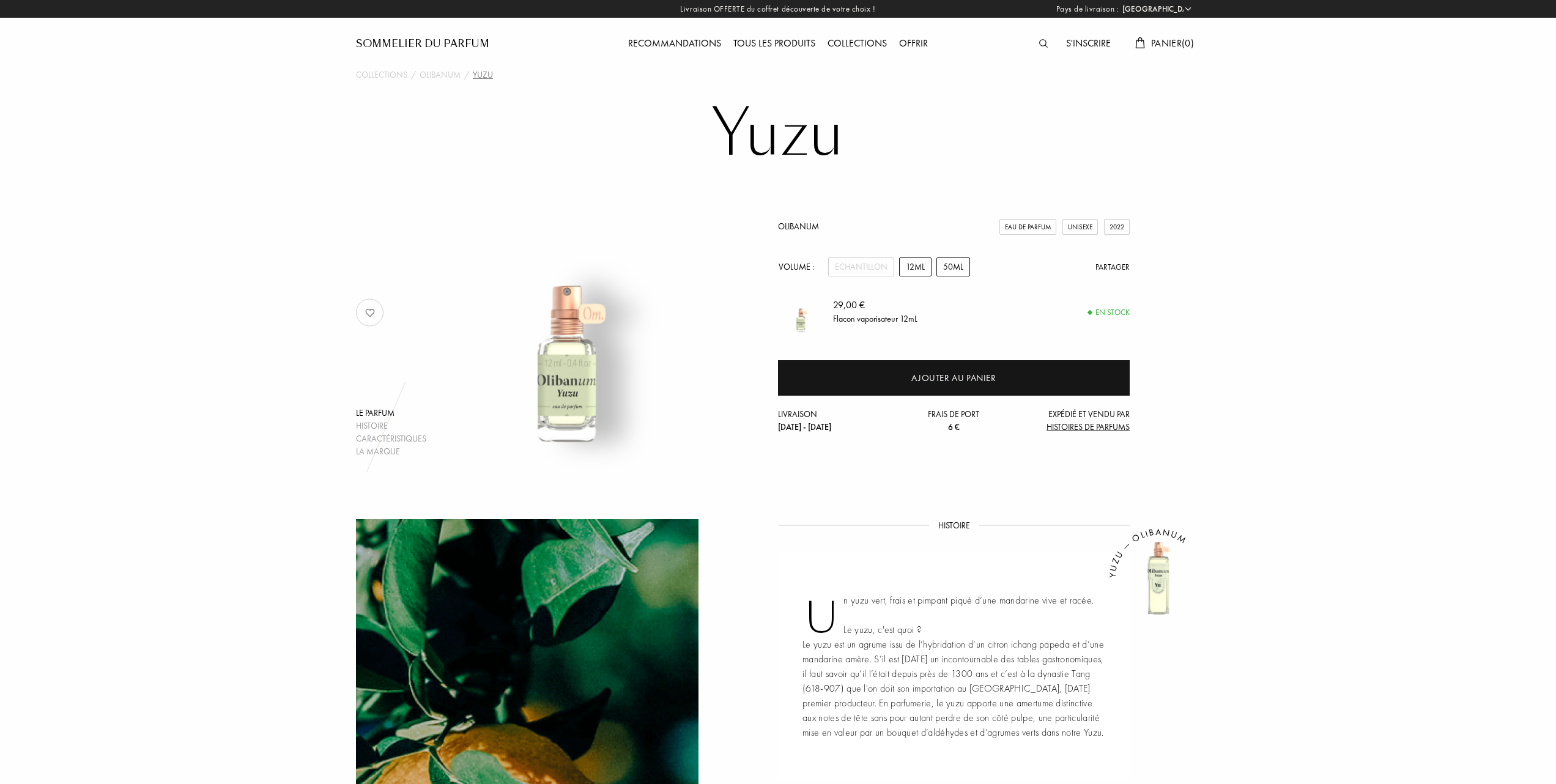
click at [945, 265] on div "50mL" at bounding box center [953, 266] width 33 height 19
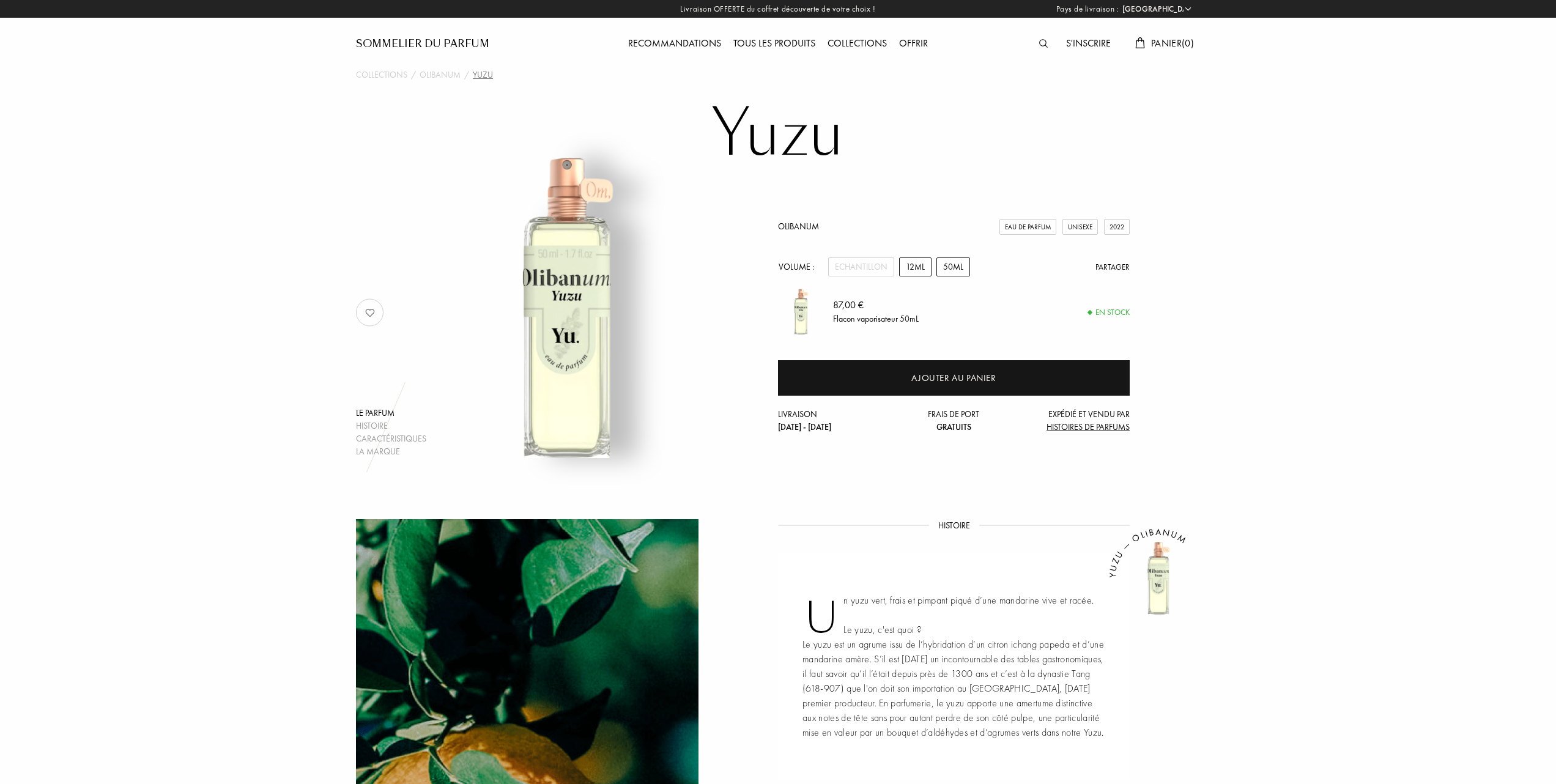
click at [913, 266] on div "12mL" at bounding box center [915, 266] width 32 height 19
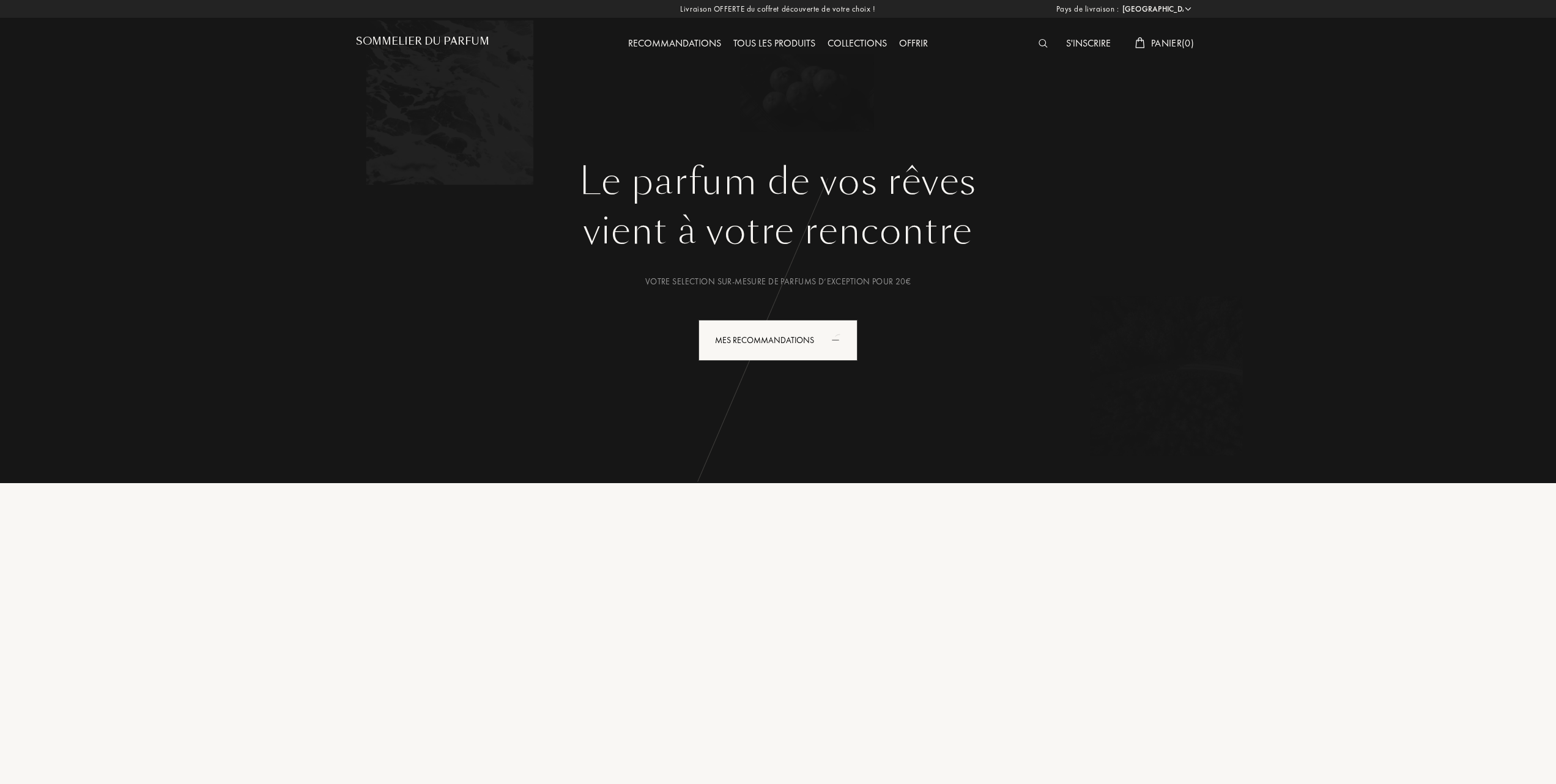
select select "FR"
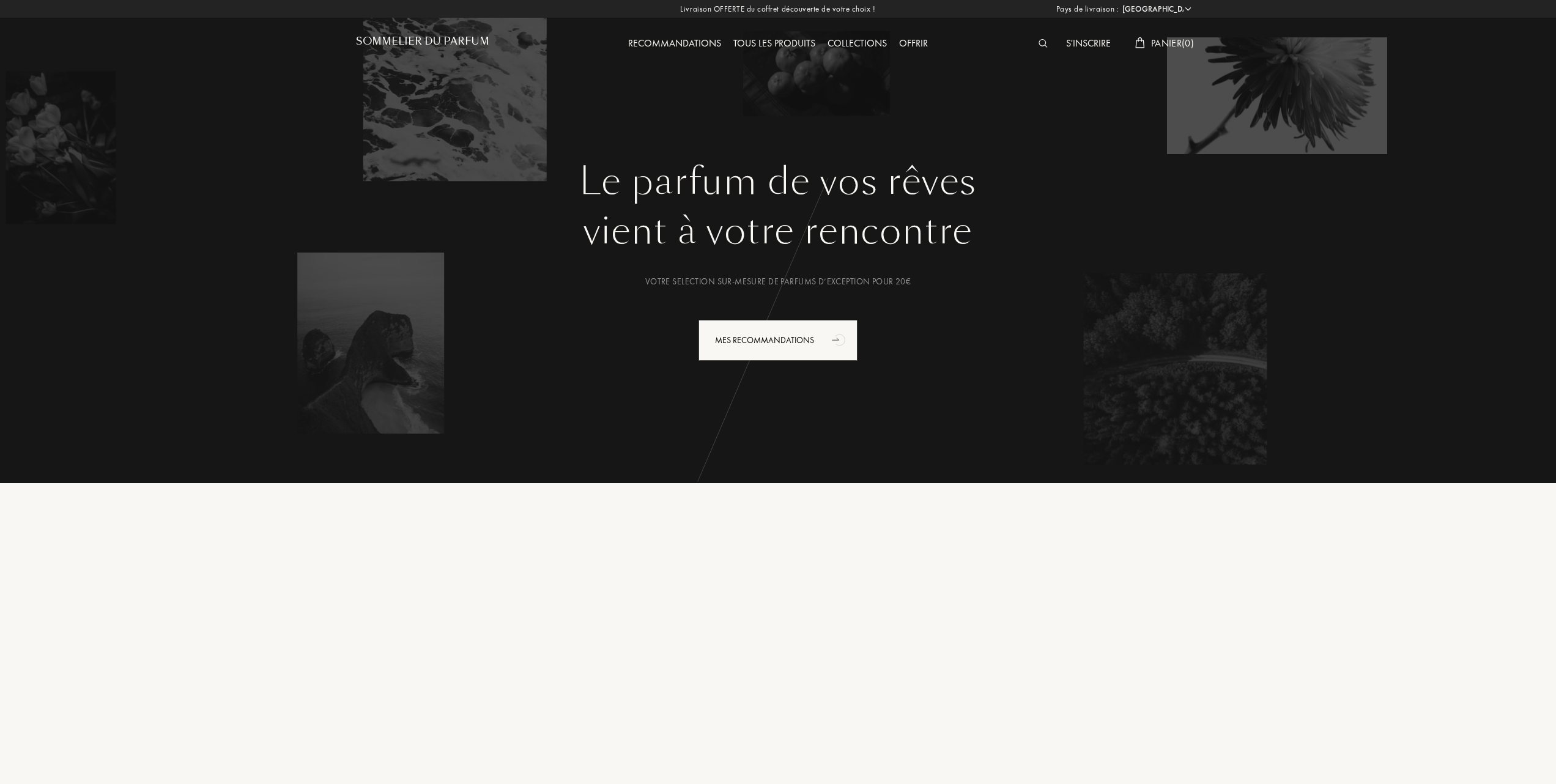
click at [866, 40] on div "Collections" at bounding box center [857, 44] width 72 height 16
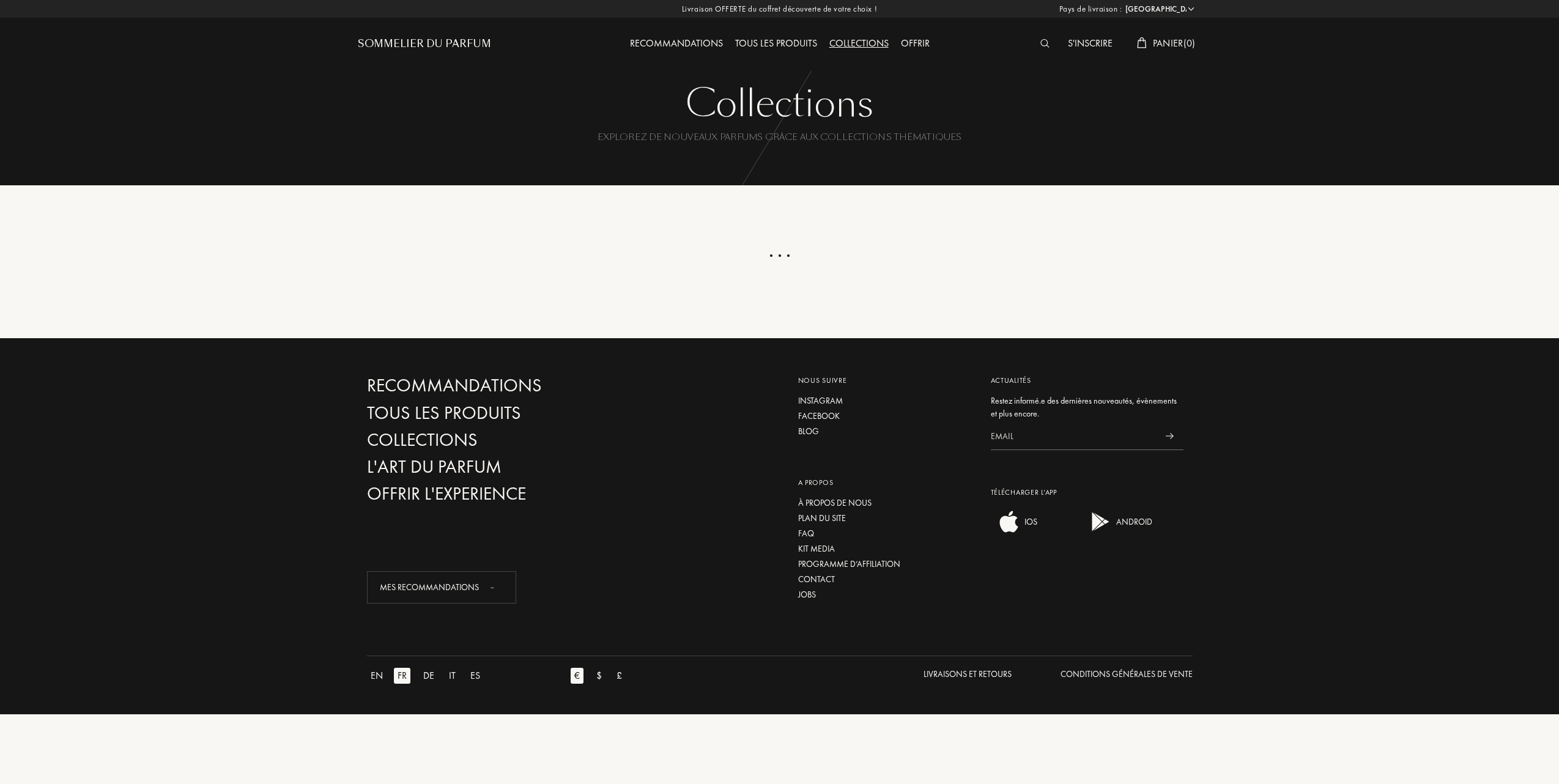
select select "FR"
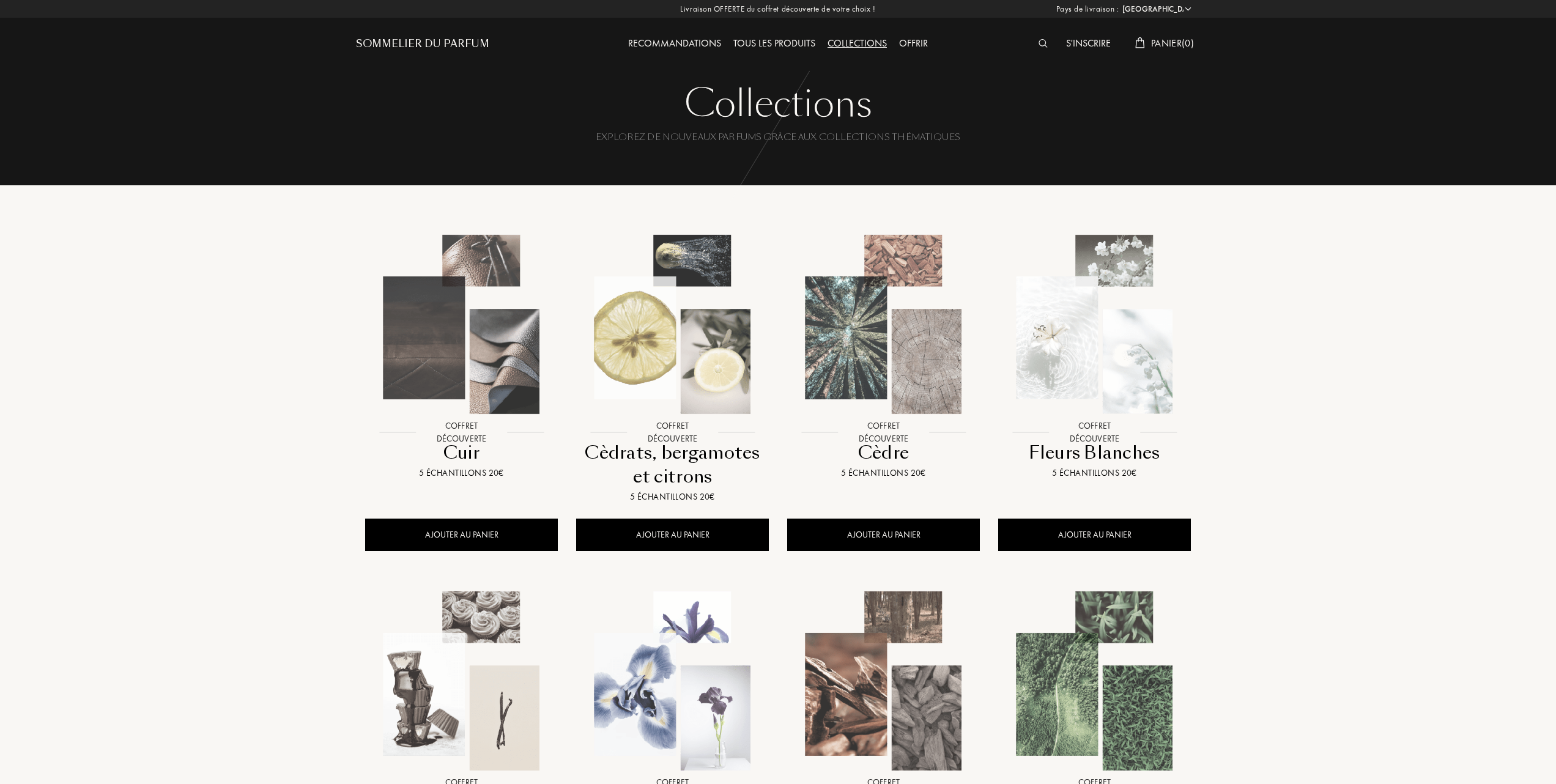
click at [1073, 671] on img at bounding box center [1095, 681] width 190 height 190
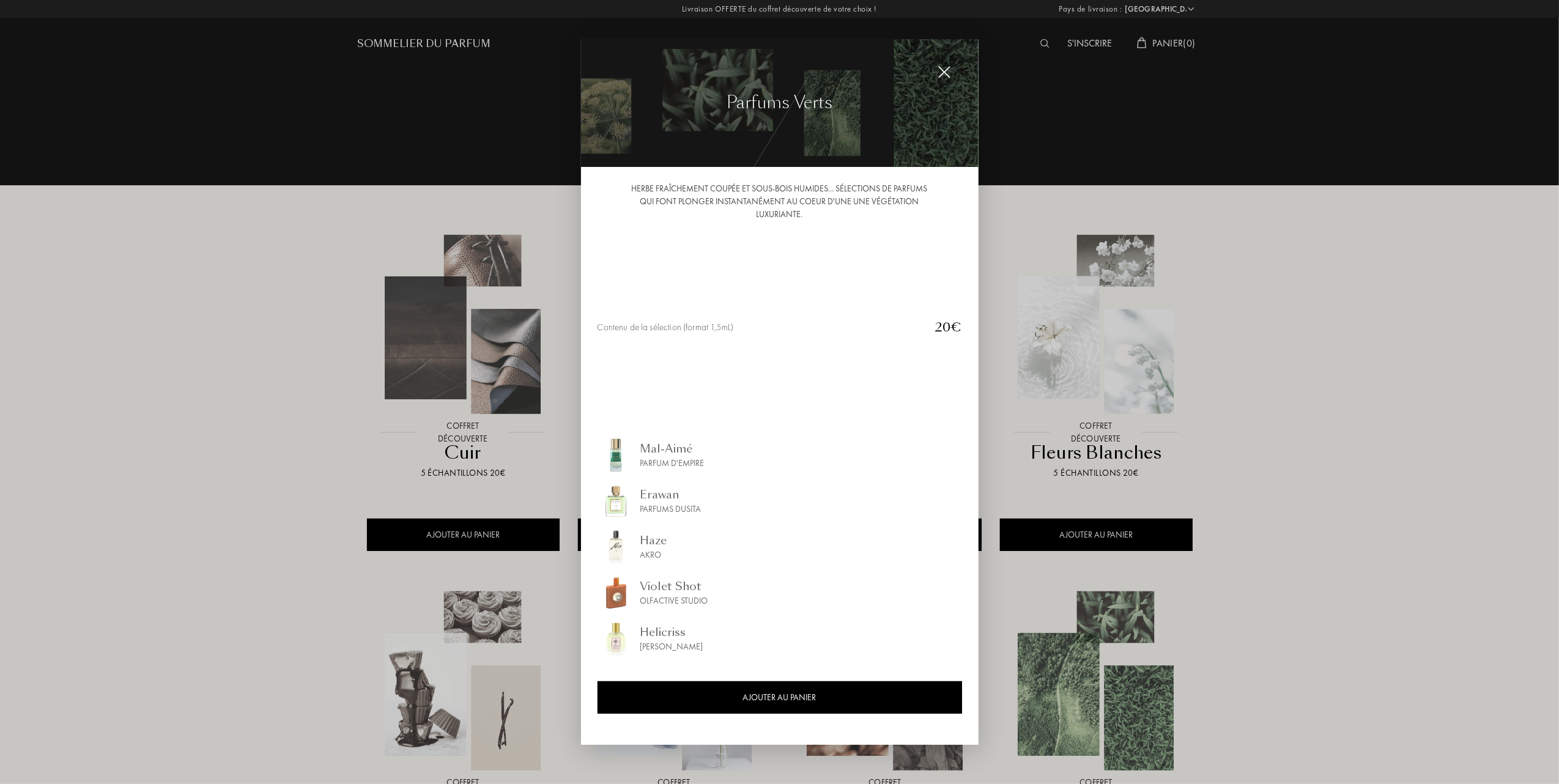
click at [948, 67] on img at bounding box center [944, 72] width 14 height 14
